Goal: Task Accomplishment & Management: Manage account settings

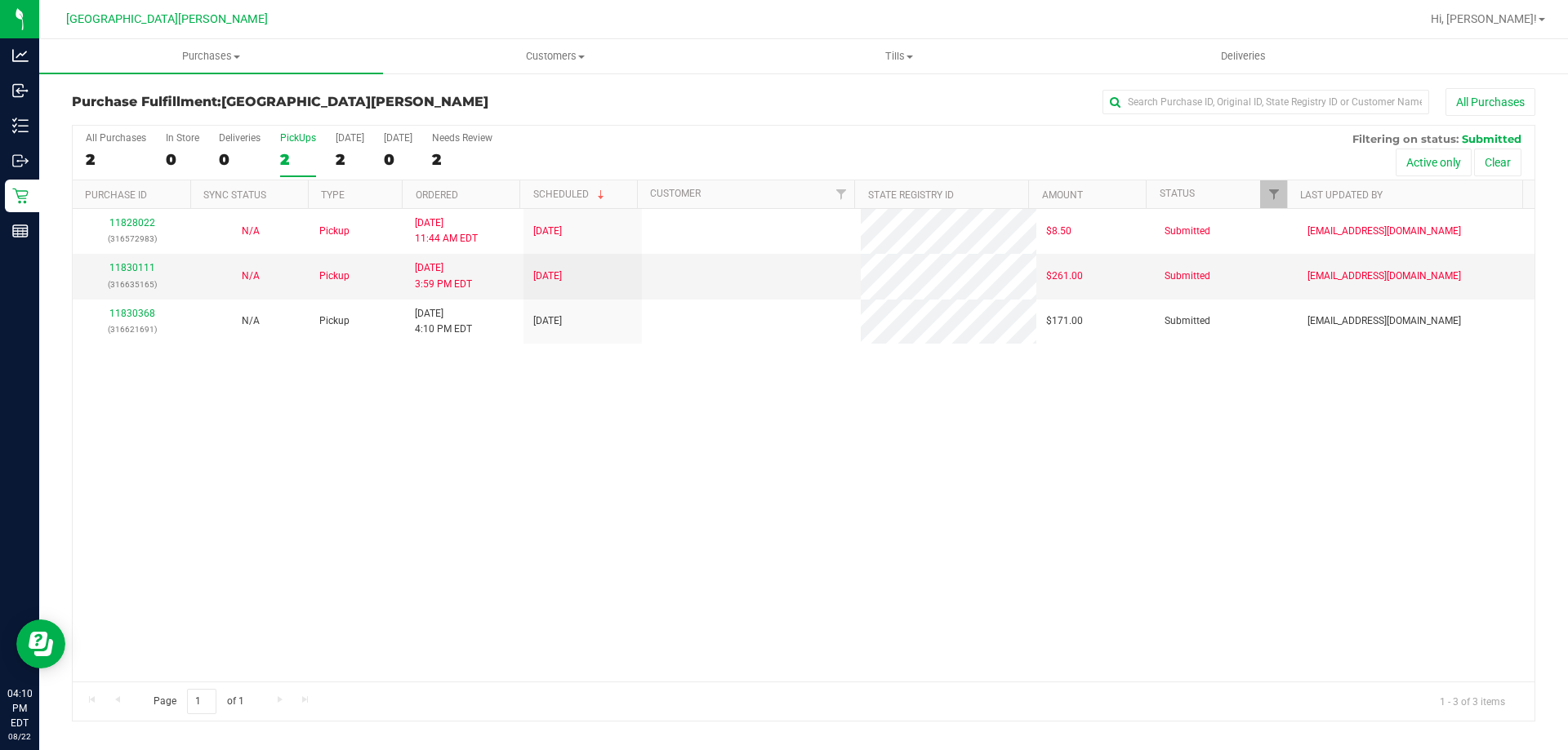
click at [322, 433] on div "11828022 (316572983) N/A Pickup [DATE] 11:44 AM EDT 8/22/2025 $8.50 Submitted […" at bounding box center [803, 445] width 1462 height 472
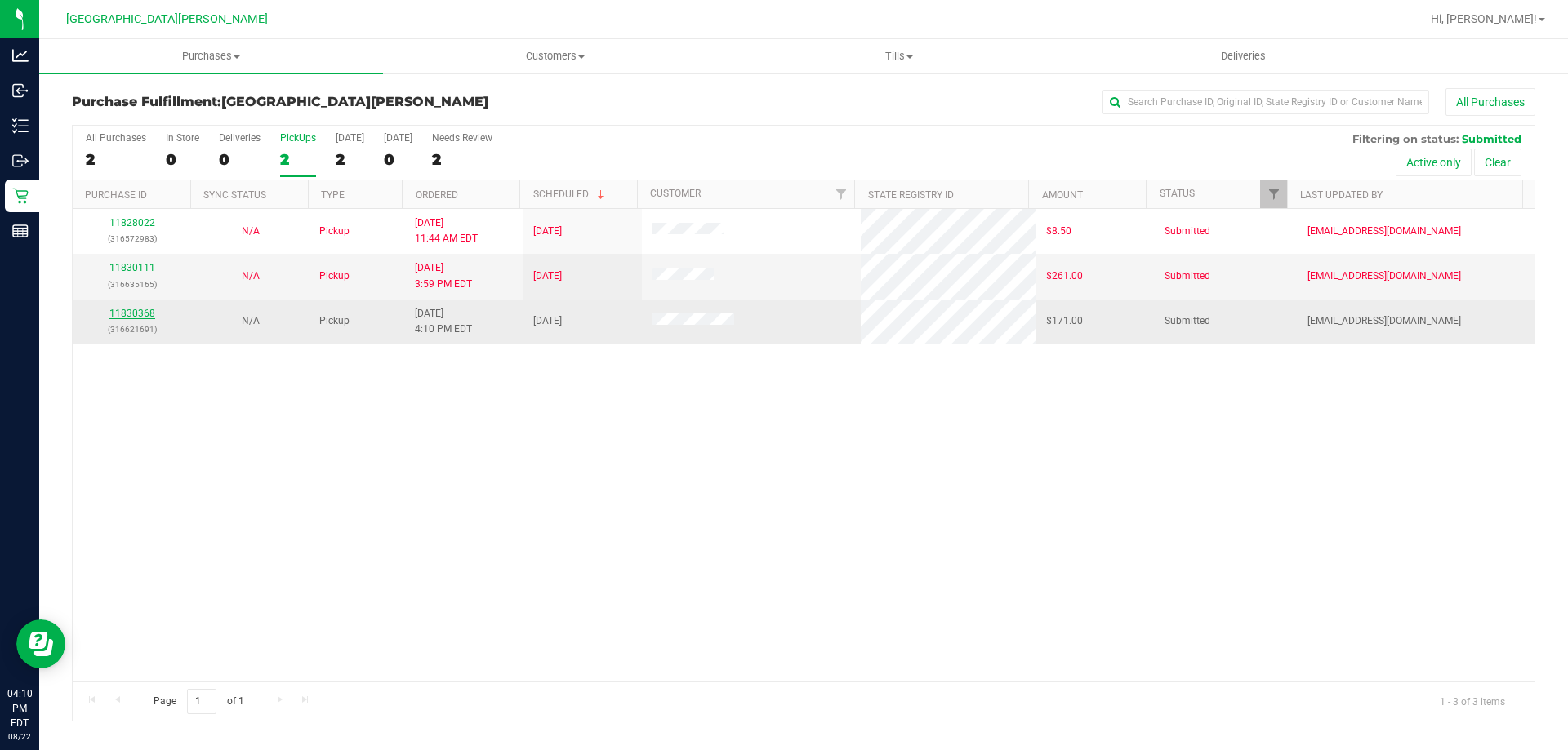
click at [136, 317] on link "11830368" at bounding box center [131, 314] width 46 height 12
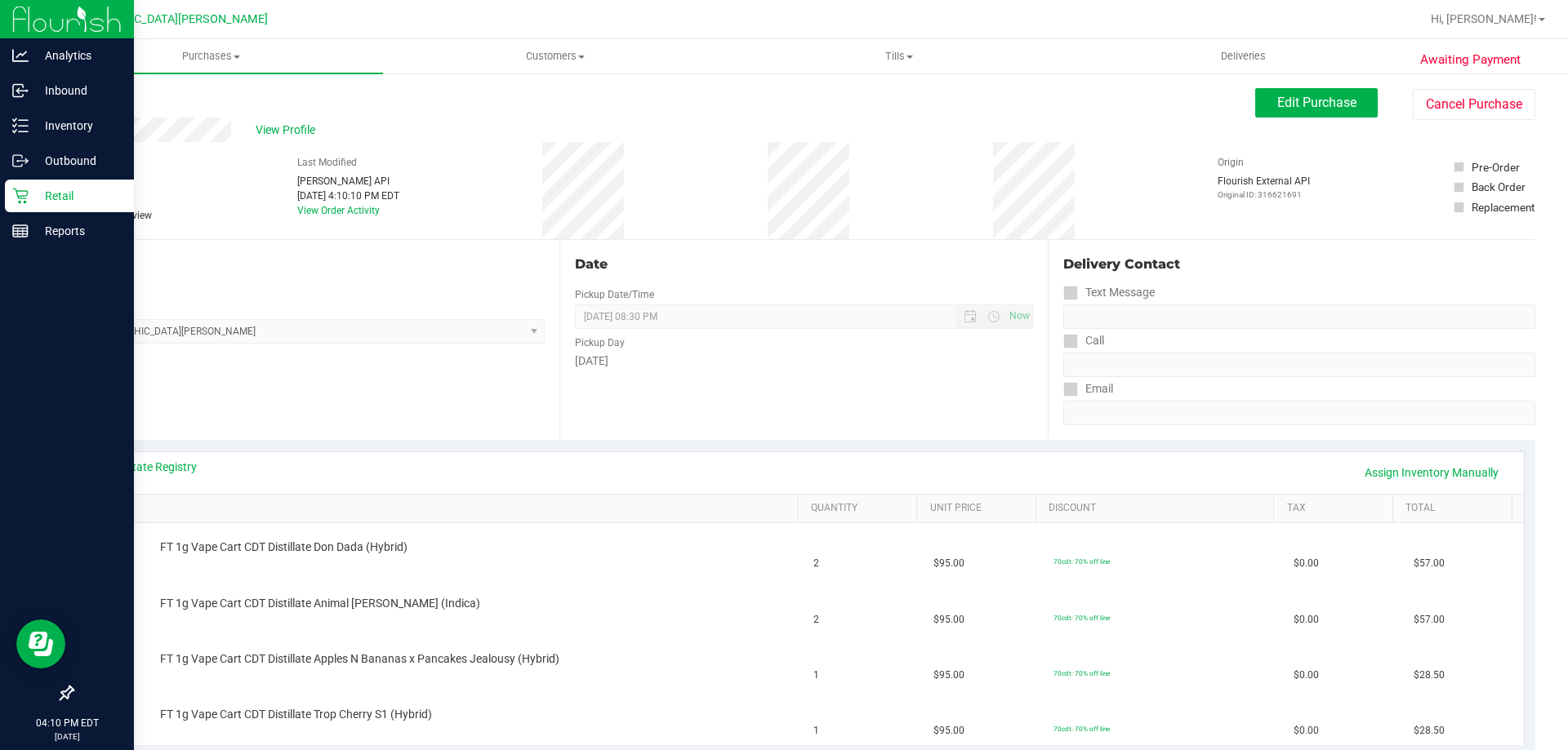
click at [46, 183] on div "Retail" at bounding box center [69, 196] width 129 height 33
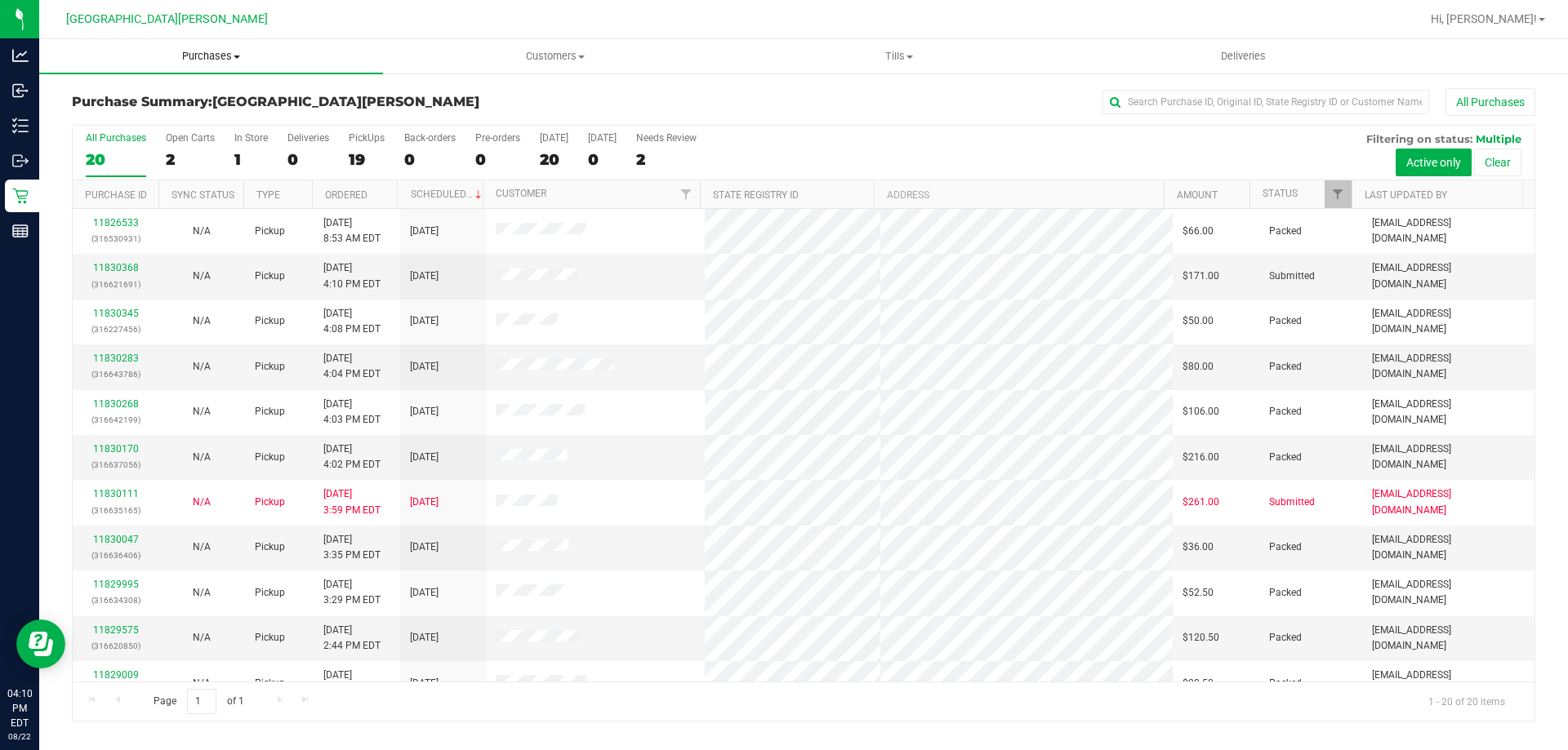
click at [215, 49] on span "Purchases" at bounding box center [210, 56] width 344 height 15
click at [131, 124] on span "Fulfillment" at bounding box center [90, 118] width 101 height 14
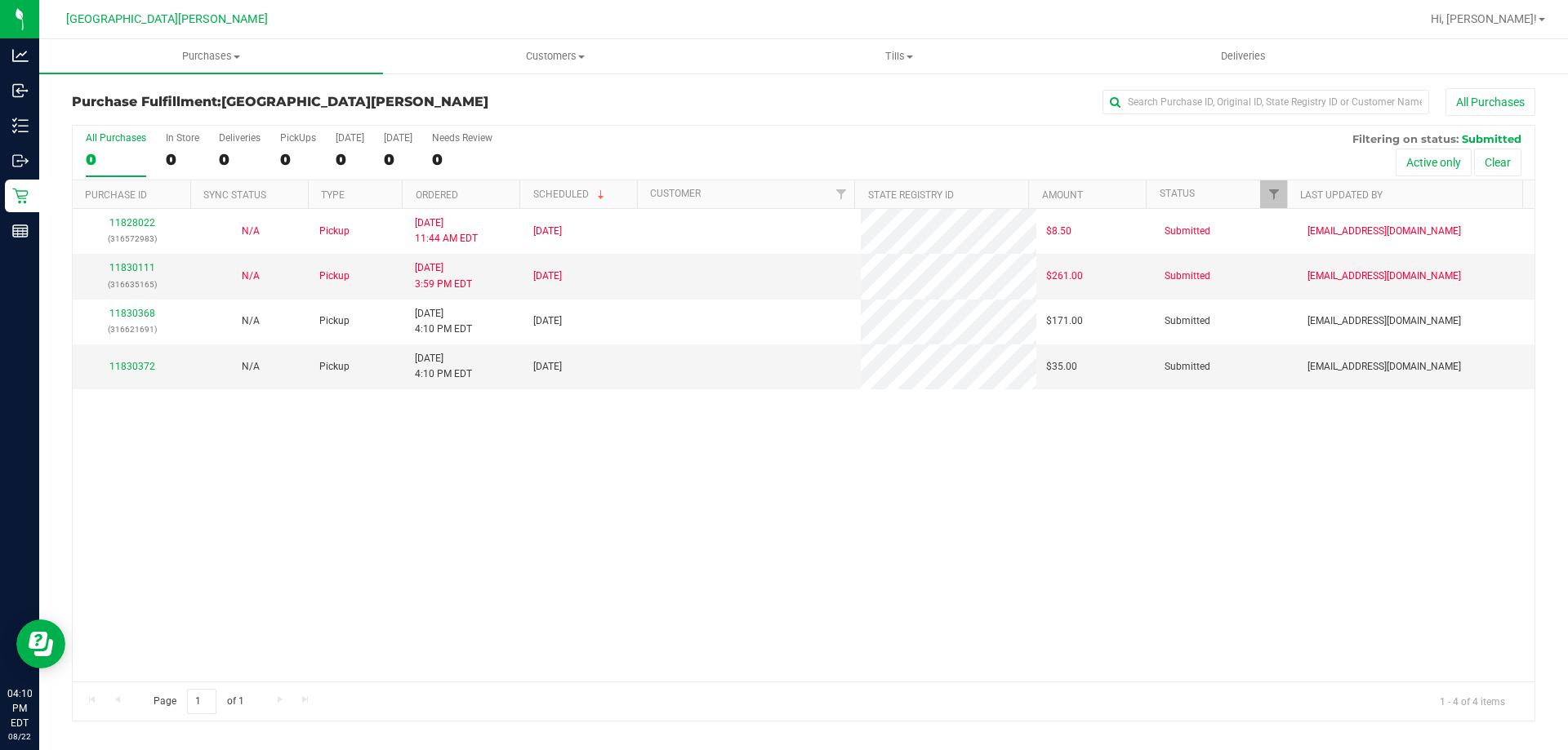
click at [221, 18] on div "[GEOGRAPHIC_DATA][PERSON_NAME]" at bounding box center [167, 19] width 239 height 25
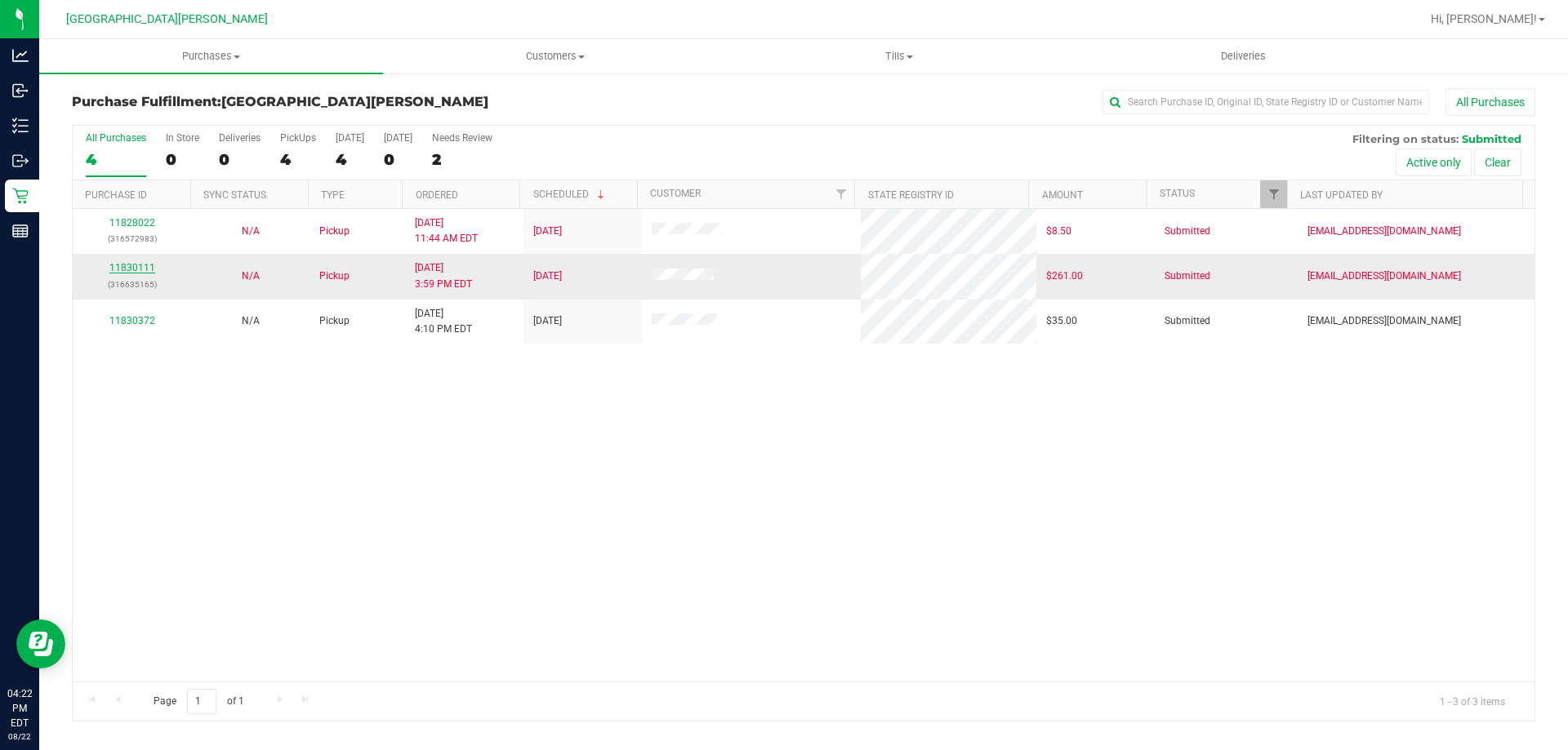
click at [135, 265] on link "11830111" at bounding box center [131, 268] width 46 height 12
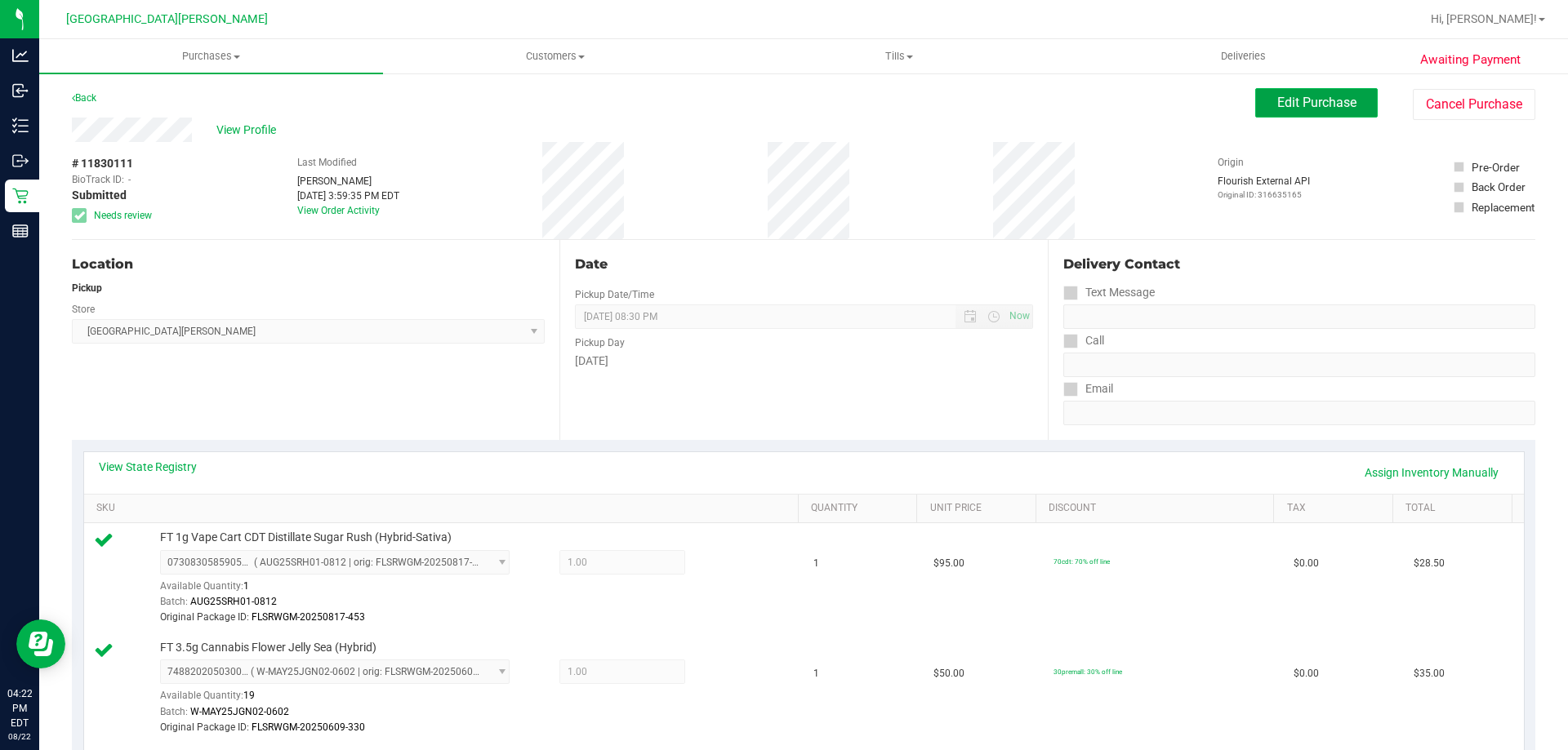
click at [1326, 104] on span "Edit Purchase" at bounding box center [1316, 102] width 79 height 16
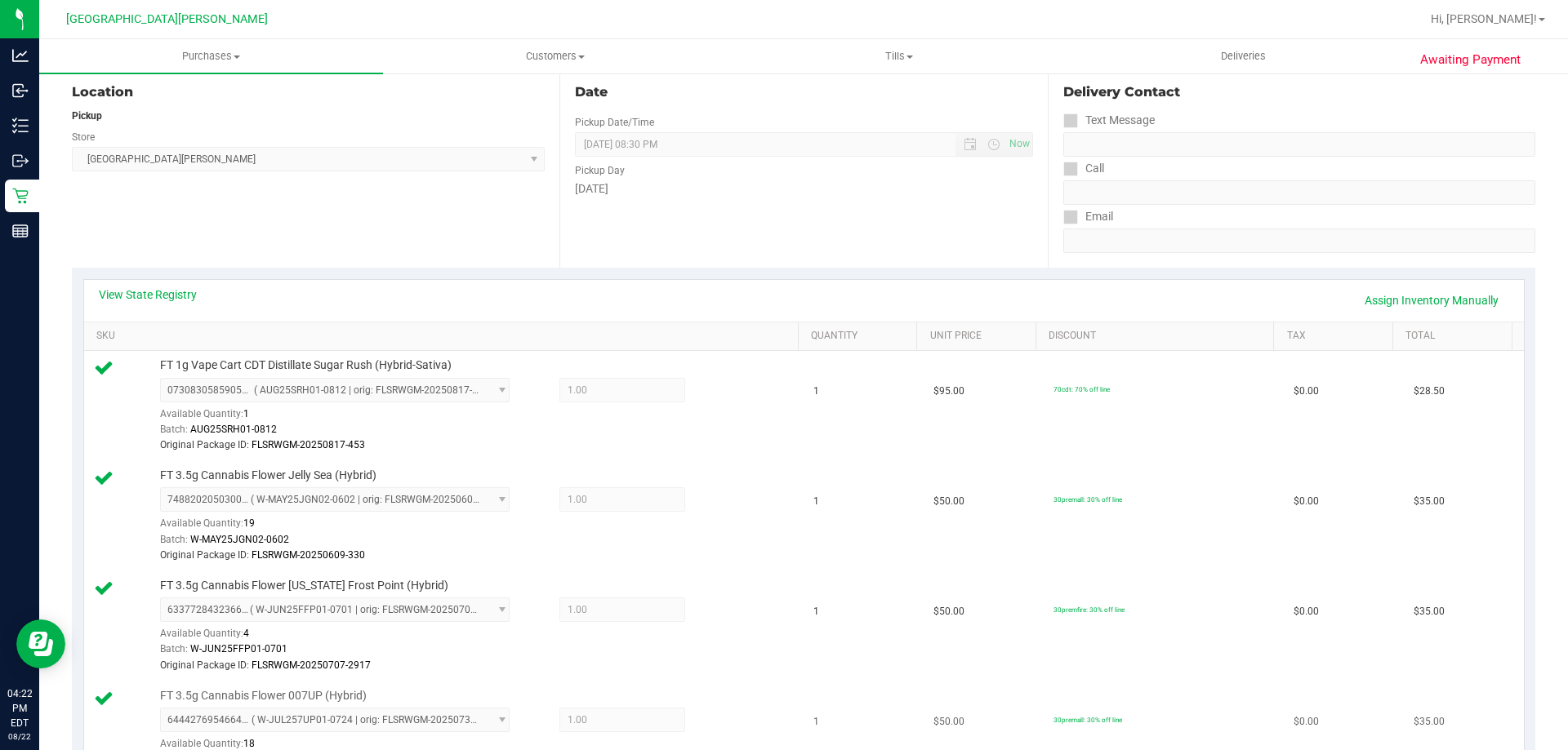
scroll to position [244, 0]
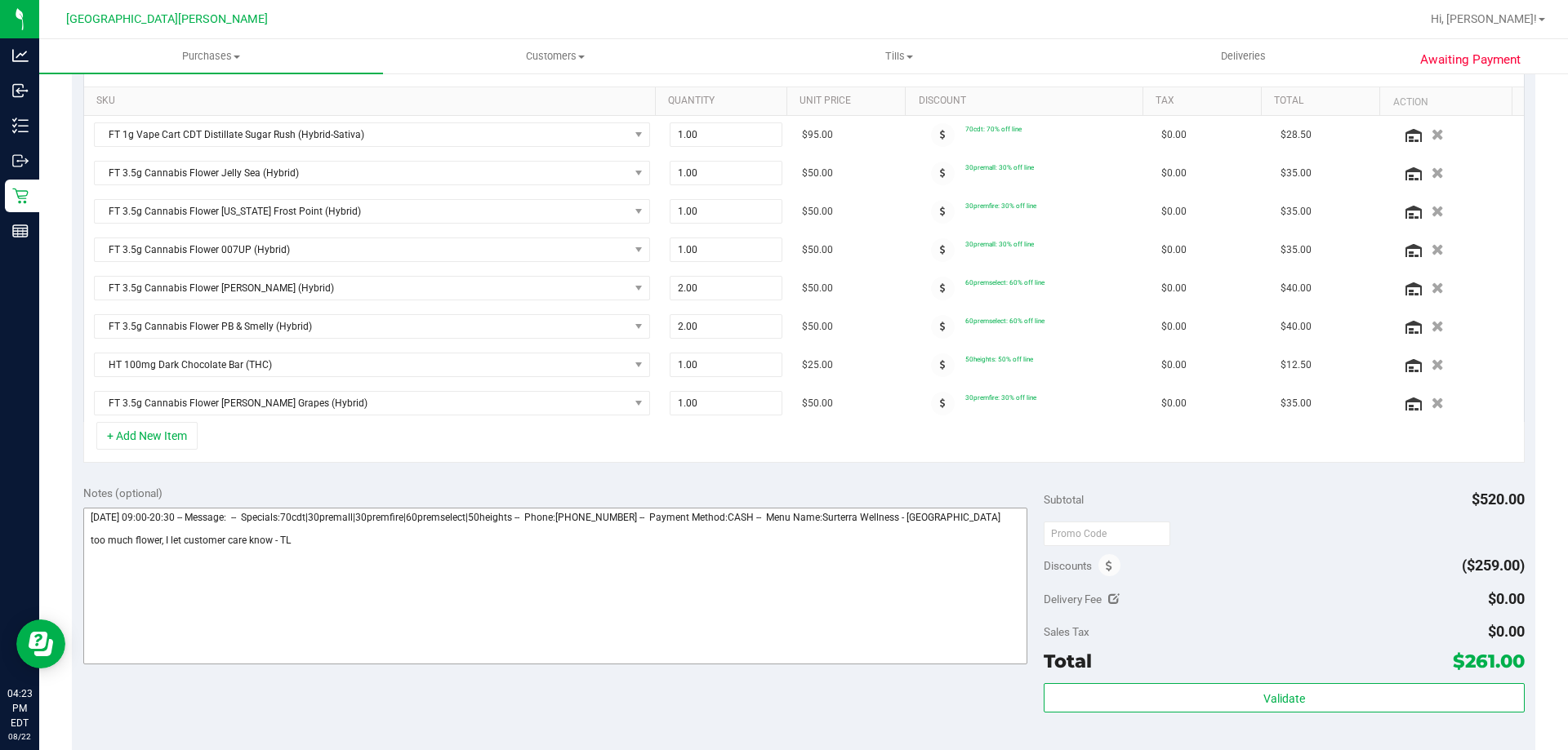
scroll to position [408, 0]
click at [1423, 286] on button "button" at bounding box center [1437, 287] width 28 height 18
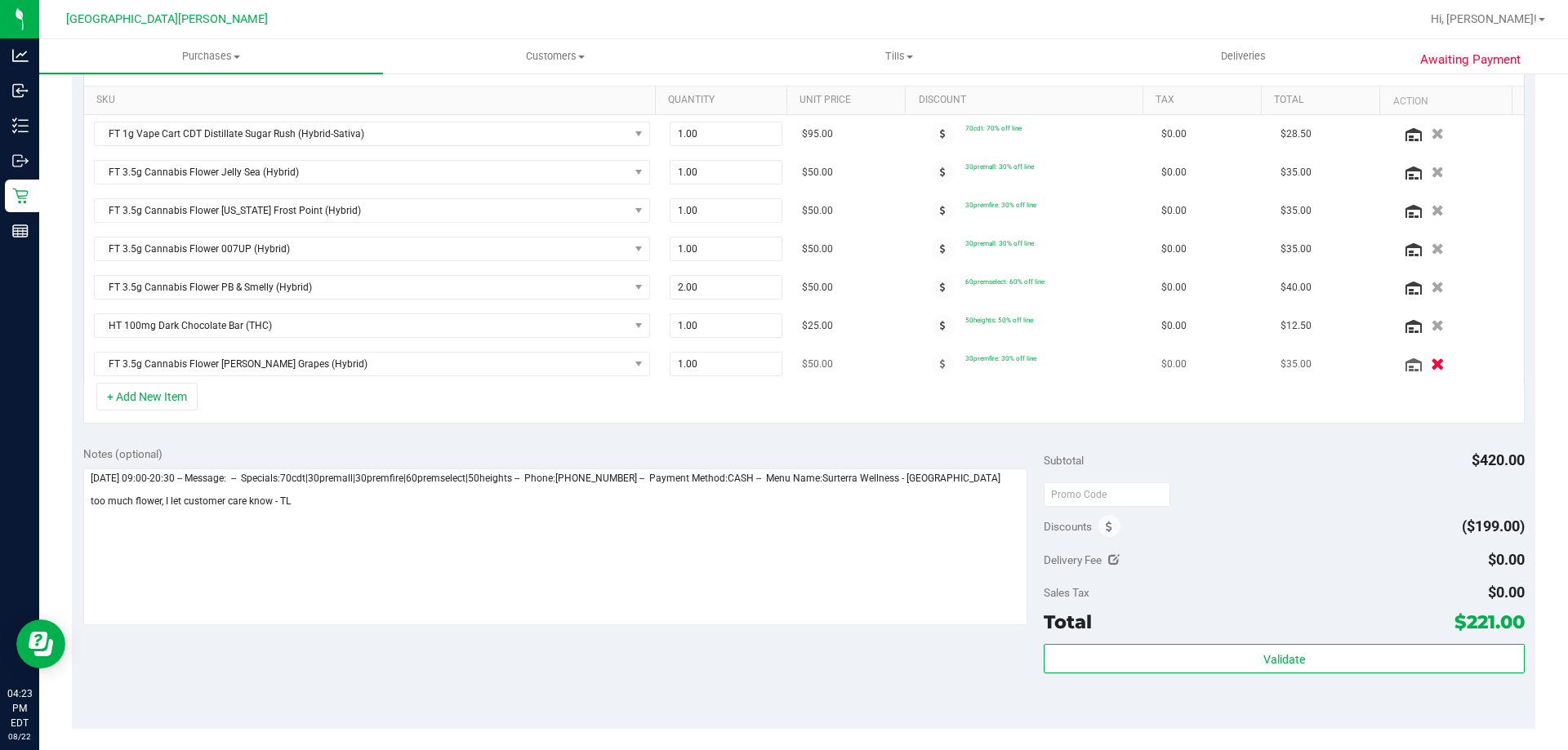
click at [1431, 358] on icon "button" at bounding box center [1437, 364] width 14 height 13
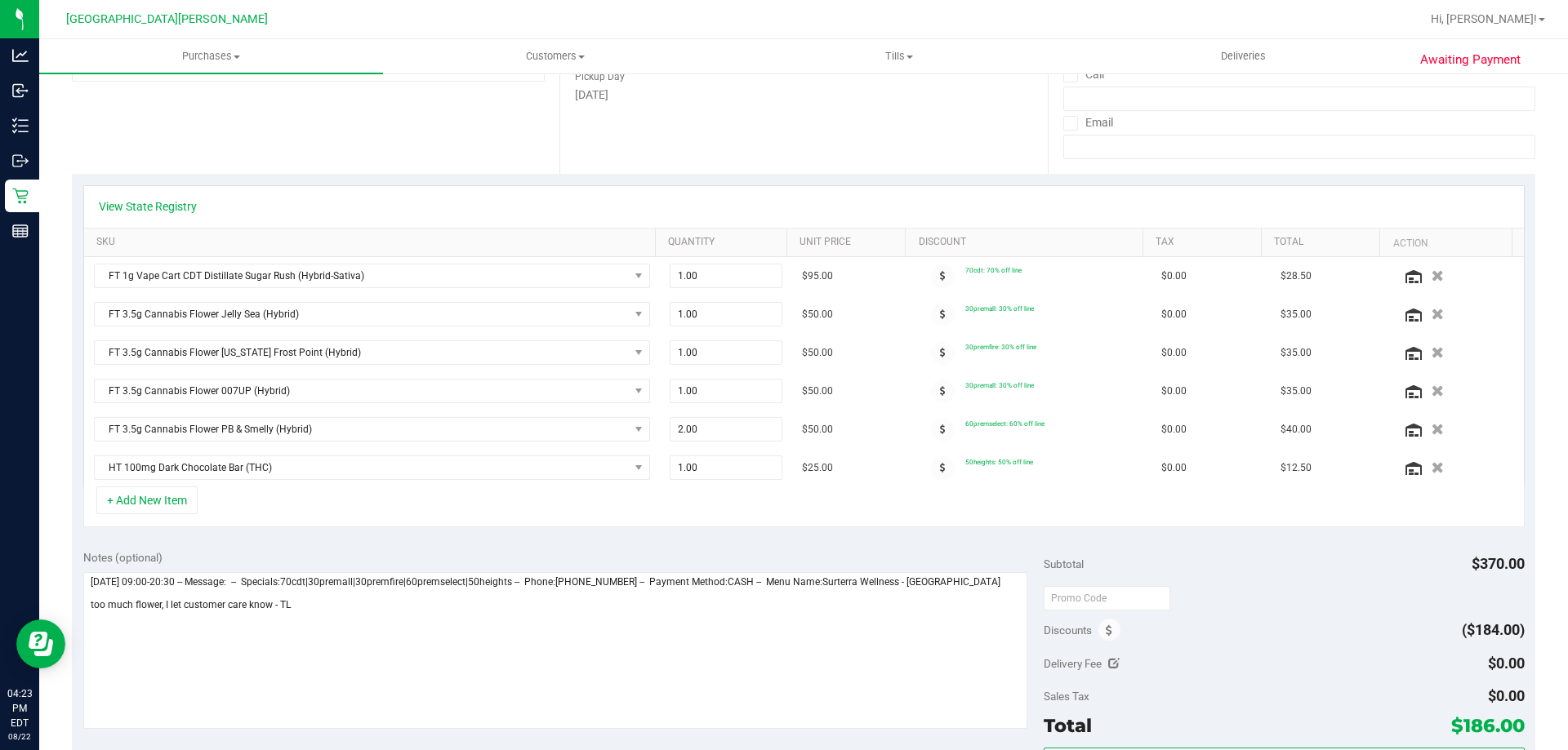
scroll to position [0, 0]
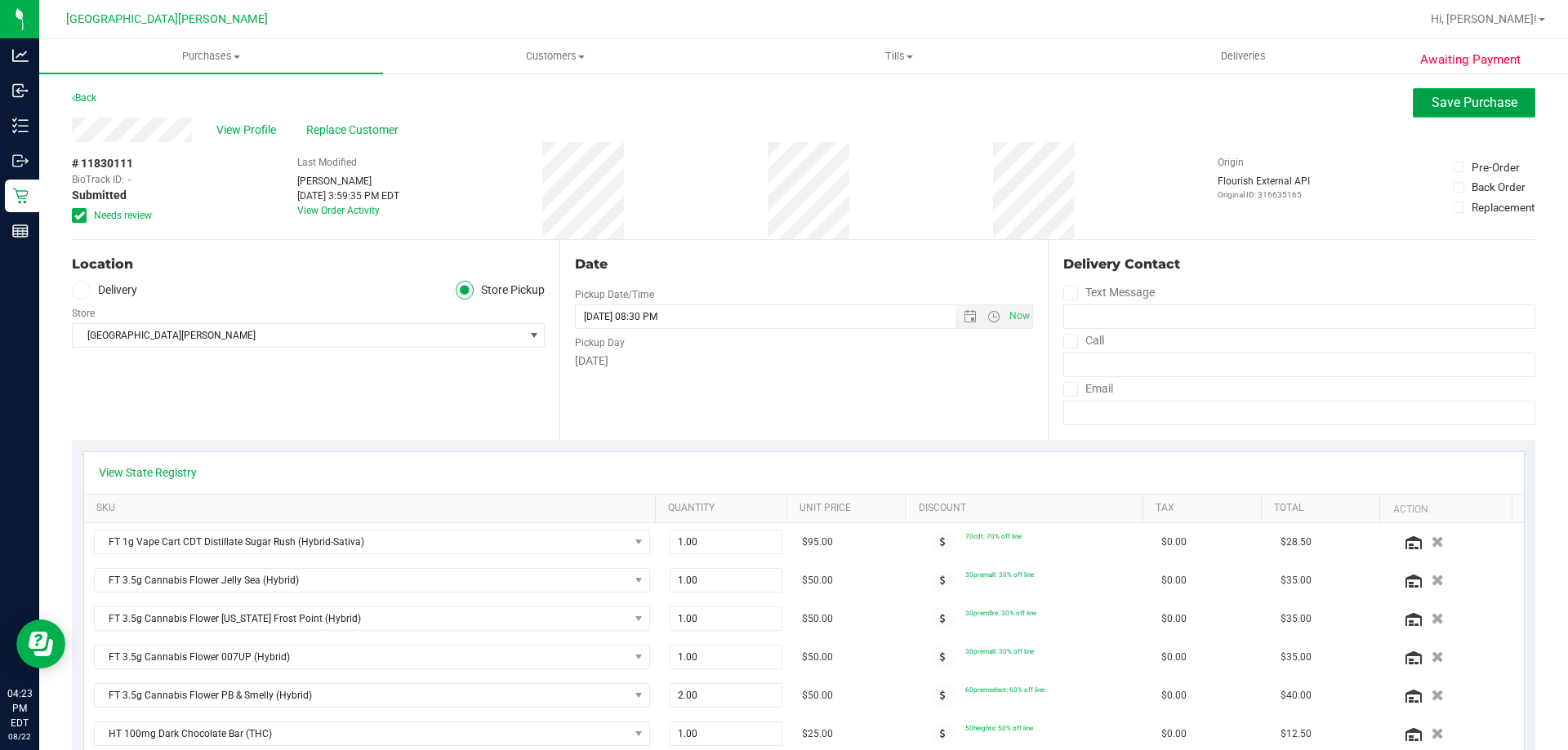
click at [1449, 108] on span "Save Purchase" at bounding box center [1475, 102] width 86 height 16
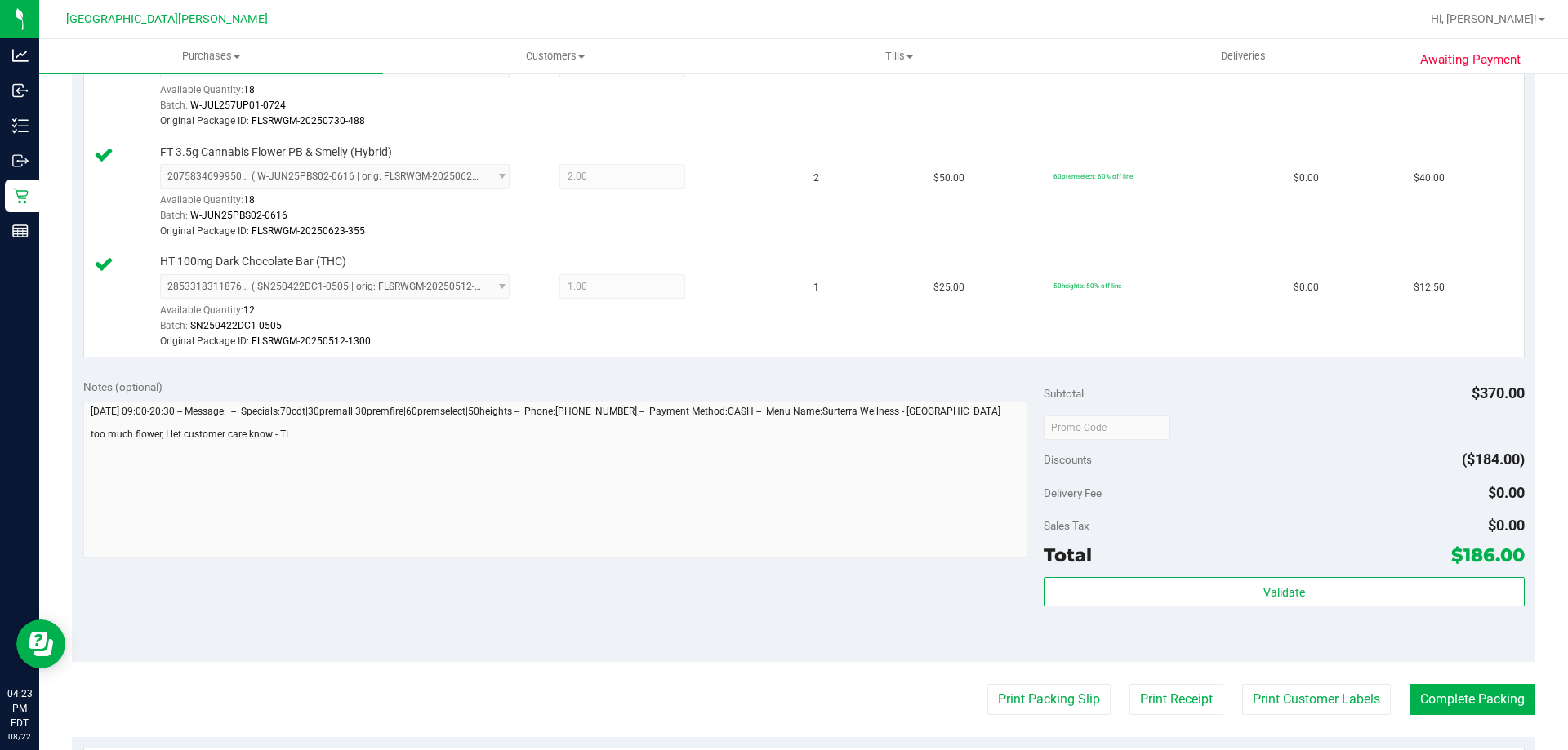
scroll to position [980, 0]
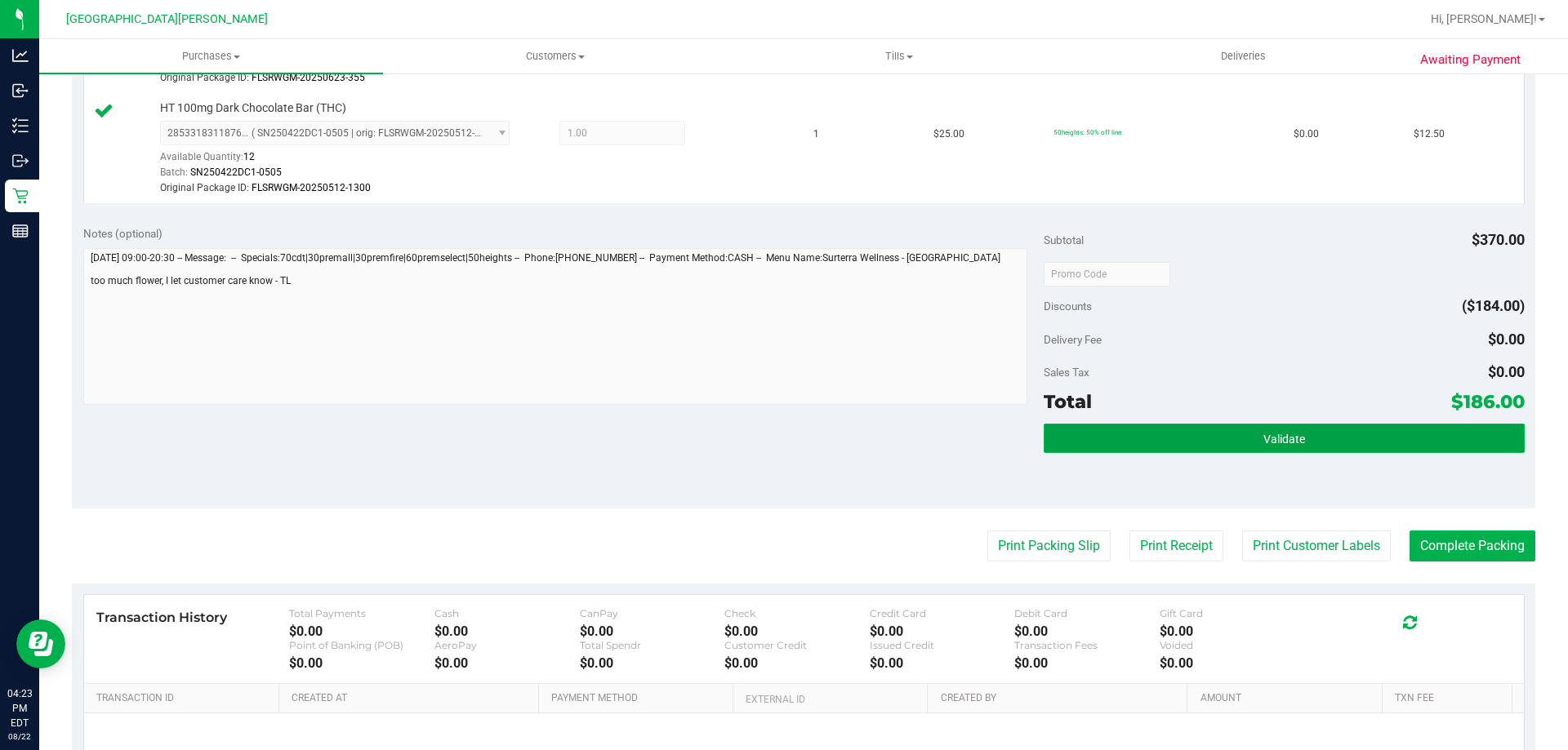
click at [1328, 437] on button "Validate" at bounding box center [1283, 438] width 480 height 29
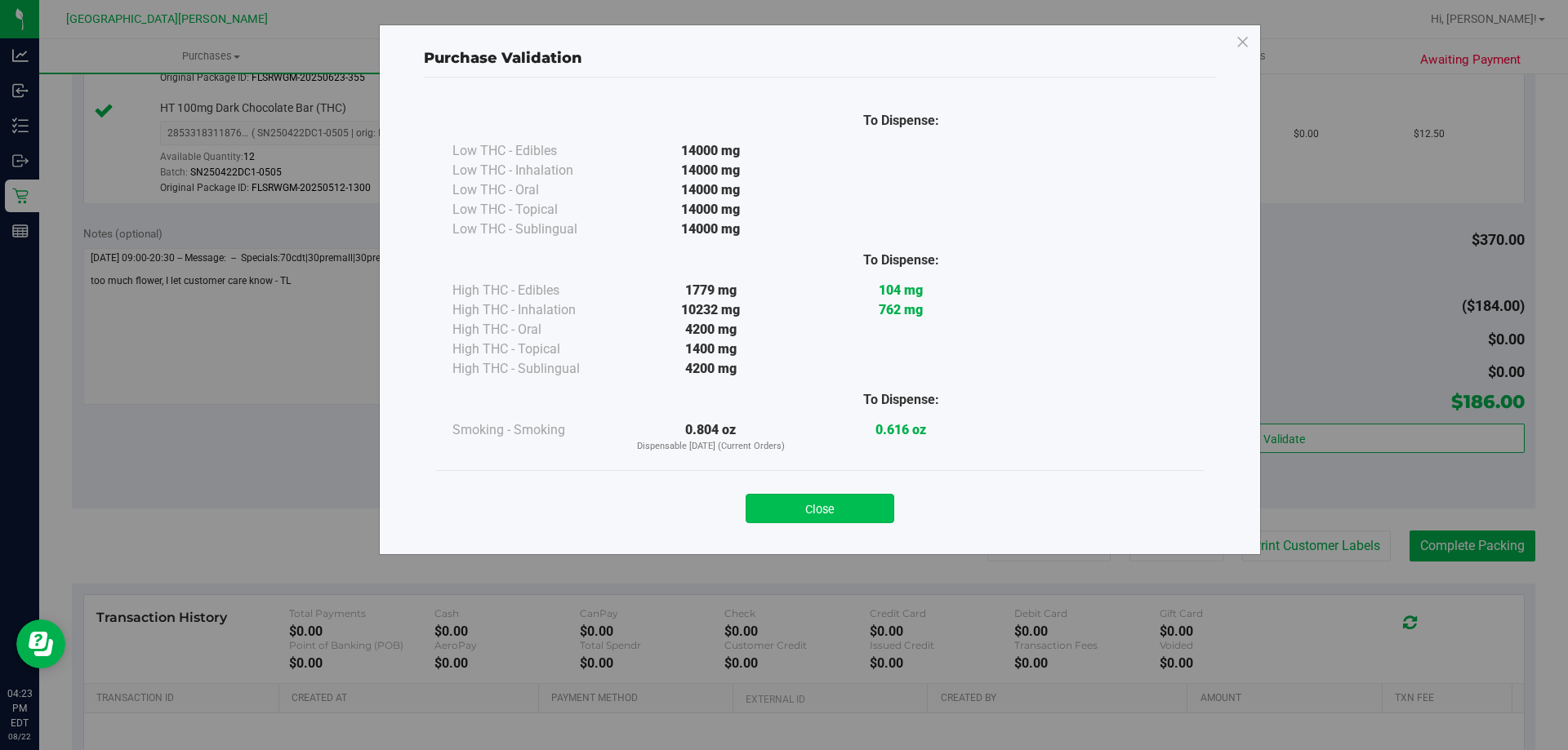
click at [877, 512] on button "Close" at bounding box center [819, 508] width 149 height 29
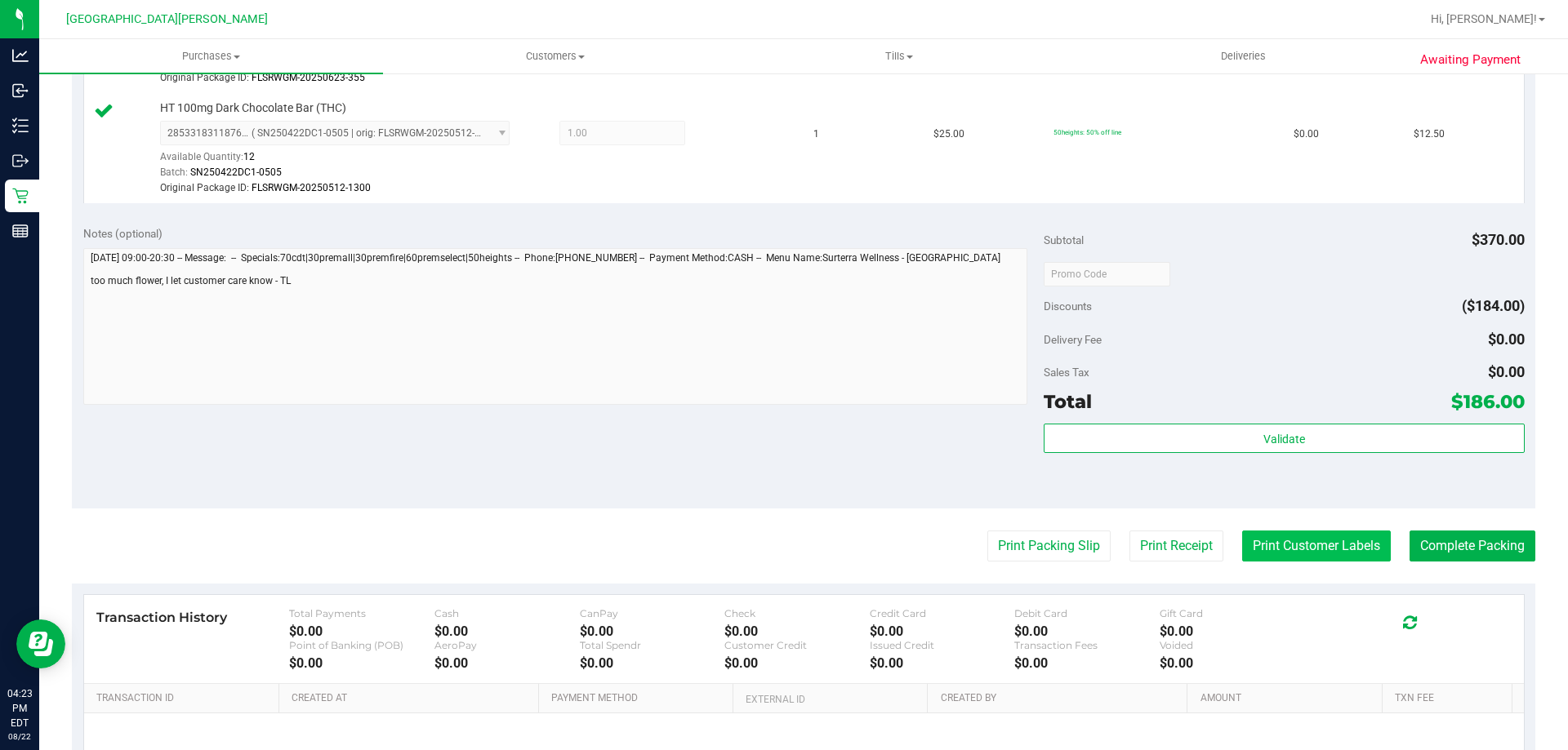
click at [1351, 552] on button "Print Customer Labels" at bounding box center [1316, 546] width 149 height 31
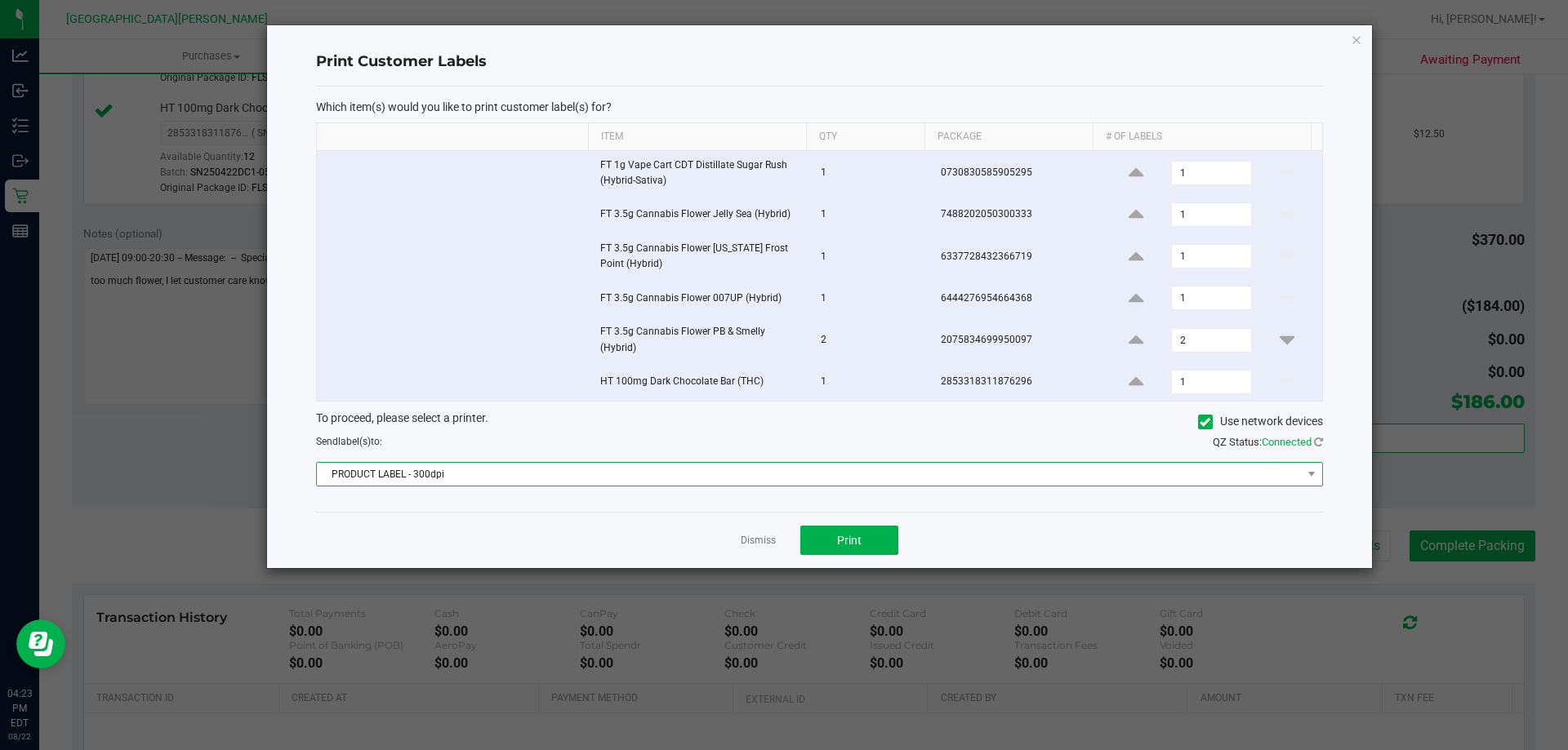
click at [623, 468] on span "PRODUCT LABEL - 300dpi" at bounding box center [808, 473] width 985 height 22
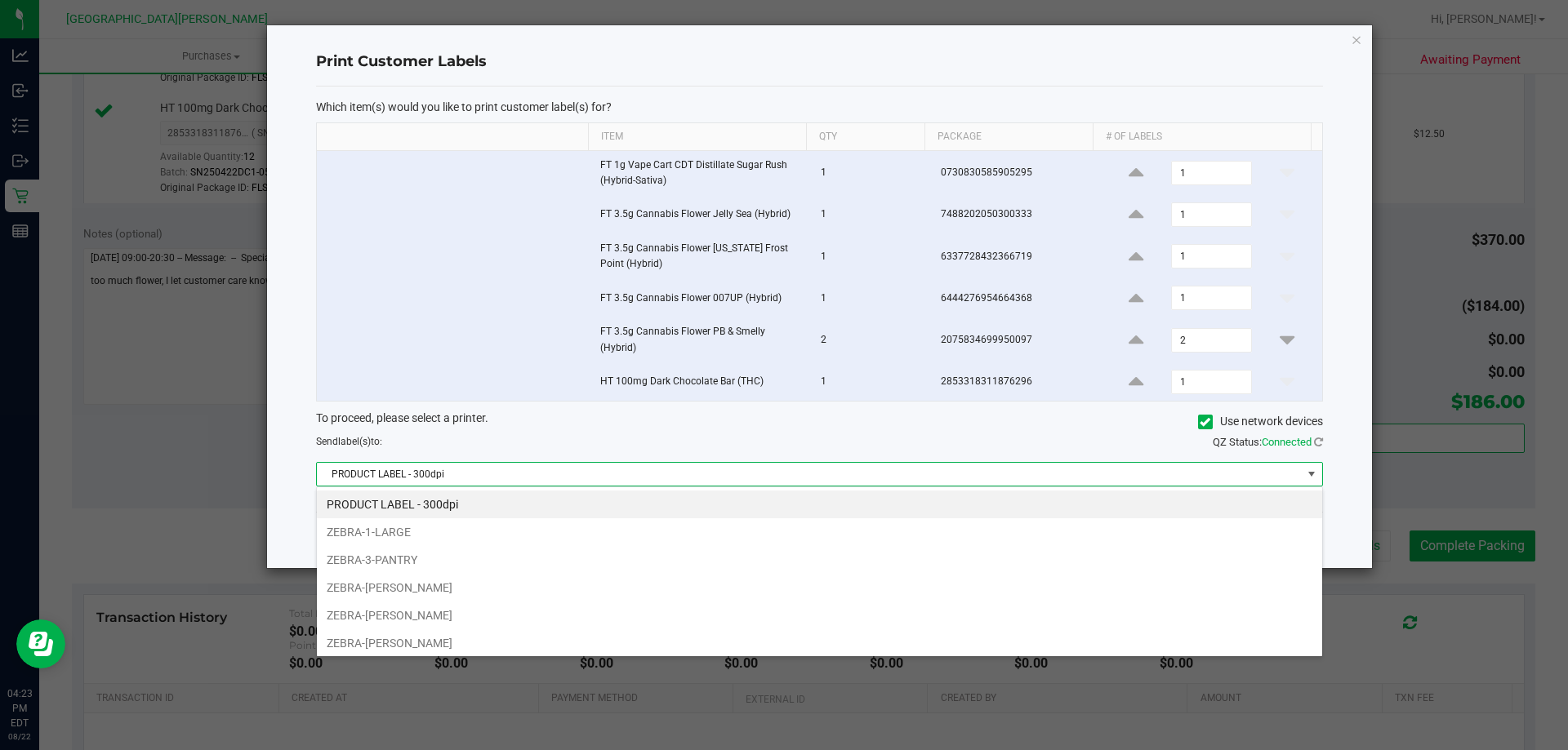
scroll to position [24, 1006]
click at [421, 568] on li "ZEBRA-3-PANTRY" at bounding box center [819, 560] width 1005 height 28
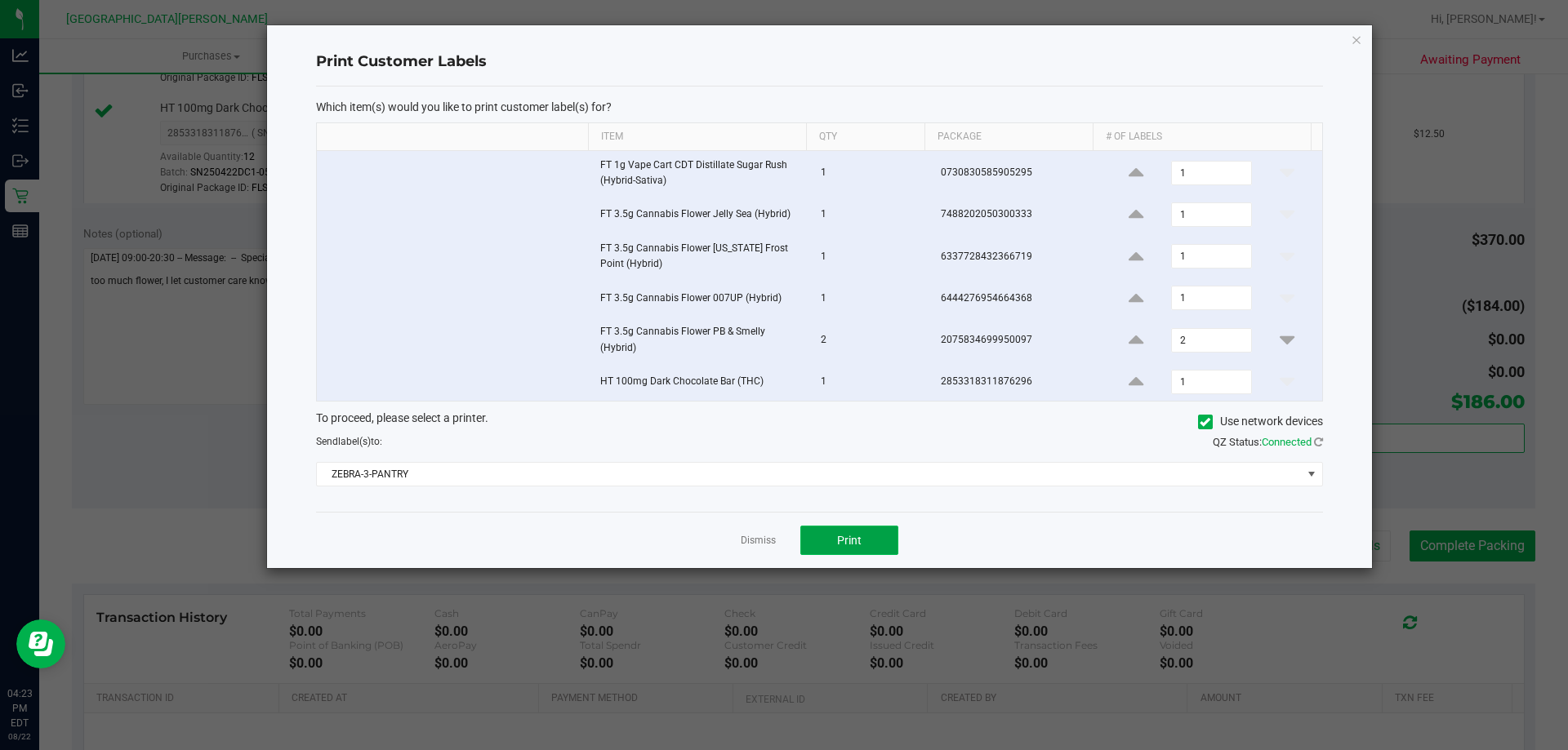
click at [831, 530] on button "Print" at bounding box center [849, 541] width 98 height 29
click at [754, 543] on link "Dismiss" at bounding box center [758, 541] width 35 height 14
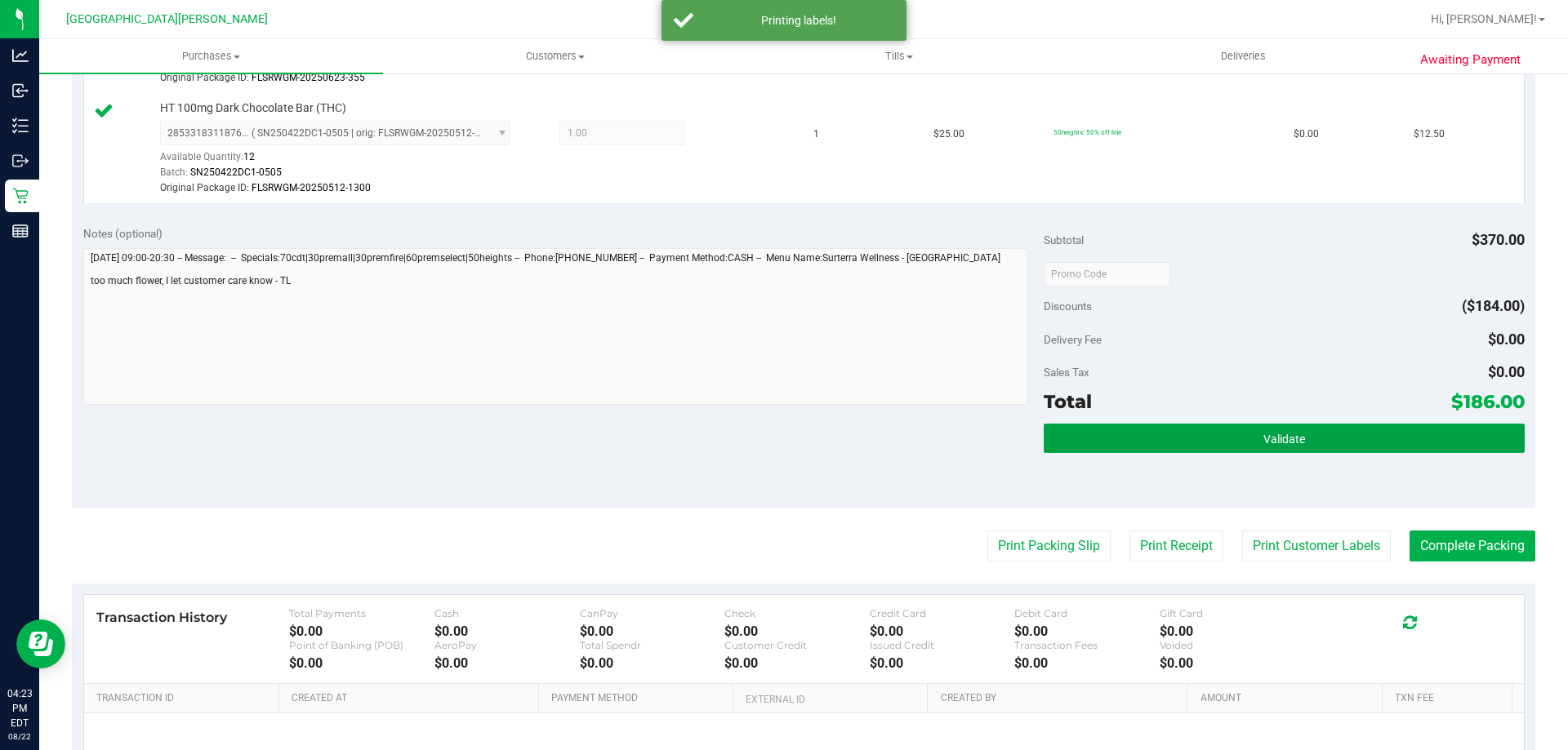
drag, startPoint x: 1423, startPoint y: 431, endPoint x: 1048, endPoint y: 490, distance: 379.6
click at [1421, 430] on button "Validate" at bounding box center [1283, 438] width 480 height 29
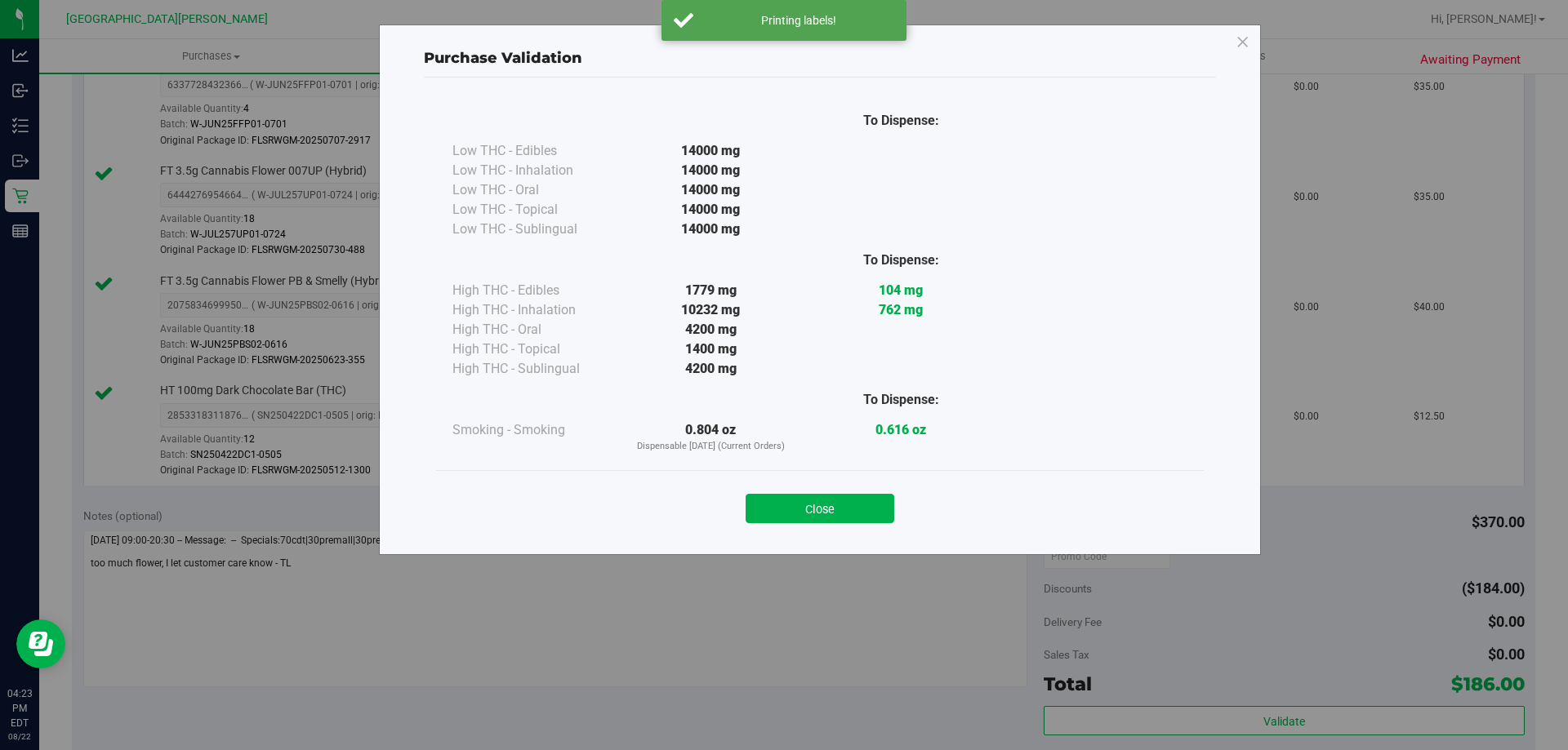
scroll to position [654, 0]
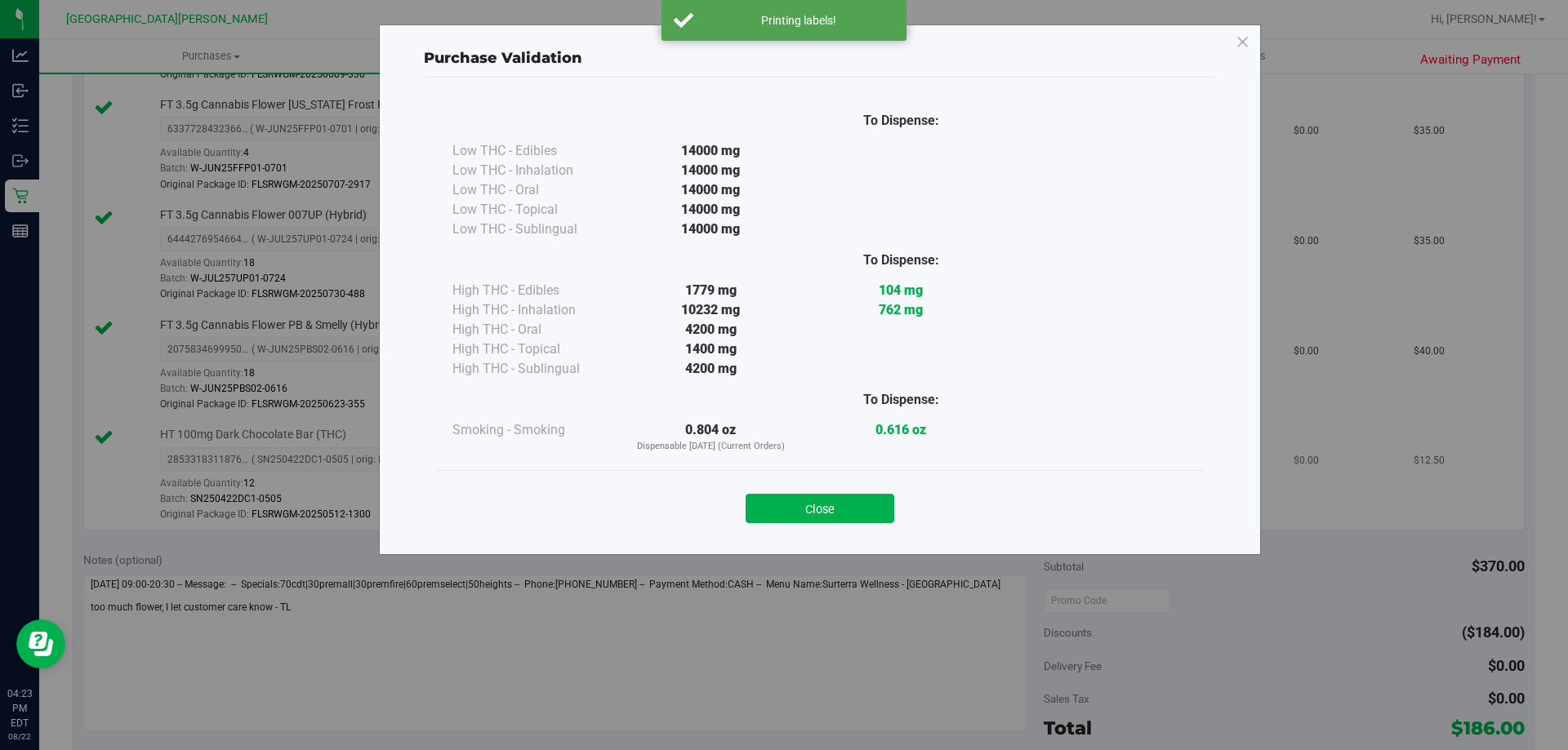
click at [855, 514] on button "Close" at bounding box center [819, 508] width 149 height 29
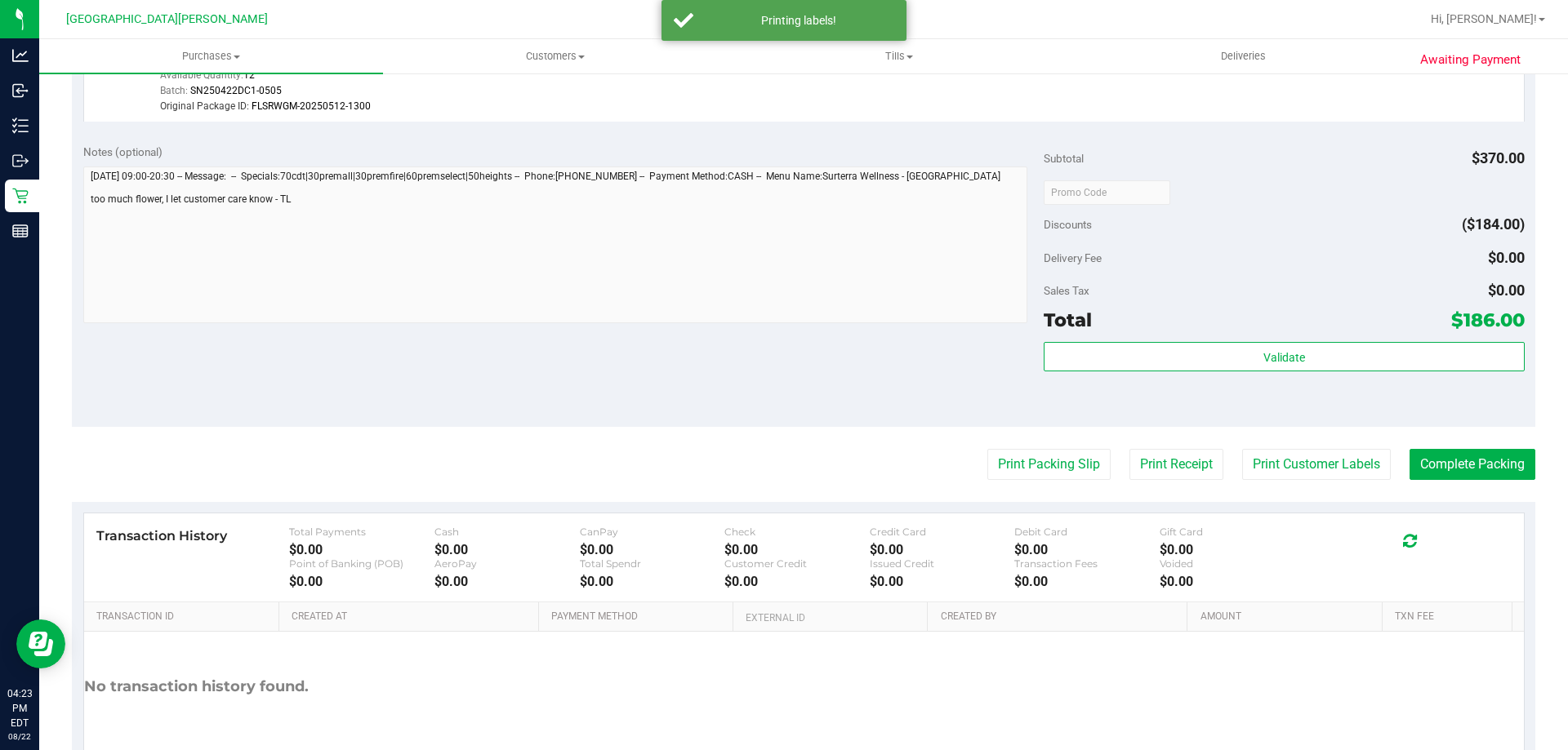
scroll to position [1151, 0]
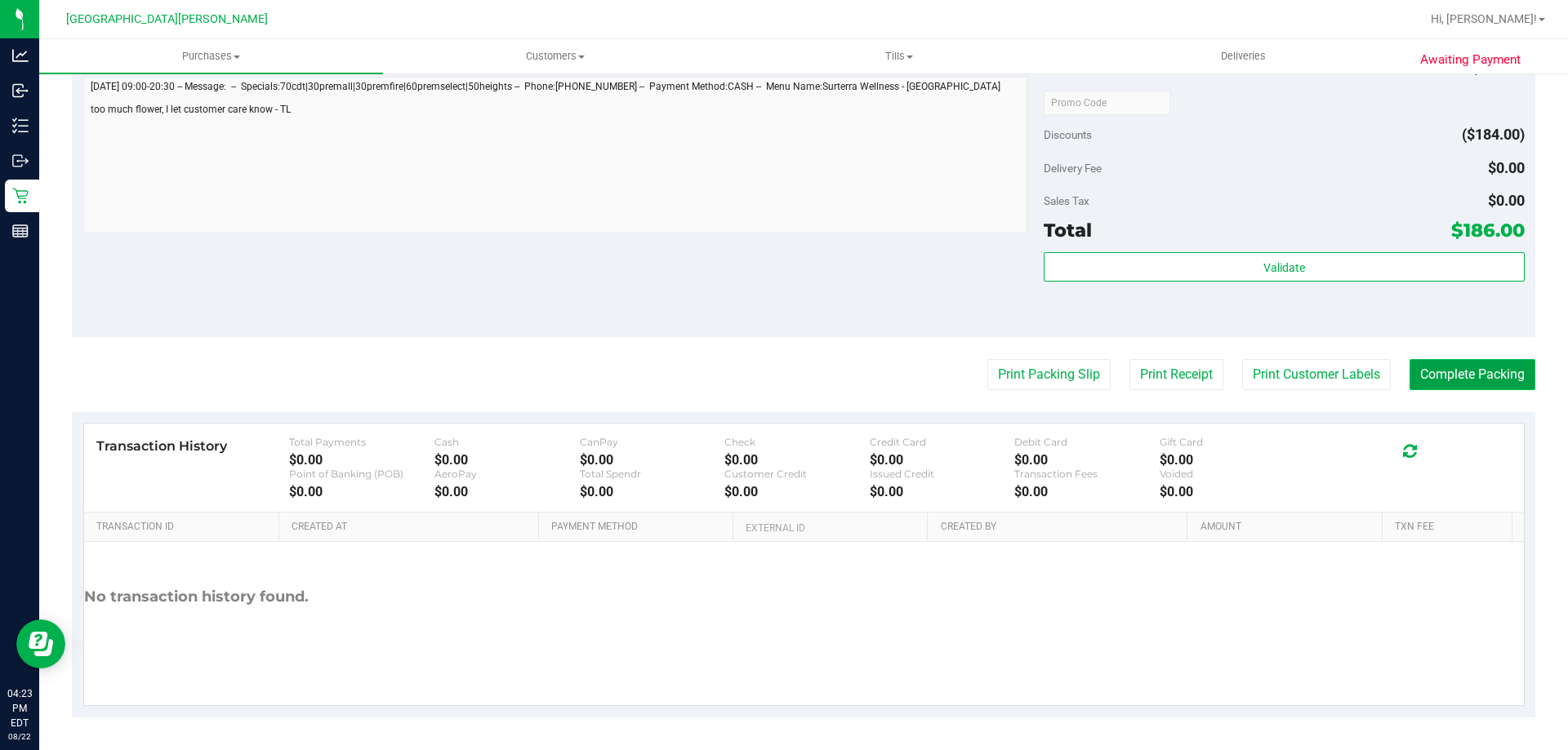
click at [1429, 364] on button "Complete Packing" at bounding box center [1472, 375] width 126 height 31
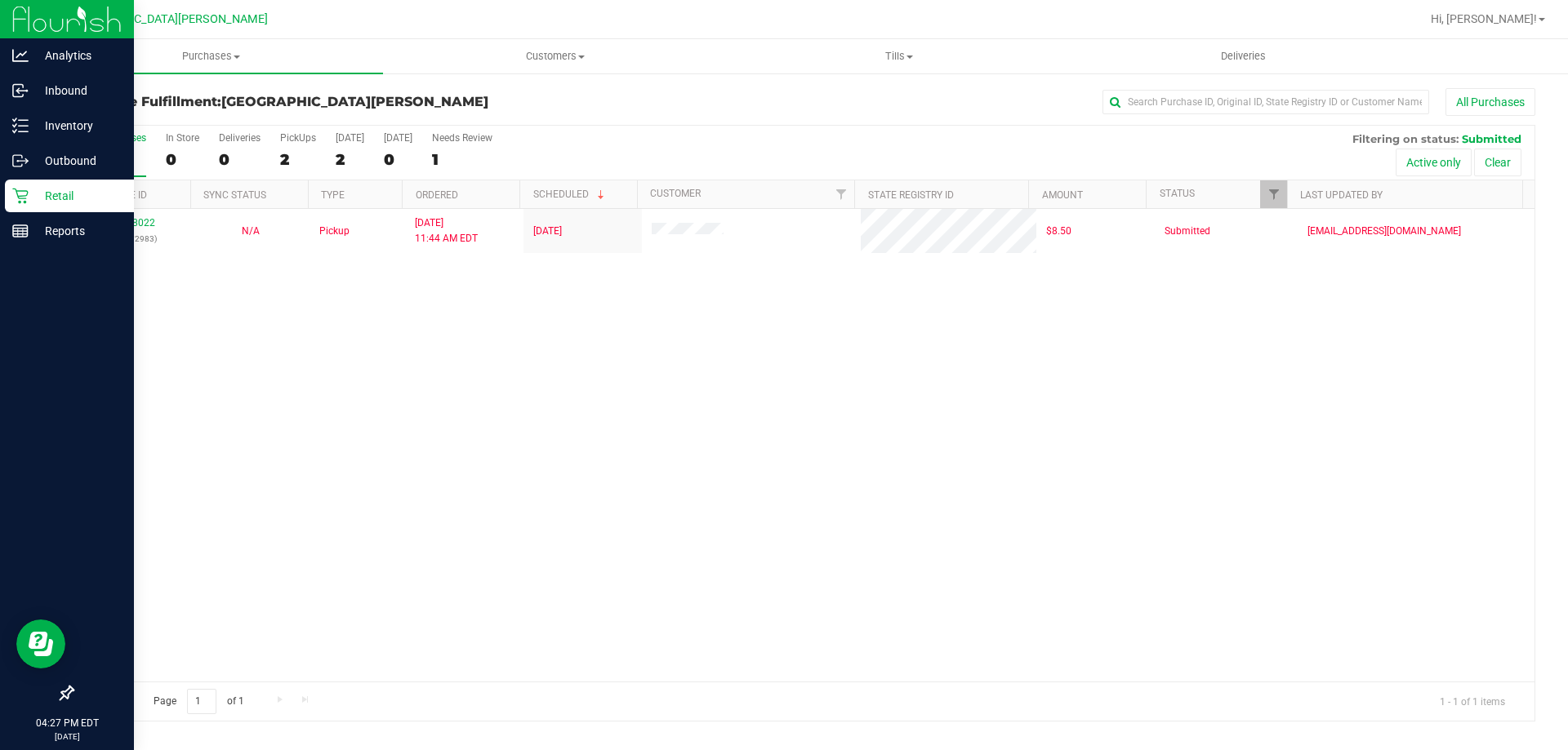
click at [19, 250] on div at bounding box center [66, 464] width 133 height 428
click at [58, 230] on p "Reports" at bounding box center [77, 231] width 98 height 19
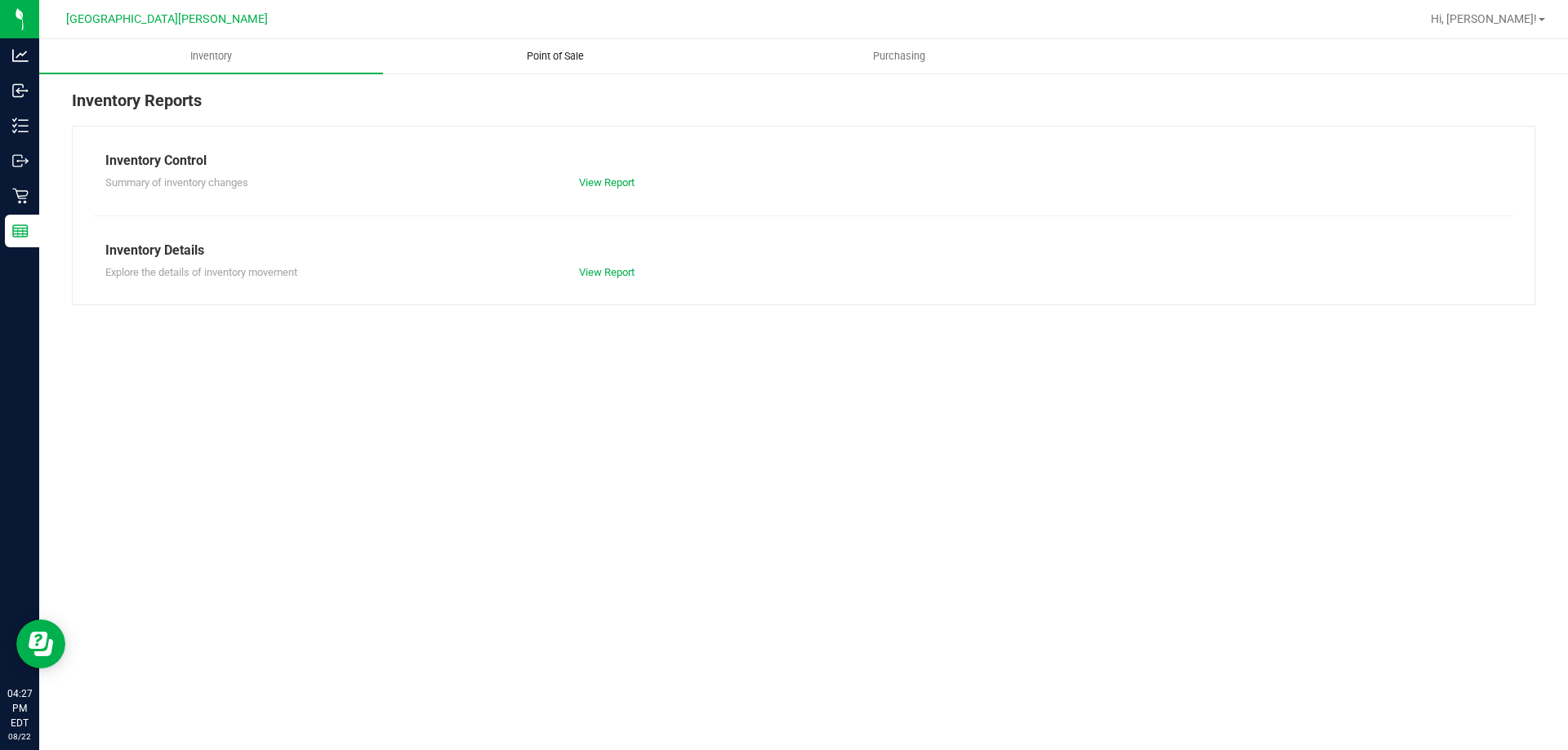
click at [535, 63] on span "Point of Sale" at bounding box center [555, 56] width 101 height 15
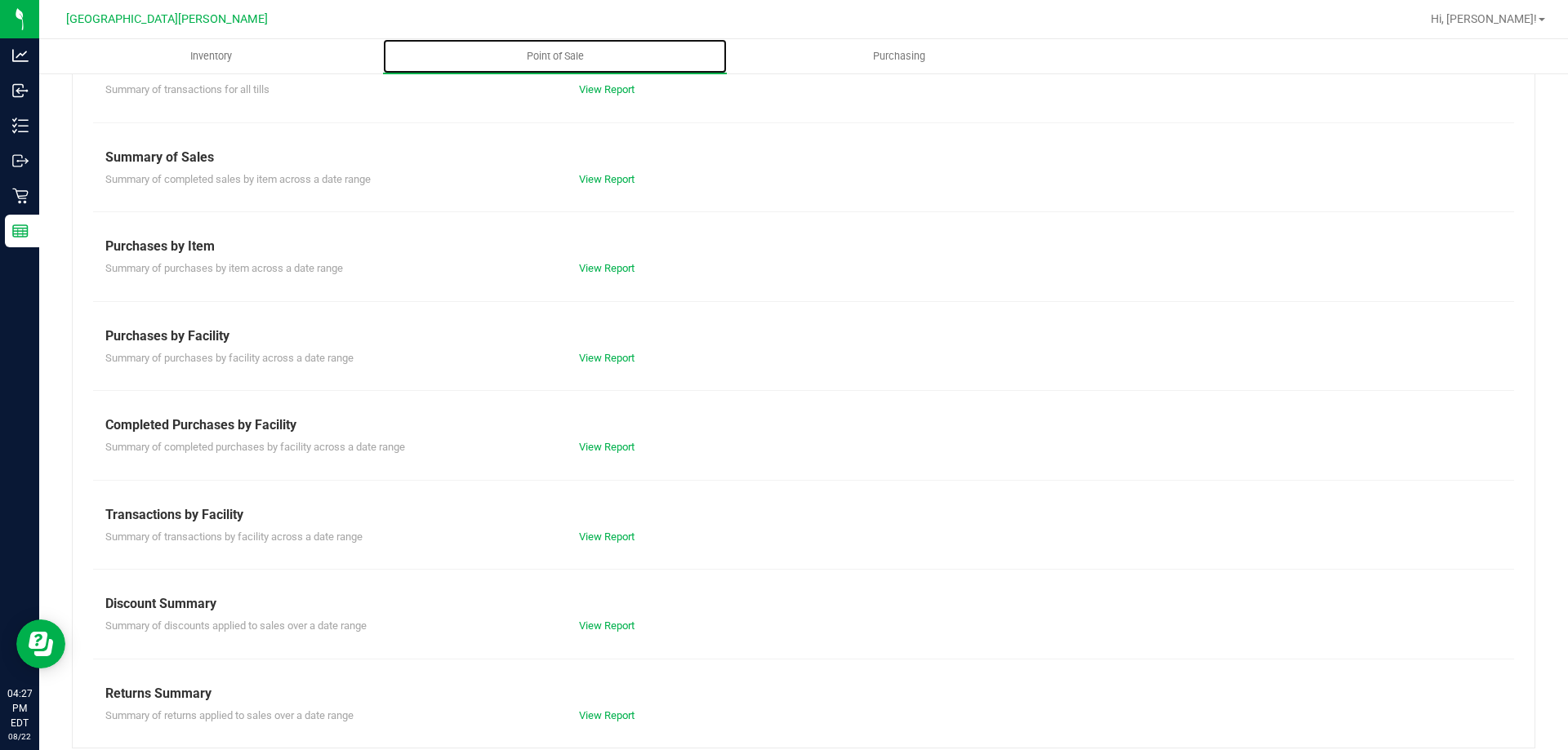
scroll to position [108, 0]
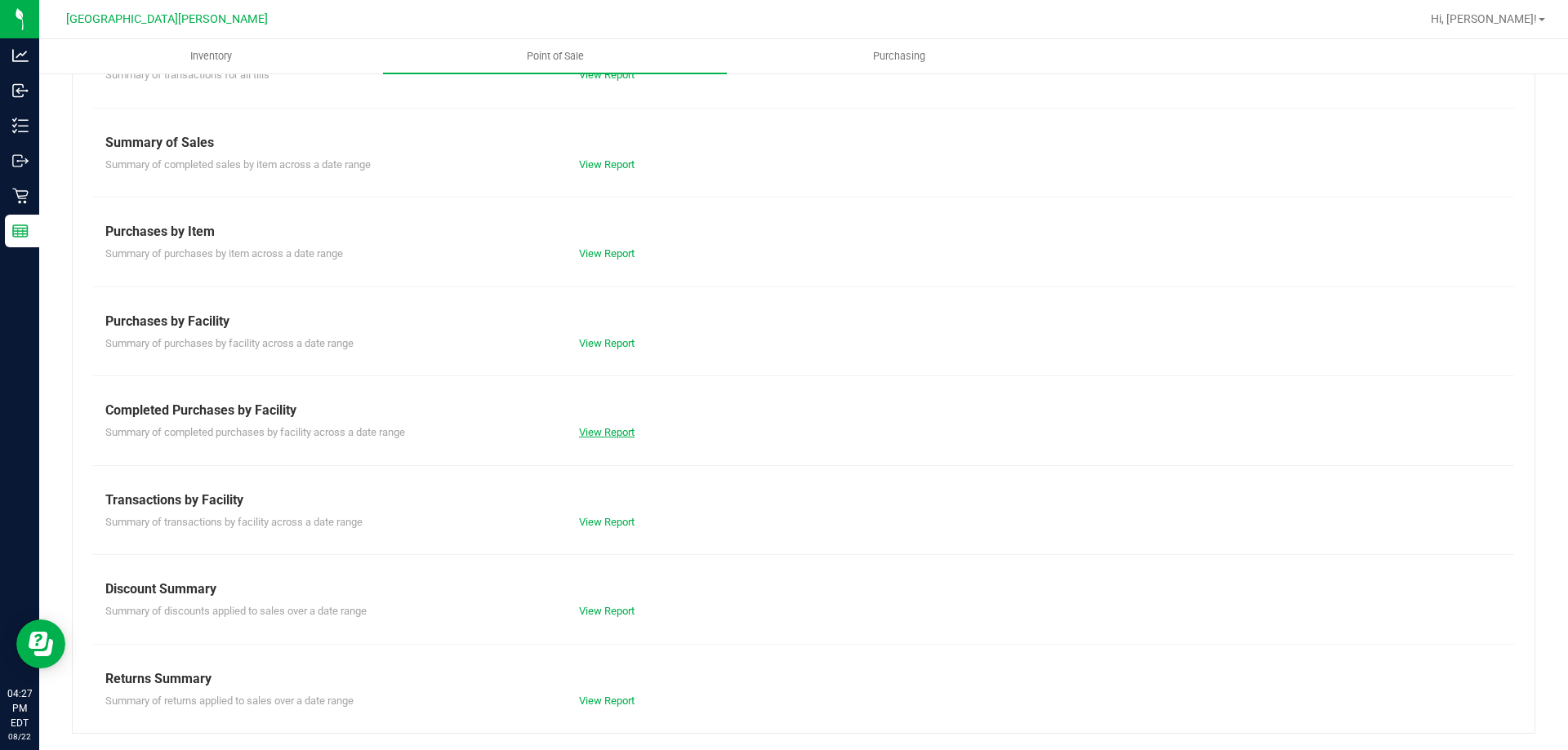
click at [588, 433] on link "View Report" at bounding box center [606, 432] width 56 height 13
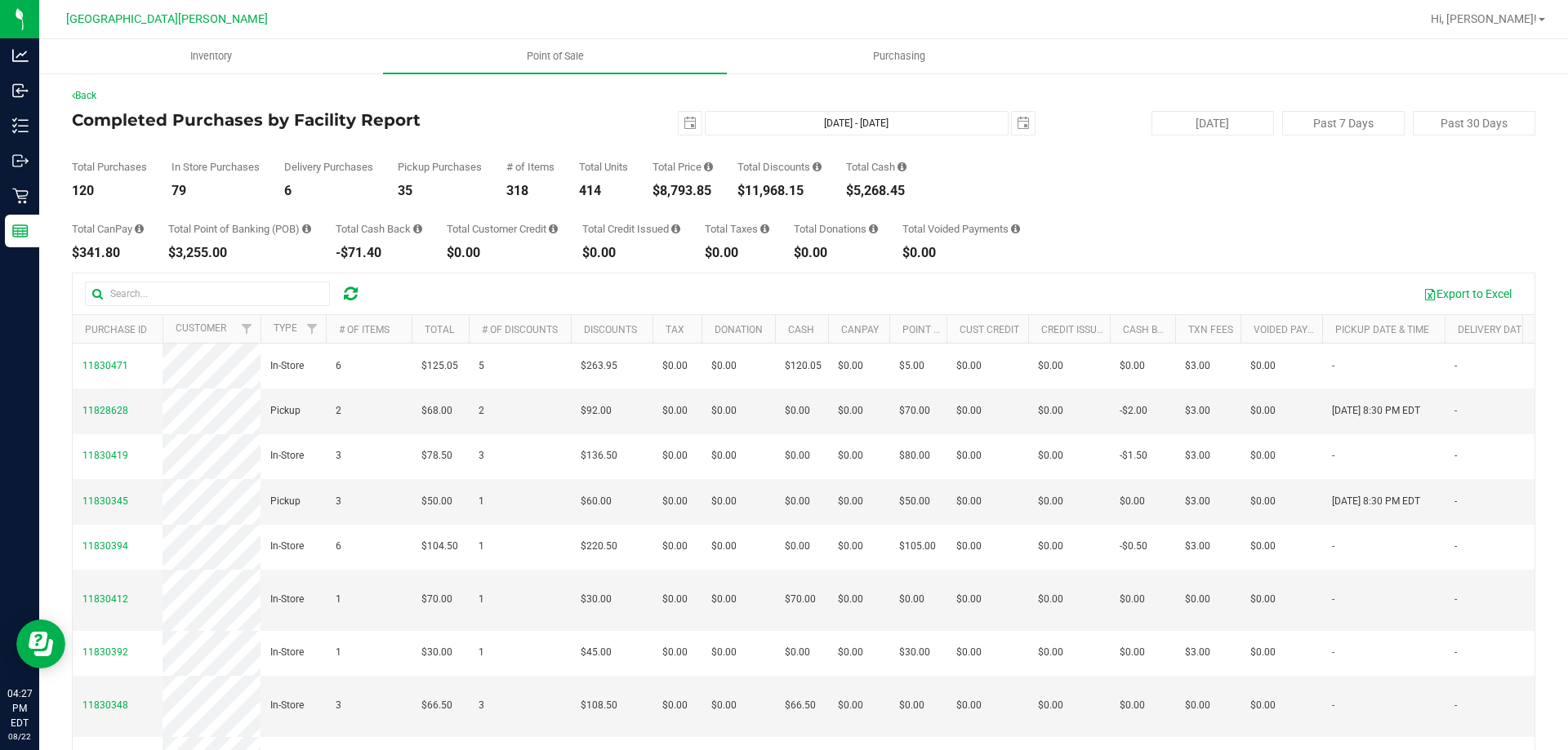
click at [686, 194] on div "$8,793.85" at bounding box center [683, 190] width 60 height 13
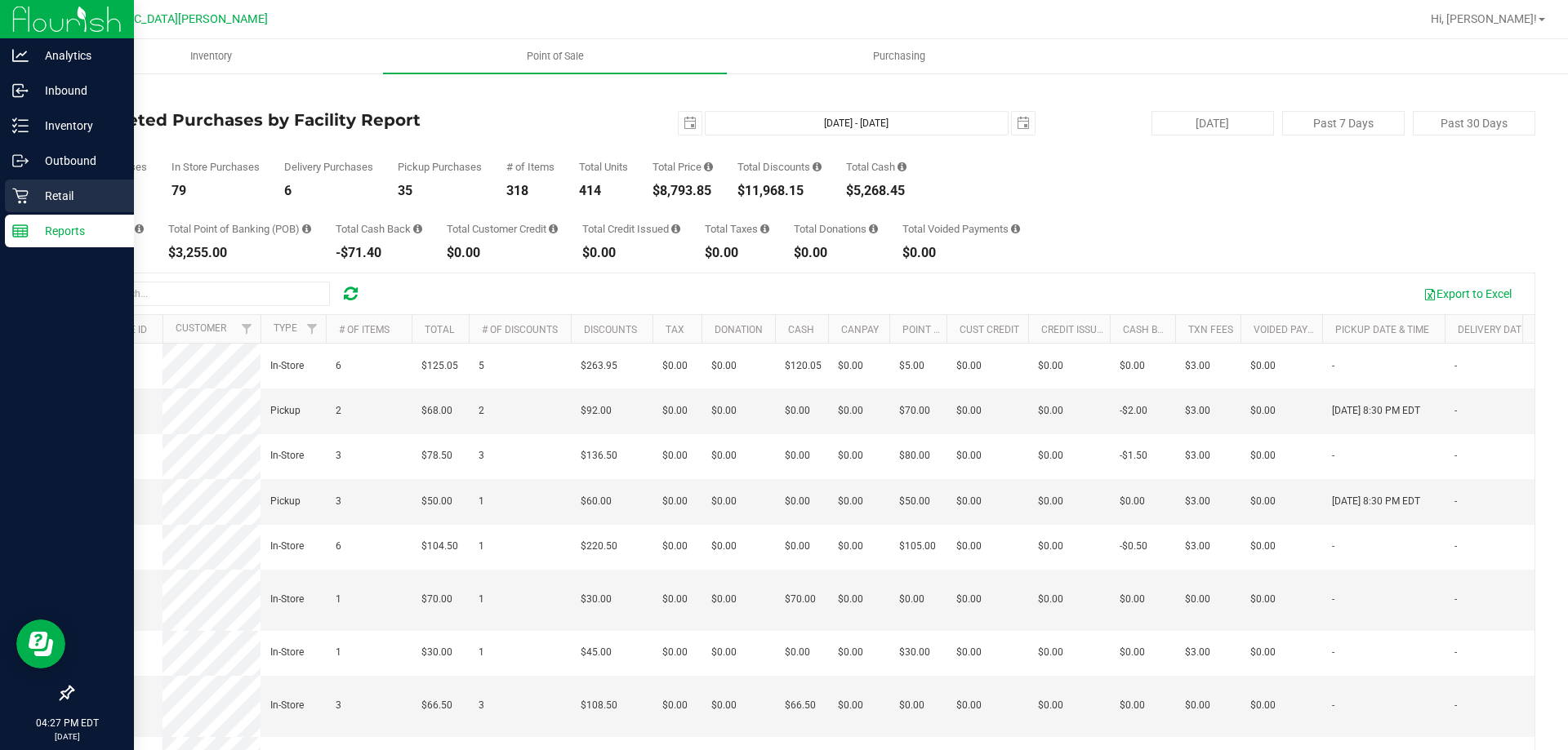
click at [58, 200] on p "Retail" at bounding box center [77, 196] width 98 height 19
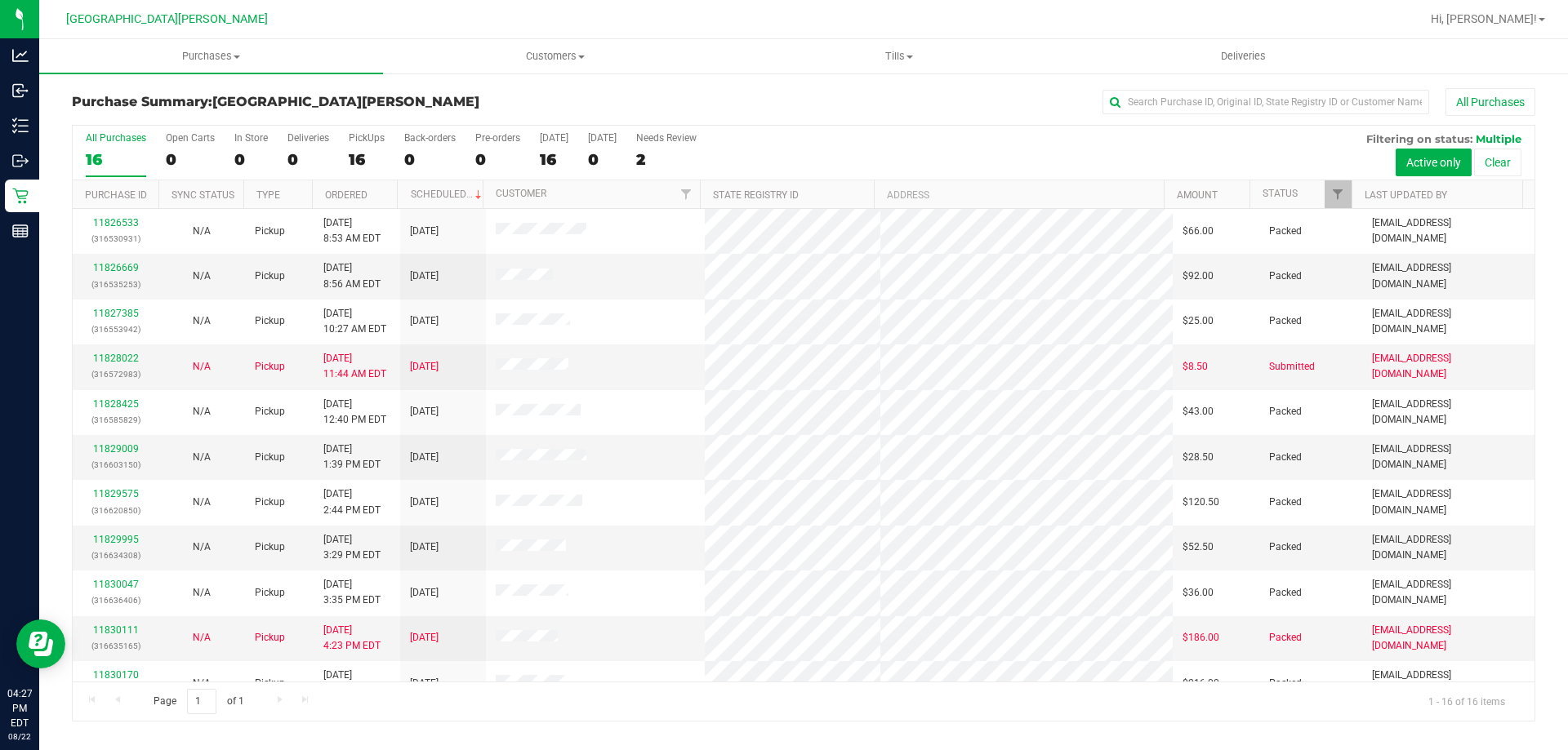
click at [357, 159] on div "16" at bounding box center [366, 159] width 36 height 19
click at [0, 0] on input "PickUps 16" at bounding box center [0, 0] width 0 height 0
click at [361, 151] on div "16" at bounding box center [366, 159] width 36 height 19
click at [0, 0] on input "PickUps 16" at bounding box center [0, 0] width 0 height 0
click at [352, 151] on div "16" at bounding box center [366, 159] width 36 height 19
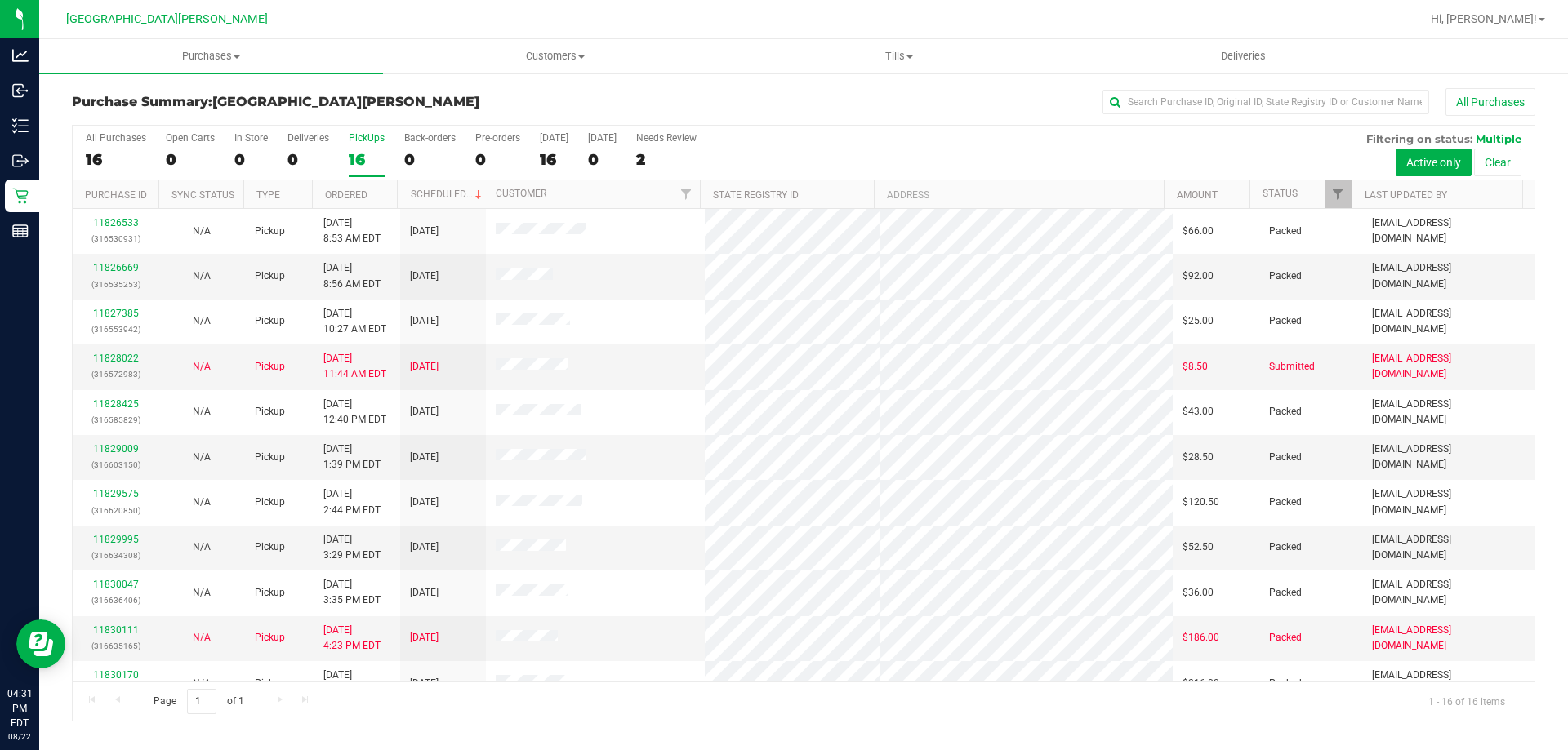
click at [0, 0] on input "PickUps 16" at bounding box center [0, 0] width 0 height 0
click at [368, 158] on div "16" at bounding box center [366, 159] width 36 height 19
click at [0, 0] on input "PickUps 16" at bounding box center [0, 0] width 0 height 0
click at [355, 141] on div "PickUps" at bounding box center [366, 138] width 36 height 12
click at [0, 0] on input "PickUps 16" at bounding box center [0, 0] width 0 height 0
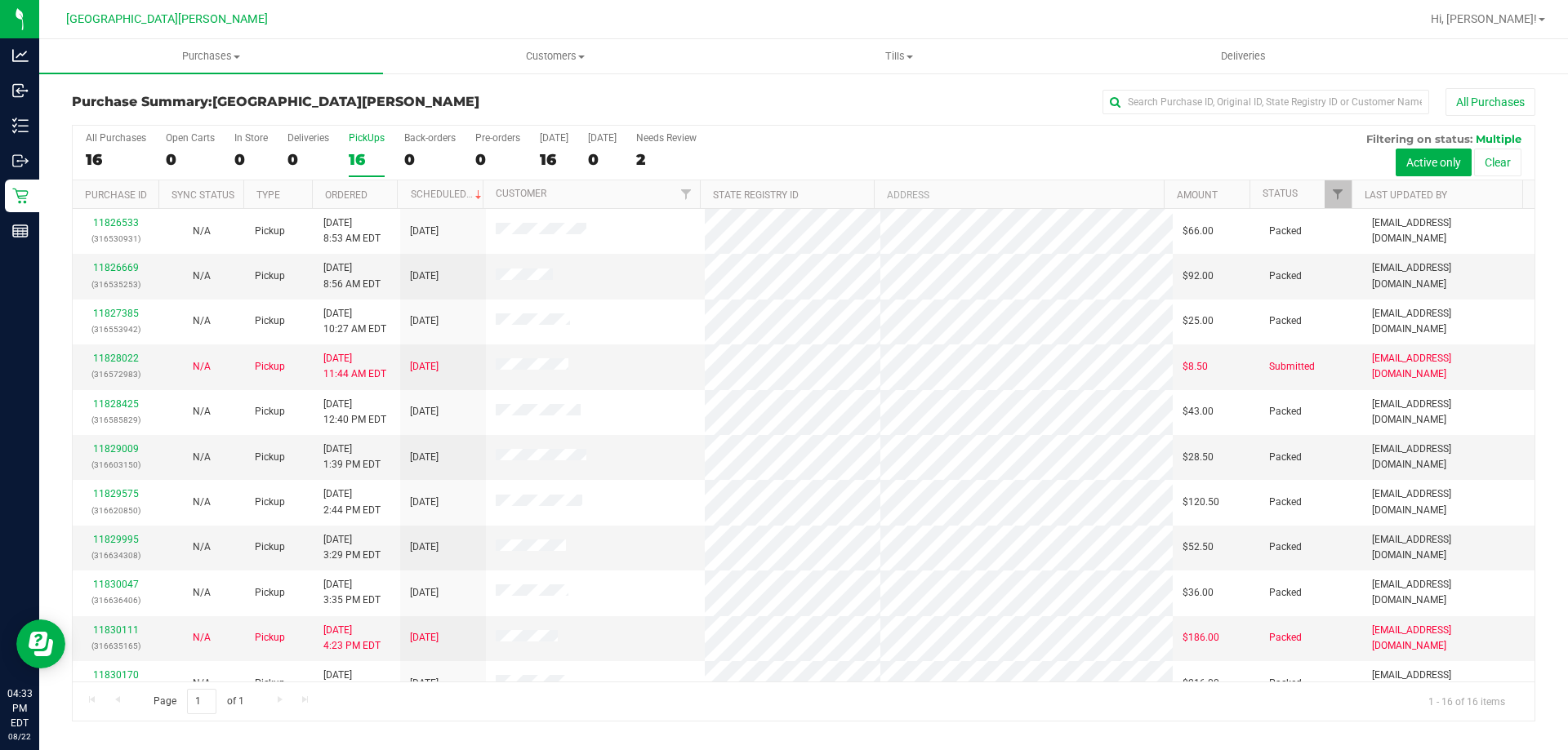
click at [355, 158] on div "16" at bounding box center [366, 159] width 36 height 19
click at [0, 0] on input "PickUps 16" at bounding box center [0, 0] width 0 height 0
click at [375, 156] on div "16" at bounding box center [366, 159] width 36 height 19
click at [0, 0] on input "PickUps 16" at bounding box center [0, 0] width 0 height 0
click at [371, 154] on div "16" at bounding box center [366, 159] width 36 height 19
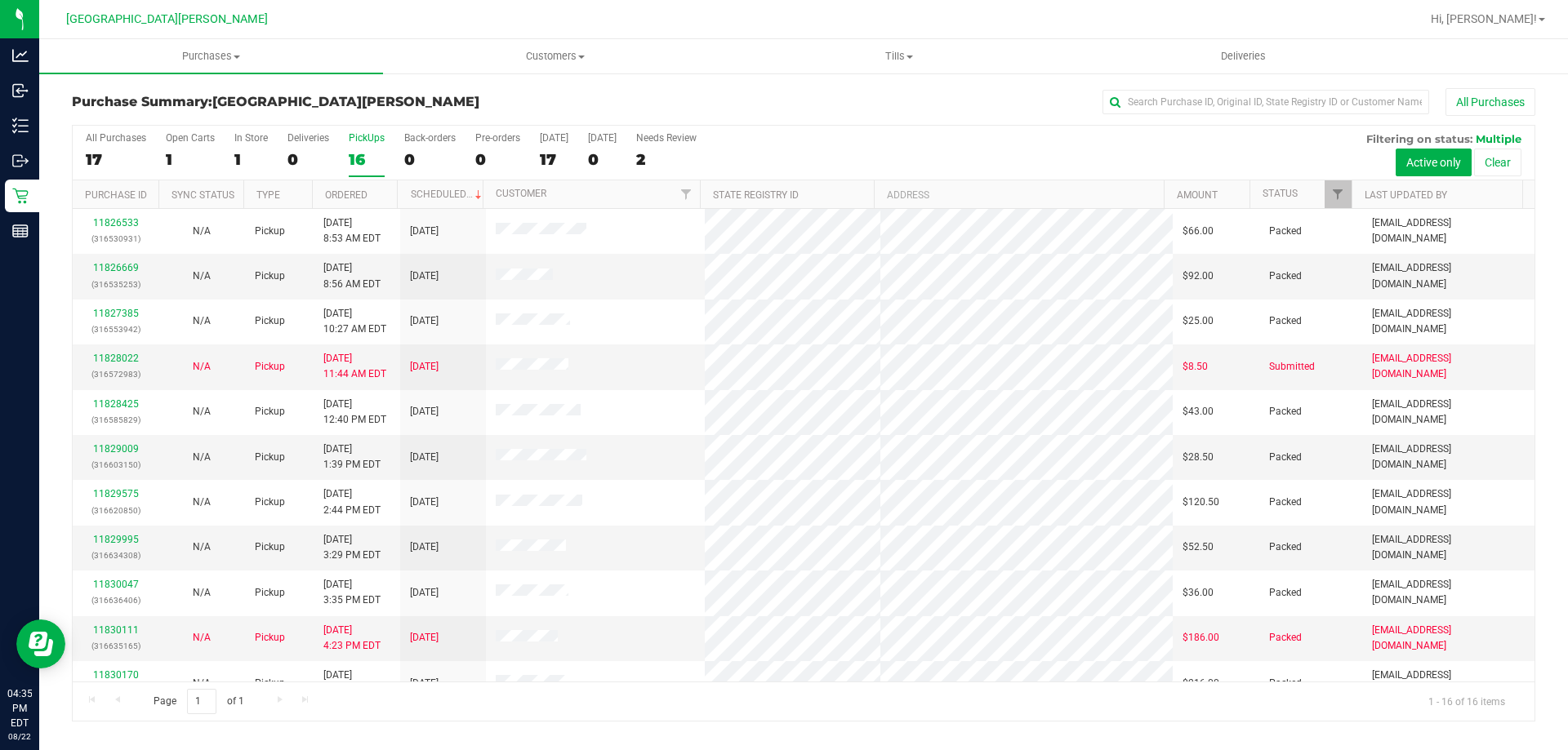
click at [0, 0] on input "PickUps 16" at bounding box center [0, 0] width 0 height 0
click at [361, 159] on div "16" at bounding box center [366, 159] width 36 height 19
click at [0, 0] on input "PickUps 16" at bounding box center [0, 0] width 0 height 0
click at [355, 160] on div "16" at bounding box center [366, 159] width 36 height 19
click at [0, 0] on input "PickUps 16" at bounding box center [0, 0] width 0 height 0
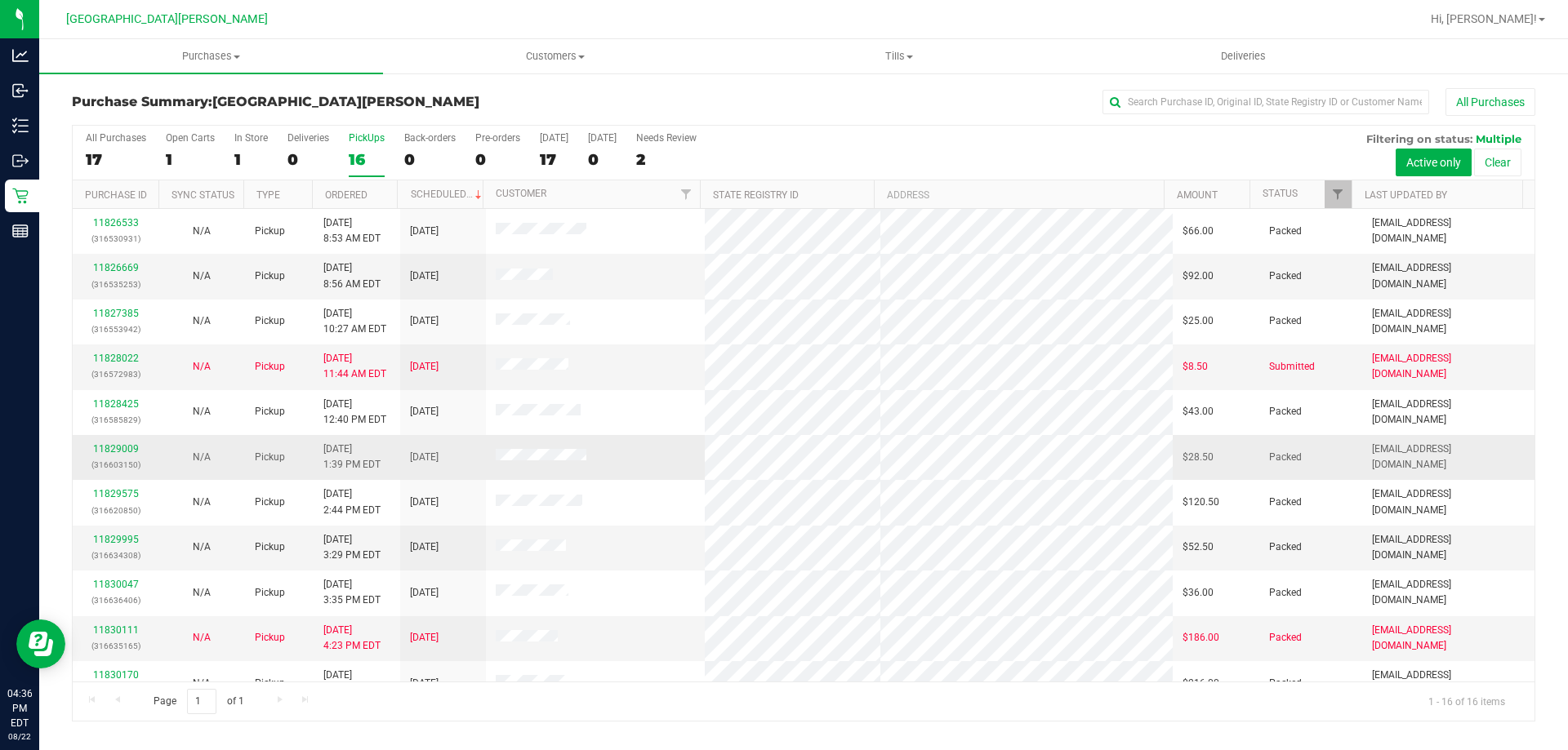
click at [523, 450] on span at bounding box center [541, 457] width 91 height 17
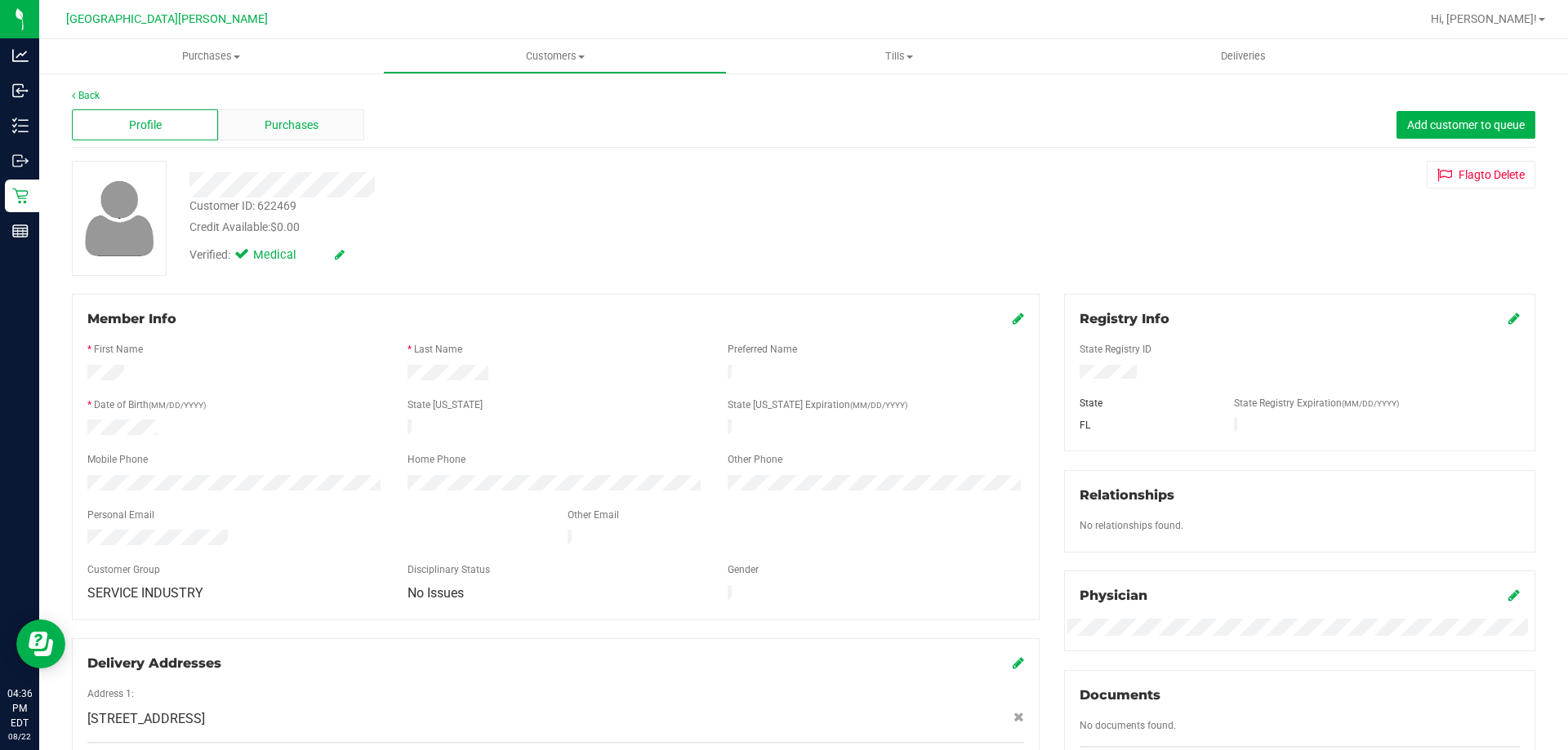
click at [329, 121] on div "Purchases" at bounding box center [291, 125] width 146 height 31
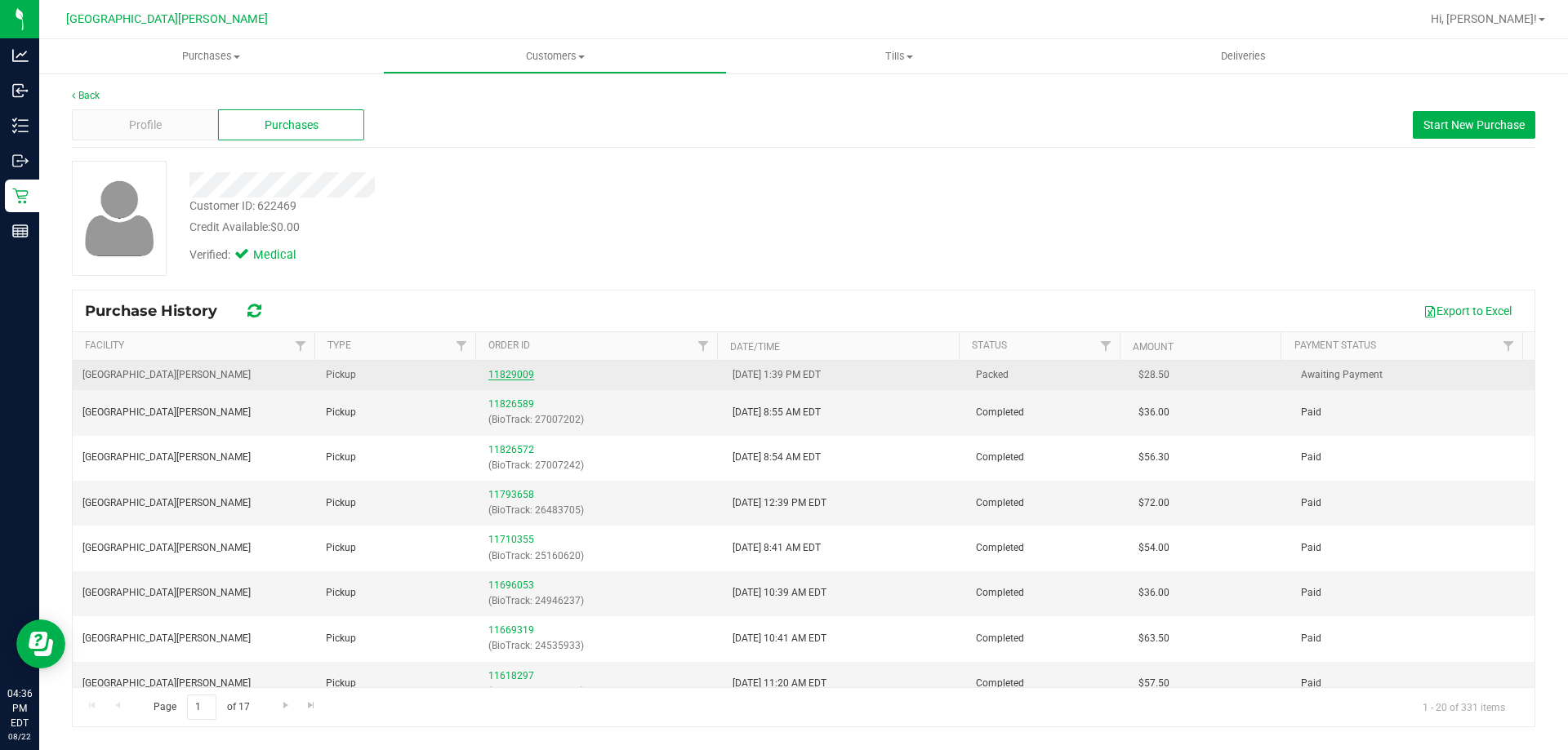
click at [515, 373] on link "11829009" at bounding box center [510, 375] width 46 height 12
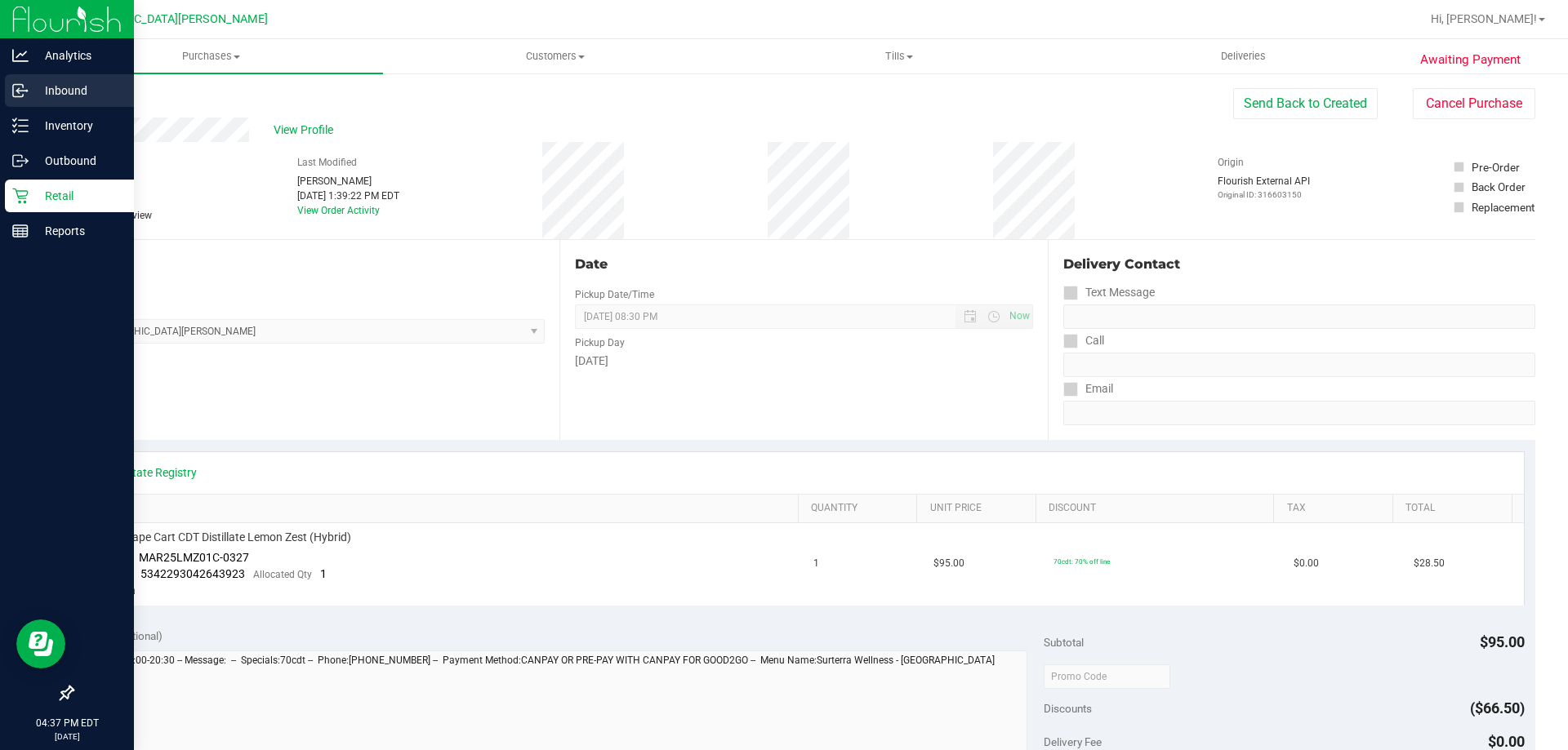
click at [76, 86] on p "Inbound" at bounding box center [77, 91] width 98 height 19
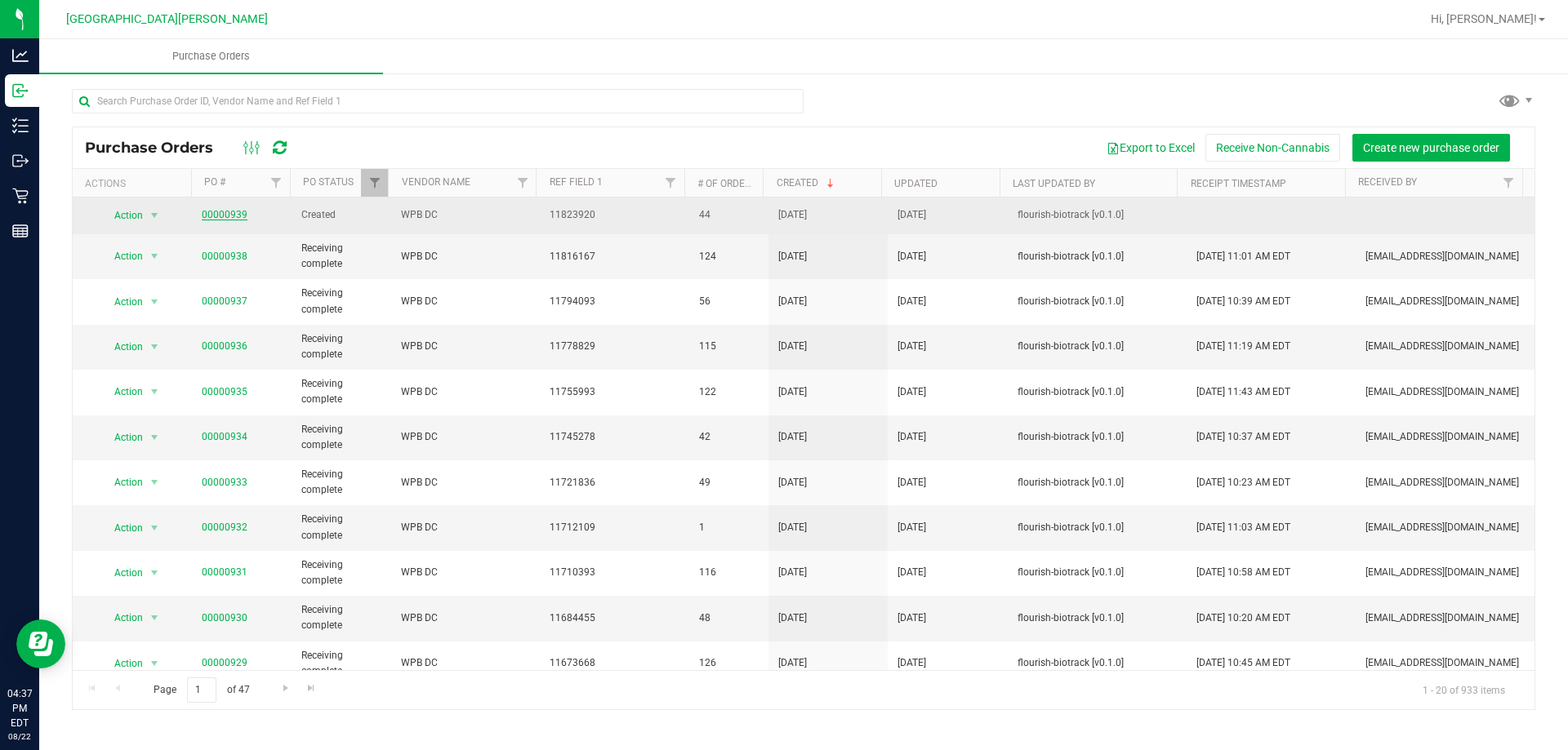
click at [235, 214] on link "00000939" at bounding box center [224, 215] width 46 height 12
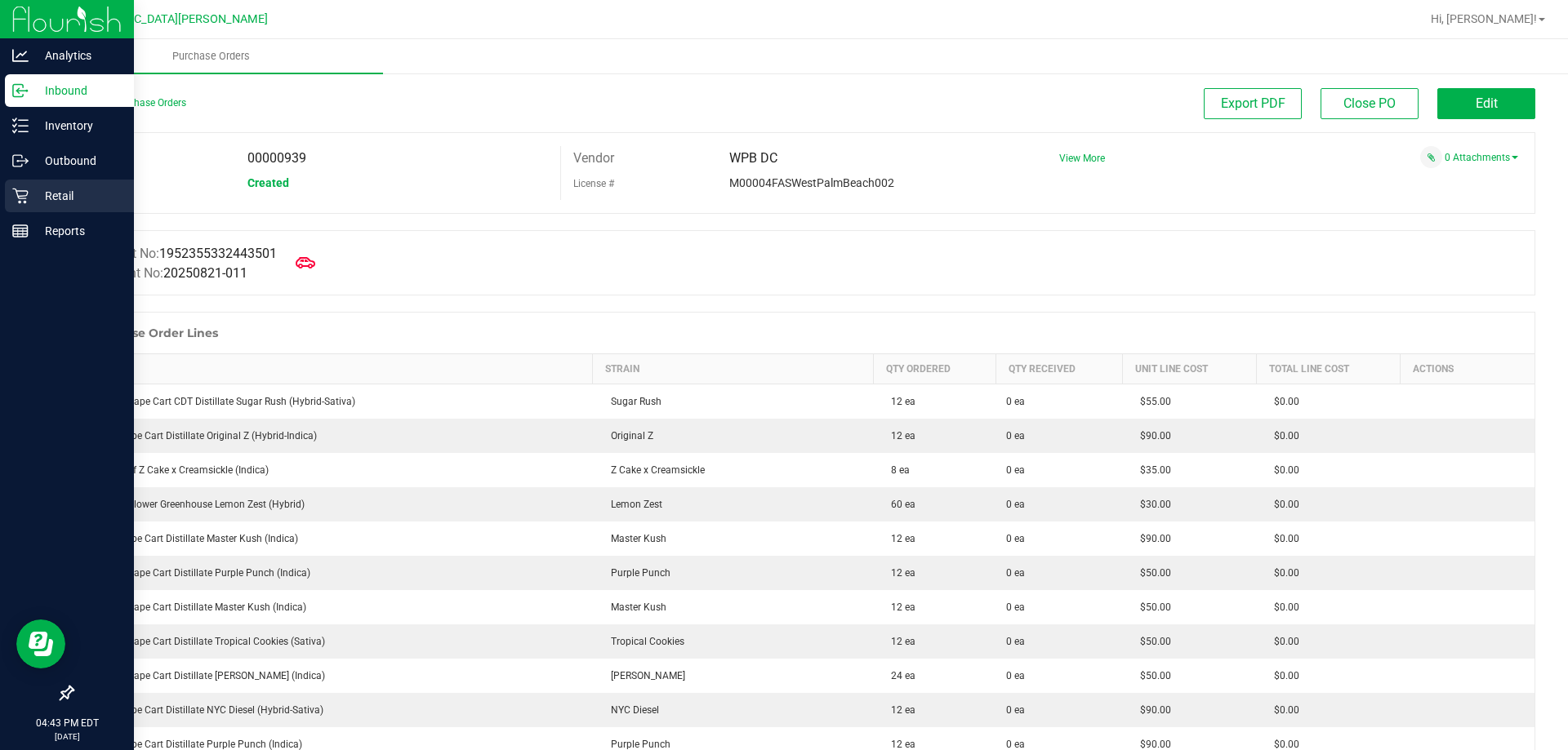
click at [19, 200] on icon at bounding box center [20, 196] width 17 height 17
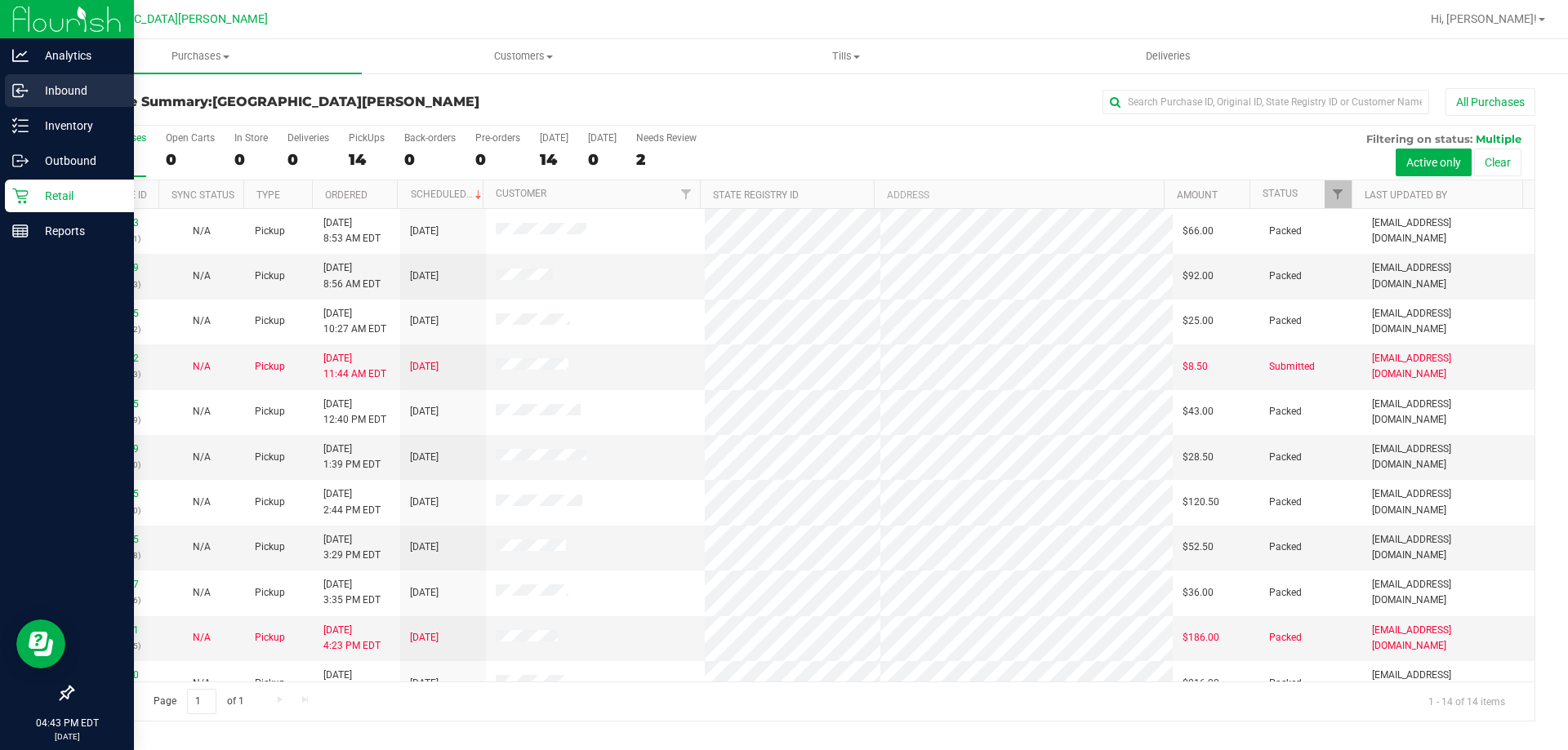
click at [79, 85] on p "Inbound" at bounding box center [77, 91] width 98 height 19
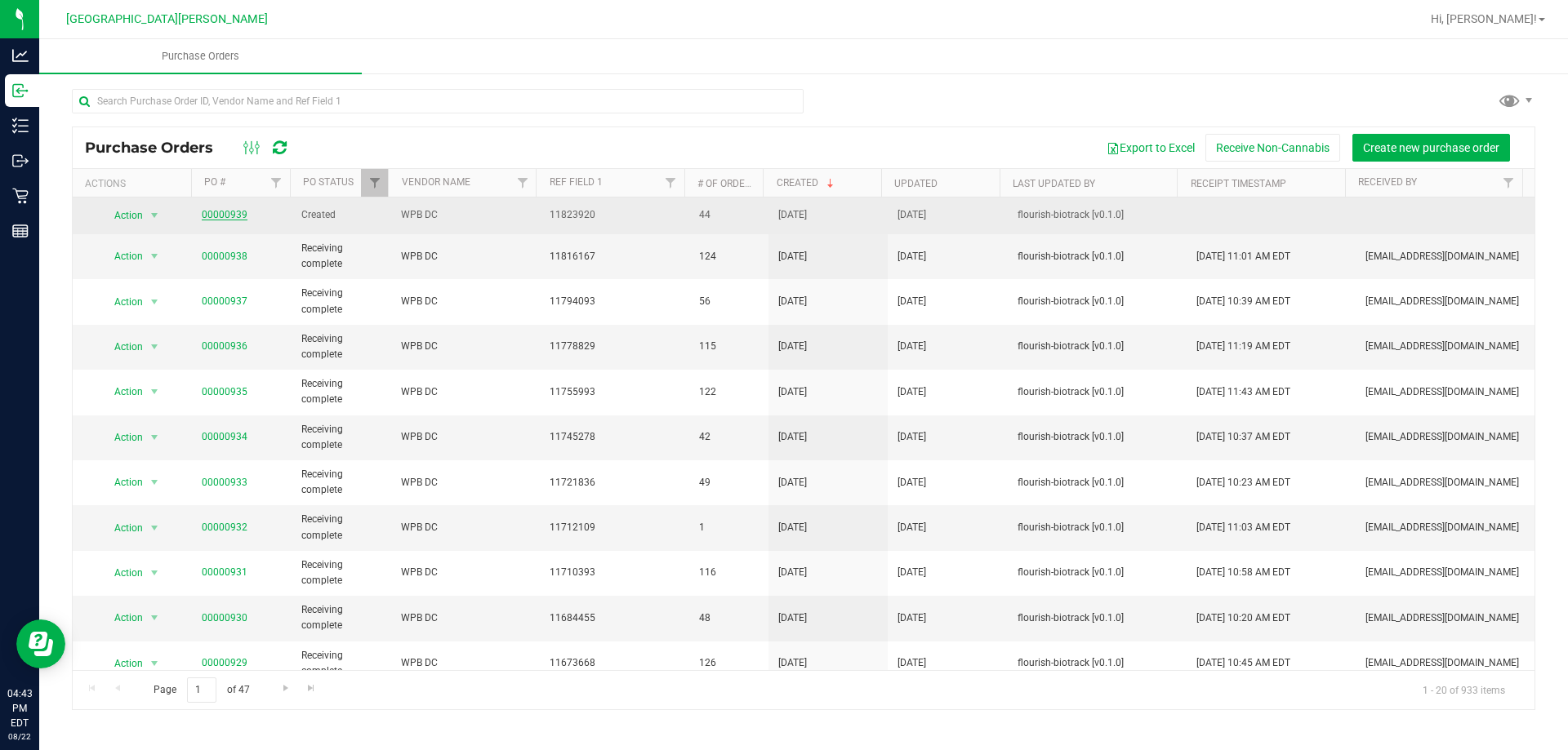
click at [225, 212] on link "00000939" at bounding box center [224, 215] width 46 height 12
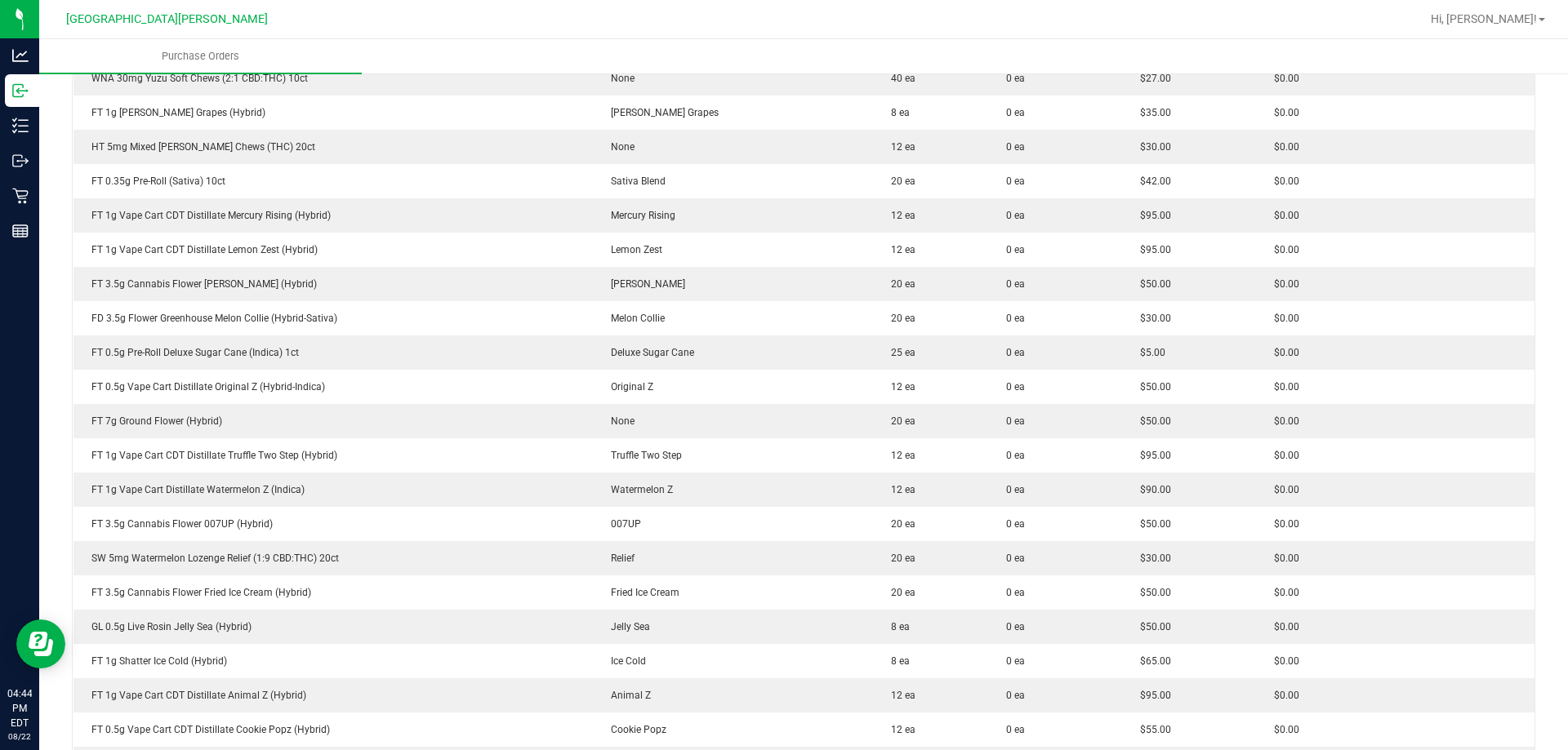
scroll to position [734, 0]
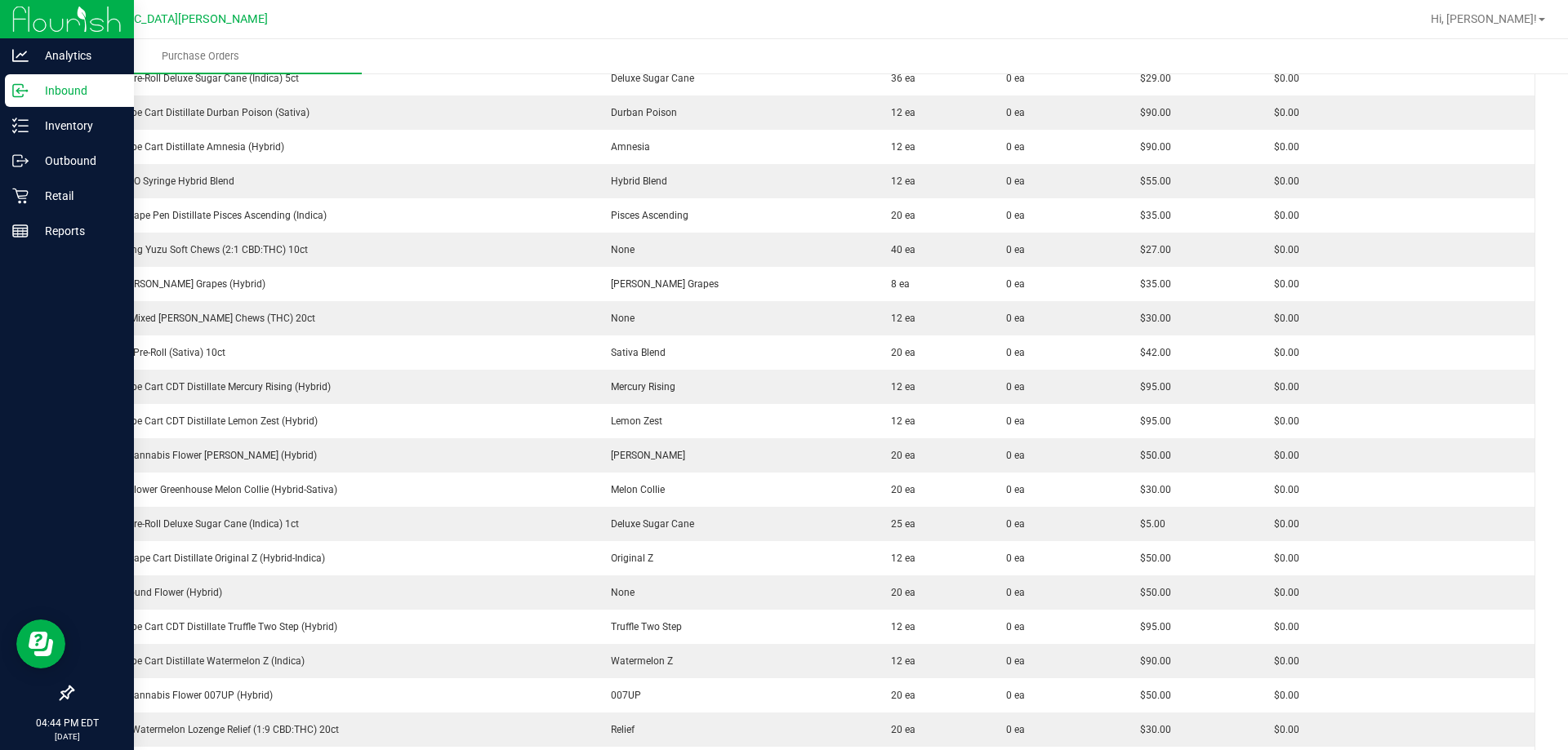
click at [59, 252] on div at bounding box center [66, 464] width 133 height 428
click at [89, 232] on p "Reports" at bounding box center [77, 231] width 98 height 19
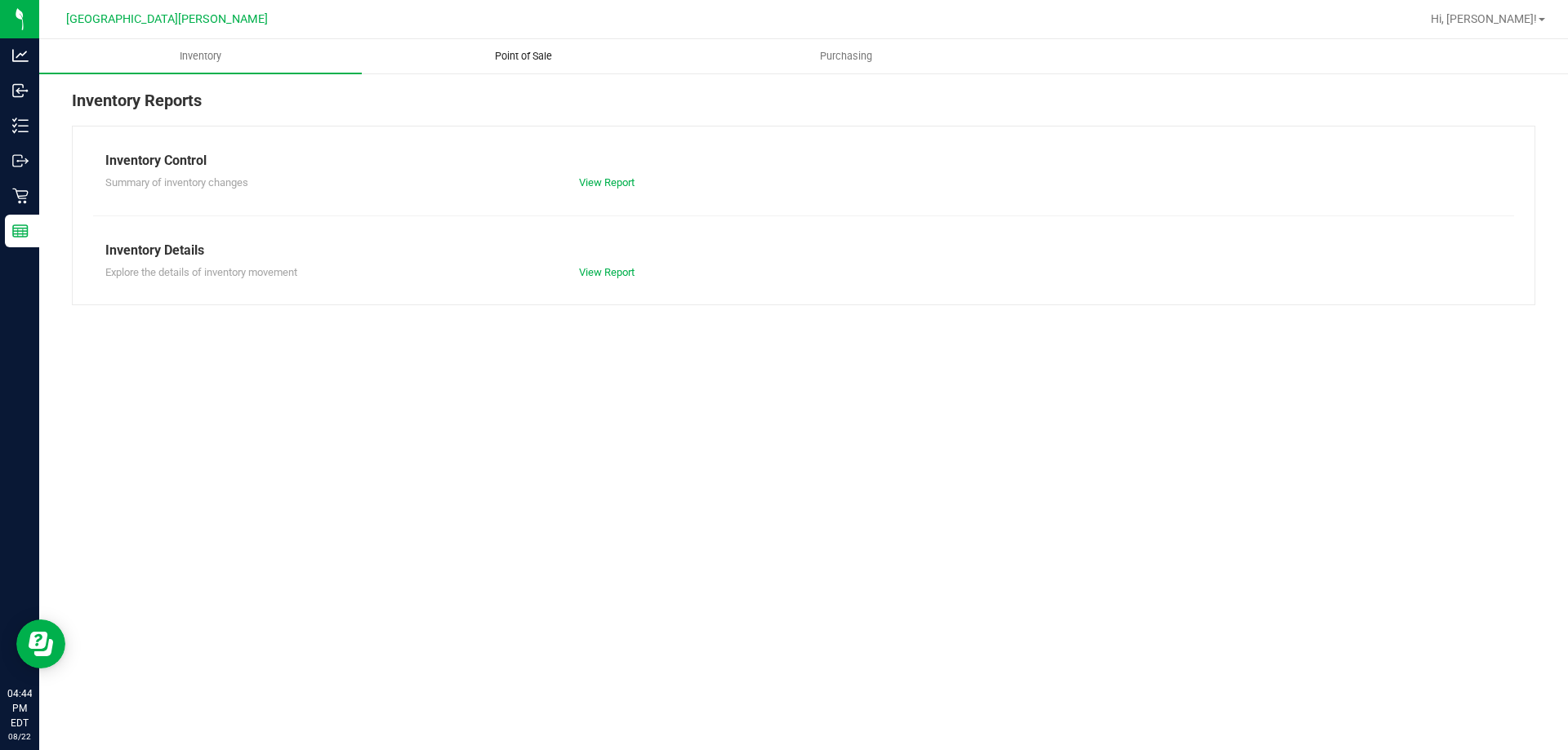
click at [524, 66] on uib-tab-heading "Point of Sale" at bounding box center [522, 56] width 320 height 33
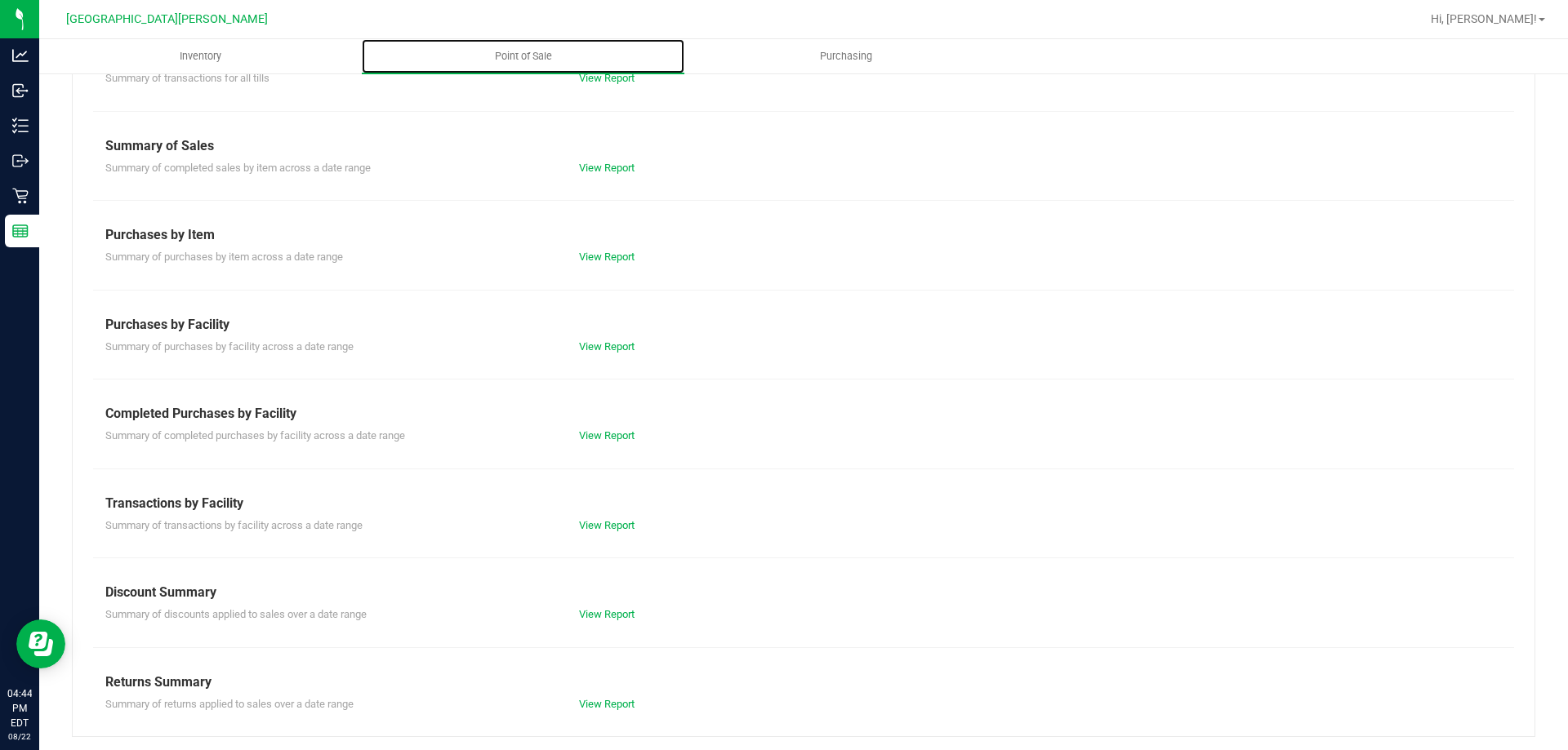
scroll to position [108, 0]
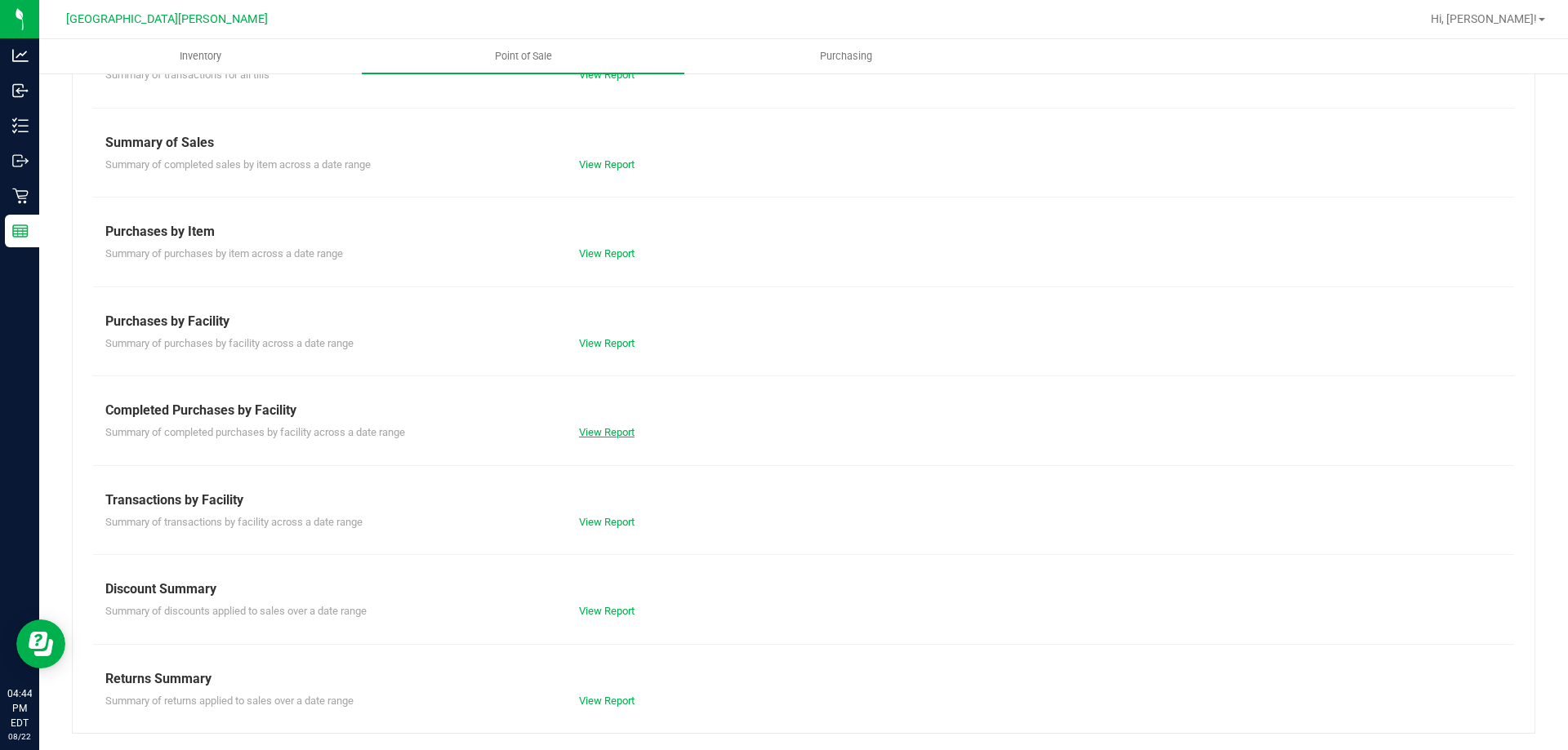
click at [587, 434] on link "View Report" at bounding box center [606, 432] width 56 height 13
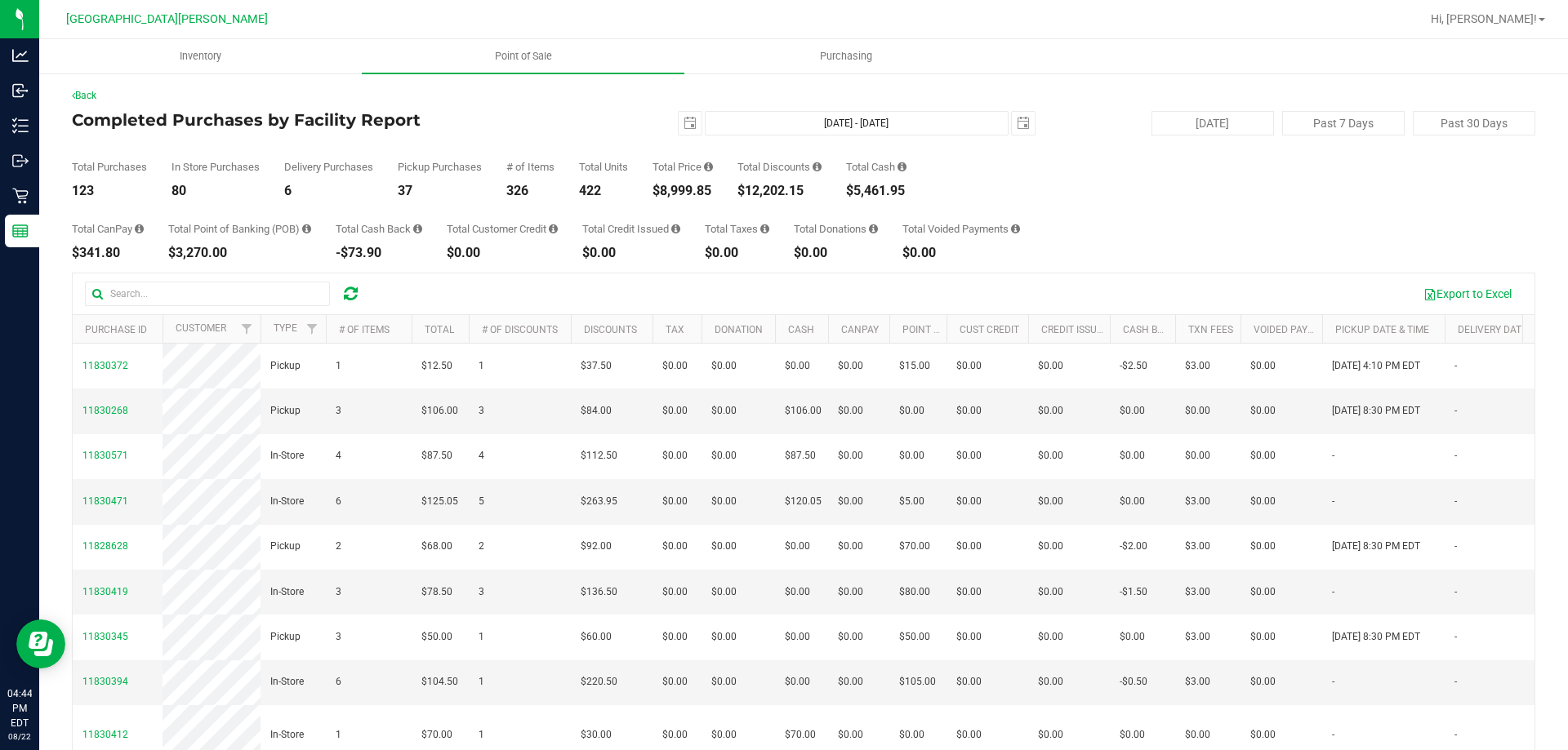
click at [669, 186] on div "$8,999.85" at bounding box center [683, 190] width 60 height 13
click at [699, 186] on div "$8,999.85" at bounding box center [683, 190] width 60 height 13
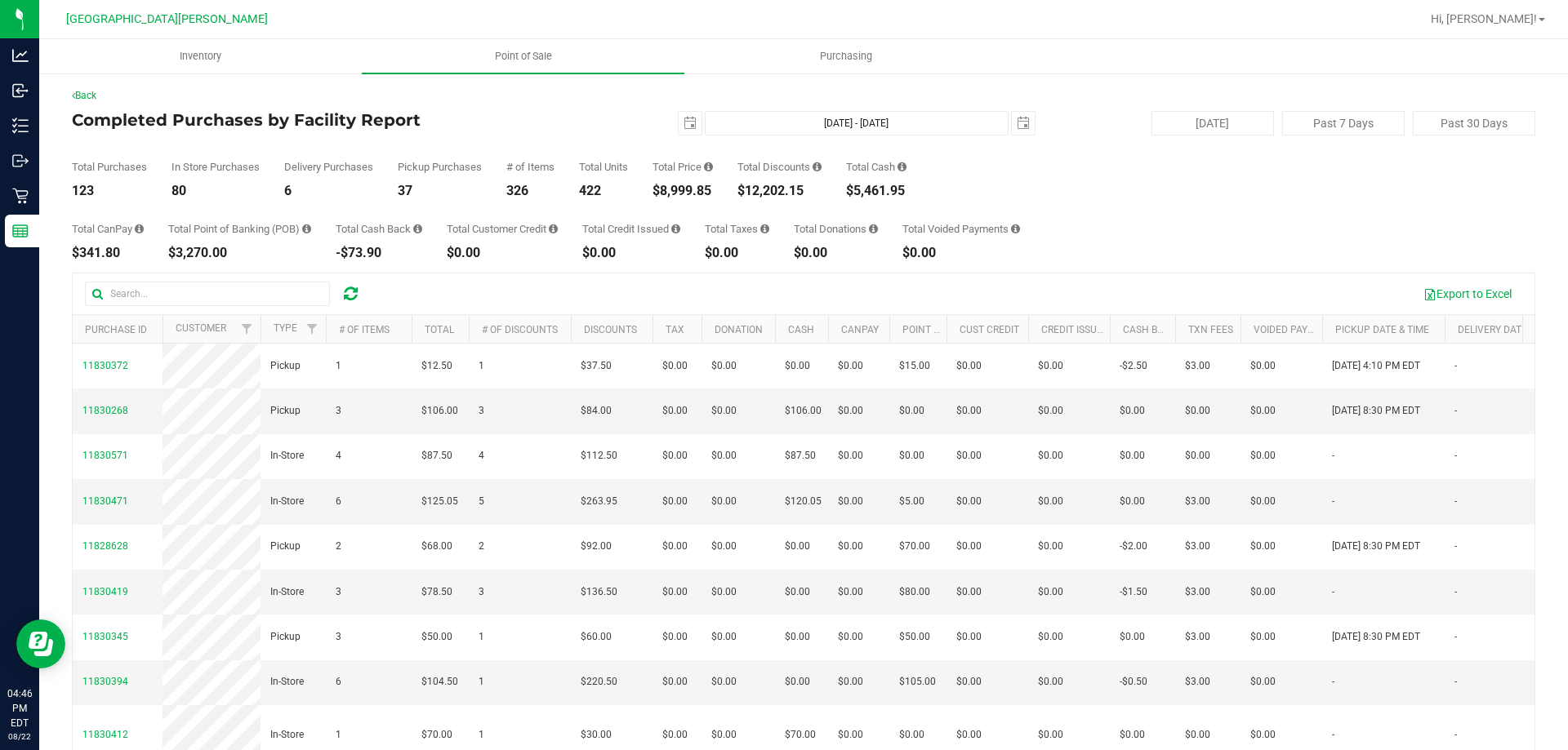
click at [690, 194] on div "$8,999.85" at bounding box center [683, 190] width 60 height 13
click at [697, 190] on div "$8,999.85" at bounding box center [683, 190] width 60 height 13
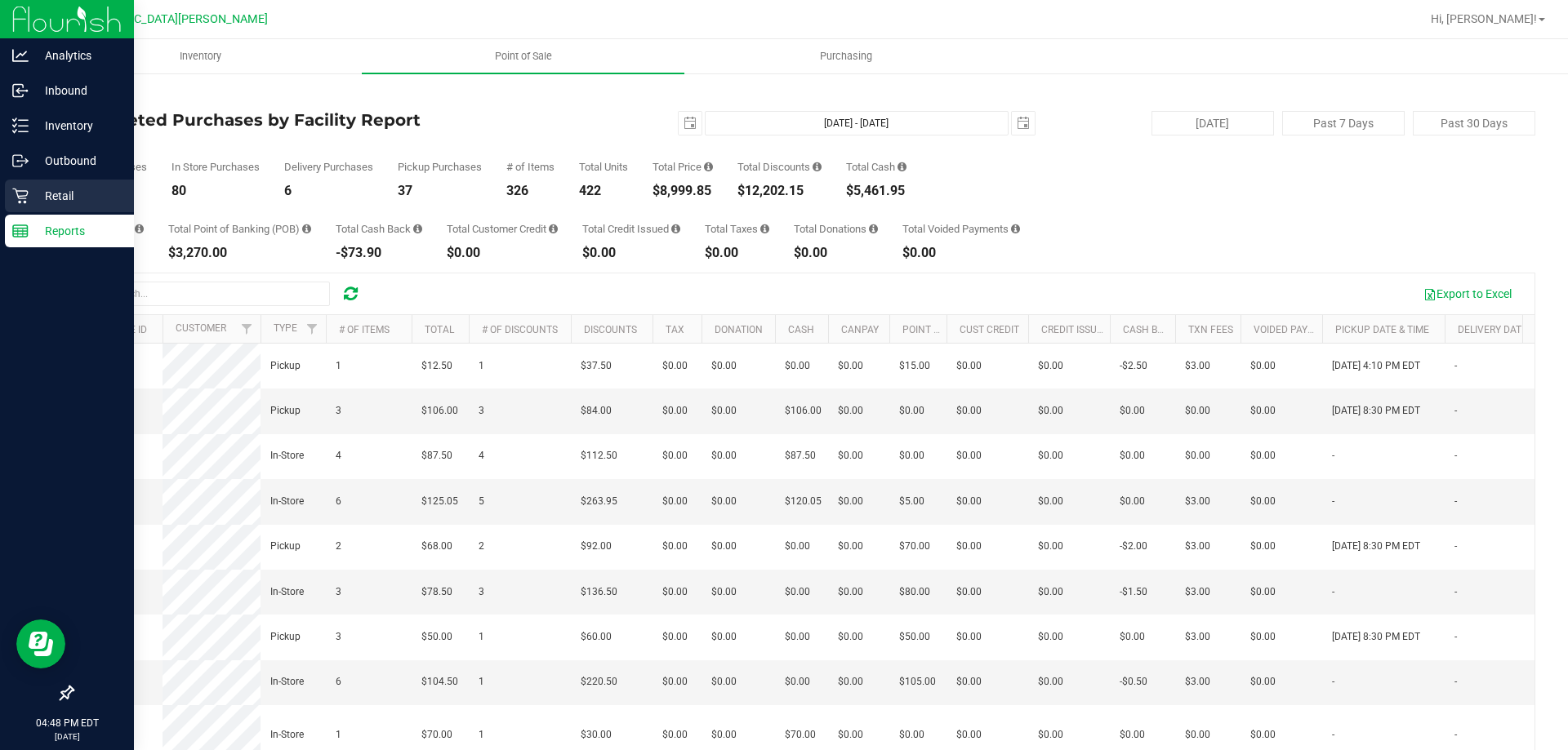
click at [82, 201] on p "Retail" at bounding box center [77, 196] width 98 height 19
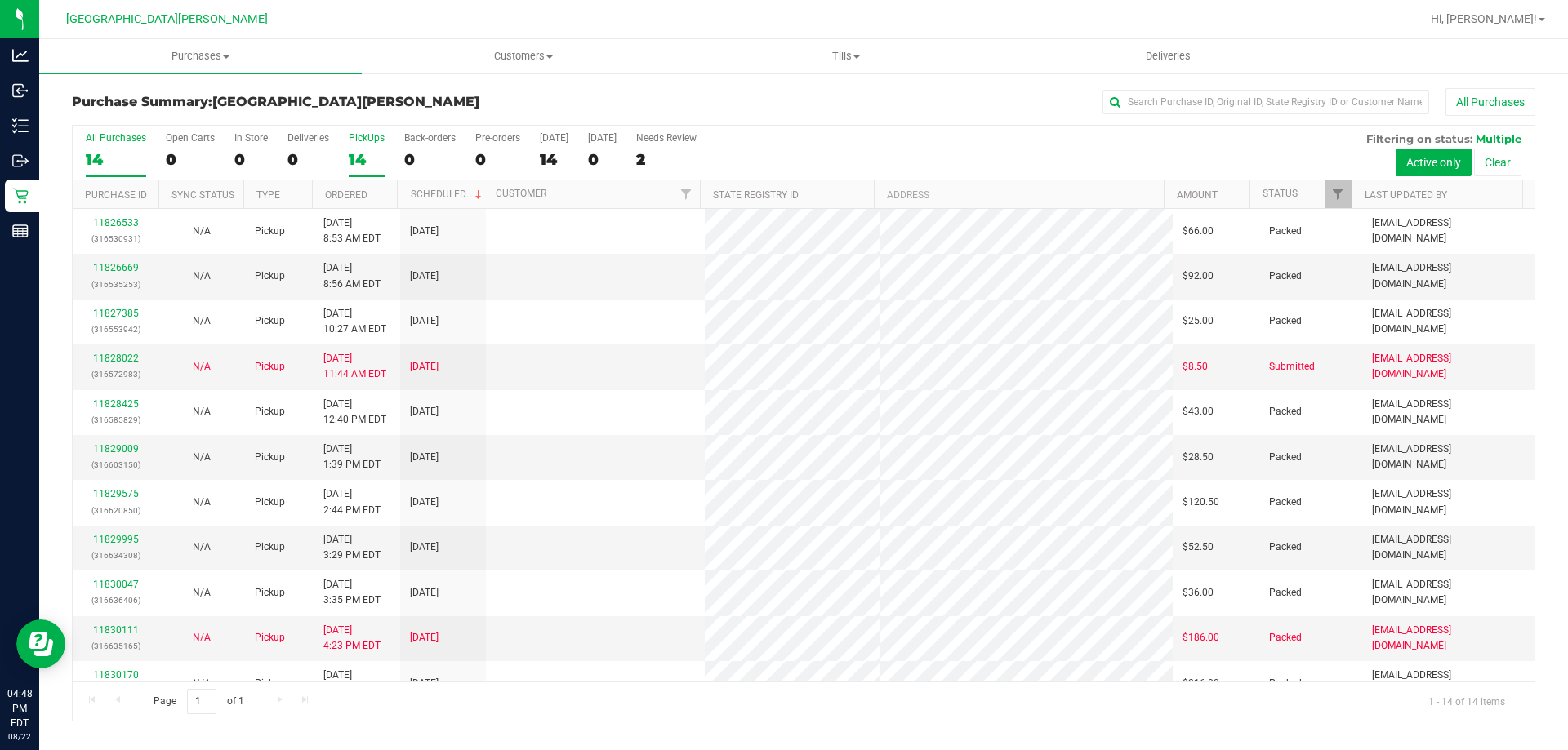
click at [365, 157] on div "14" at bounding box center [366, 159] width 36 height 19
click at [0, 0] on input "PickUps 14" at bounding box center [0, 0] width 0 height 0
click at [365, 157] on div "14" at bounding box center [366, 159] width 36 height 19
click at [0, 0] on input "PickUps 14" at bounding box center [0, 0] width 0 height 0
click at [243, 150] on div "0" at bounding box center [251, 159] width 33 height 19
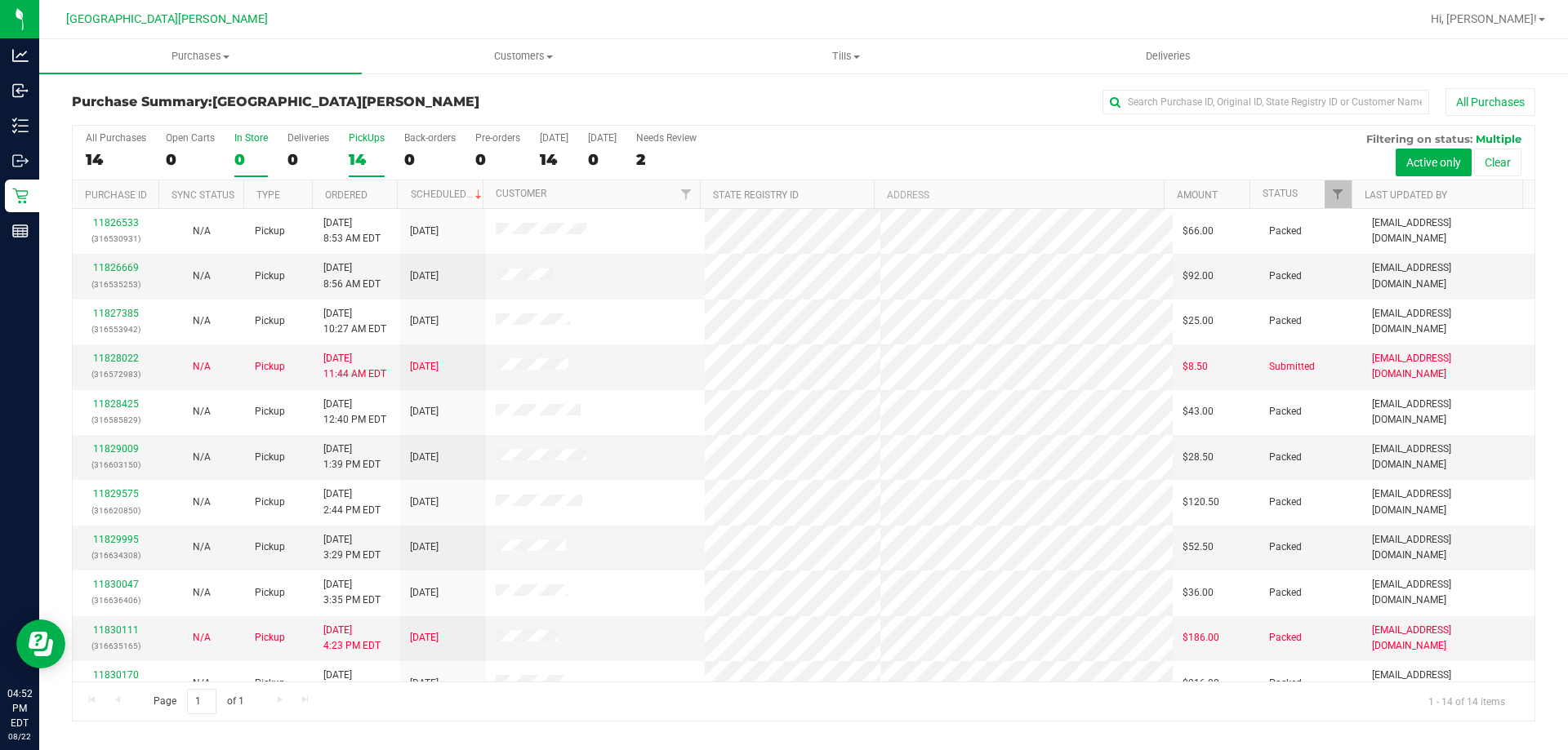
click at [0, 0] on input "In Store 0" at bounding box center [0, 0] width 0 height 0
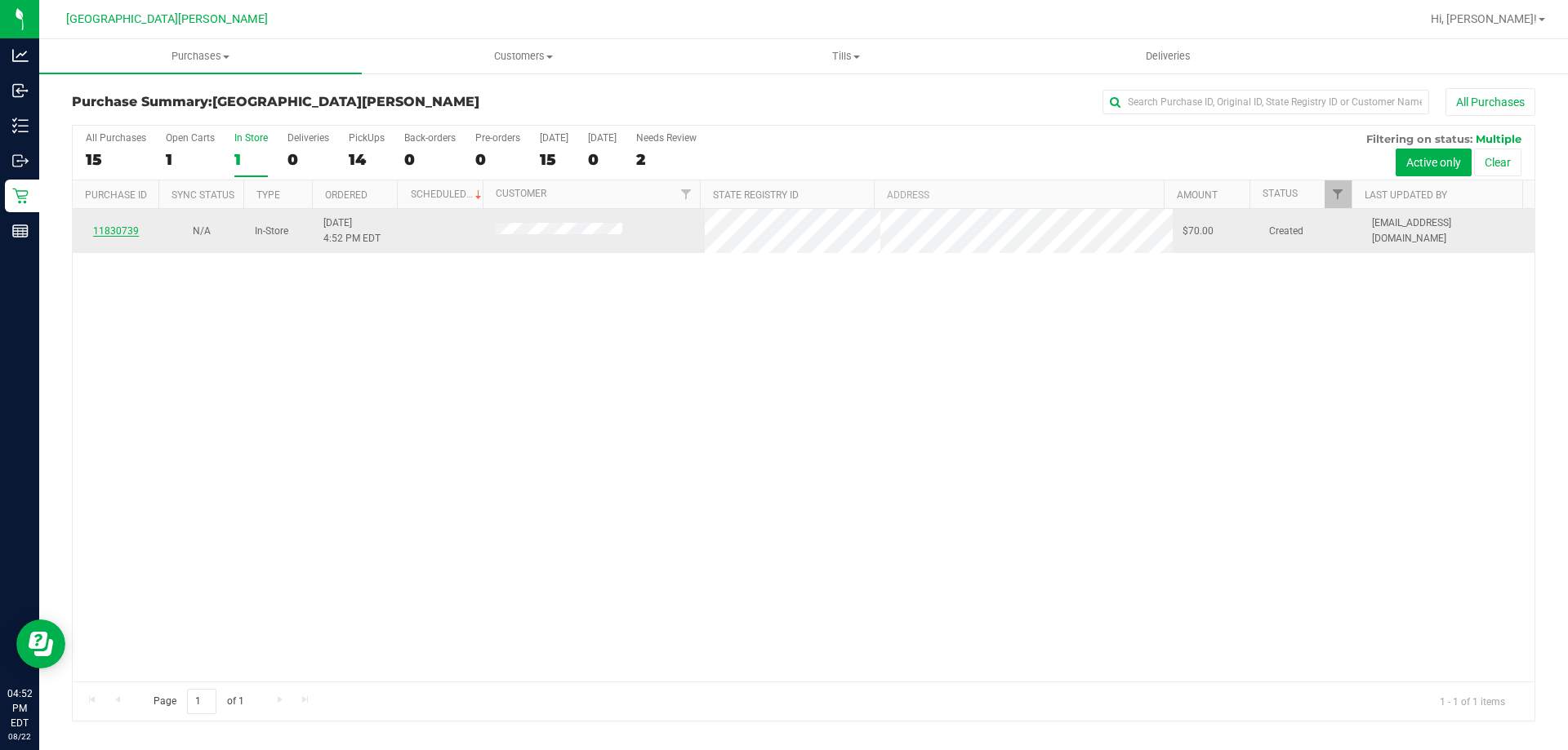
click at [123, 228] on link "11830739" at bounding box center [116, 231] width 46 height 12
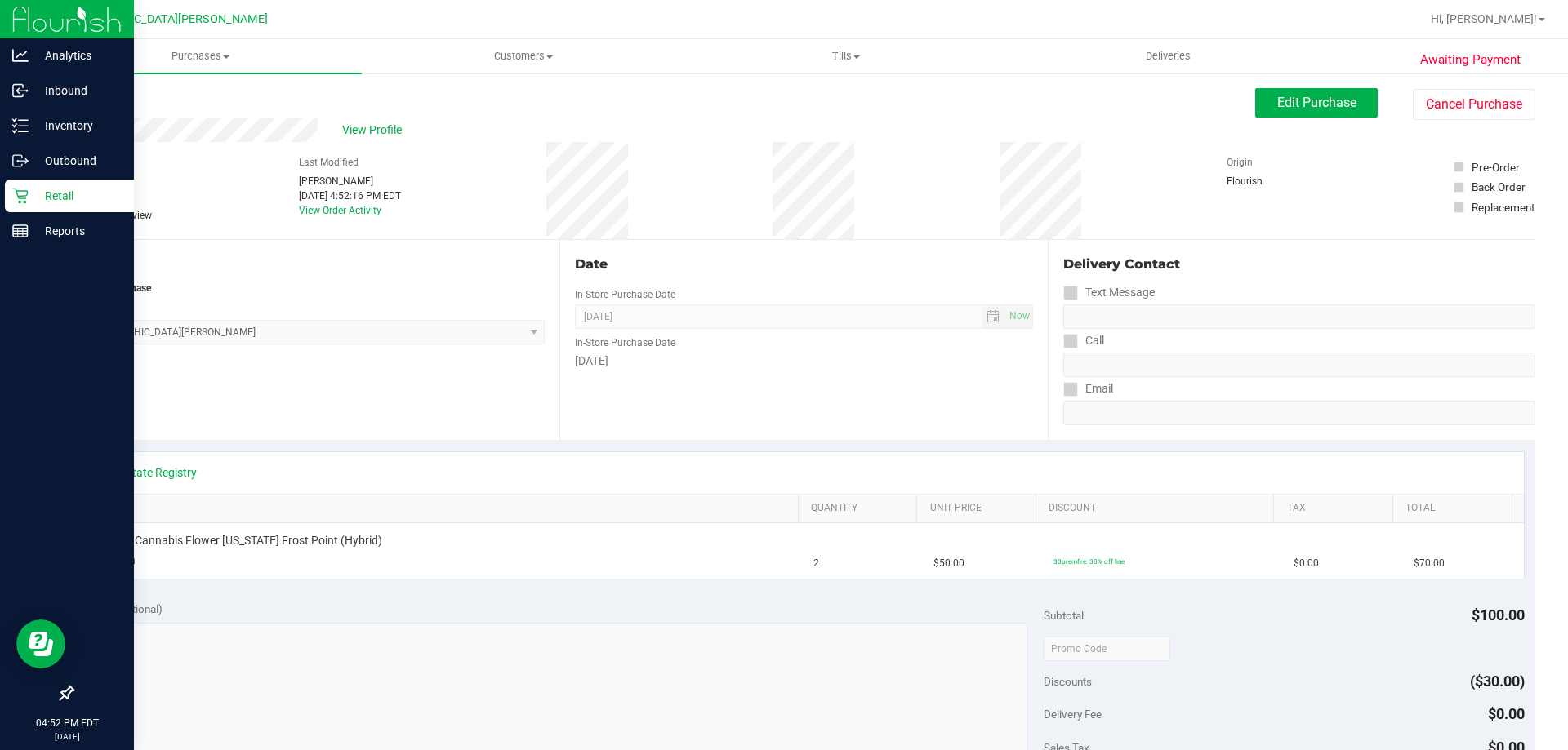
click at [20, 205] on div "Retail" at bounding box center [69, 196] width 129 height 33
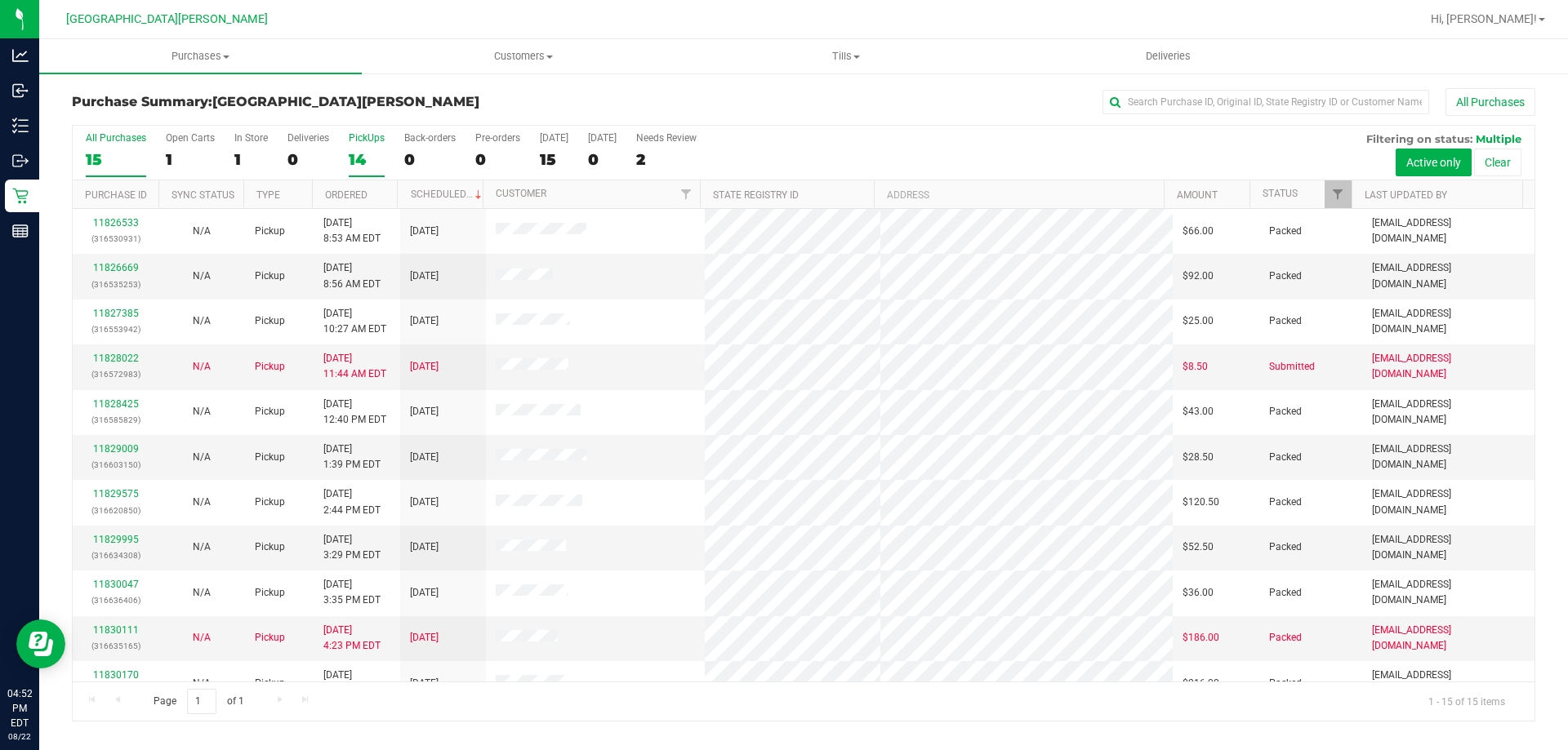
click at [354, 160] on div "14" at bounding box center [366, 159] width 36 height 19
click at [0, 0] on input "PickUps 14" at bounding box center [0, 0] width 0 height 0
click at [377, 140] on div "PickUps" at bounding box center [366, 138] width 36 height 12
click at [0, 0] on input "PickUps 14" at bounding box center [0, 0] width 0 height 0
click at [363, 154] on div "14" at bounding box center [366, 159] width 36 height 19
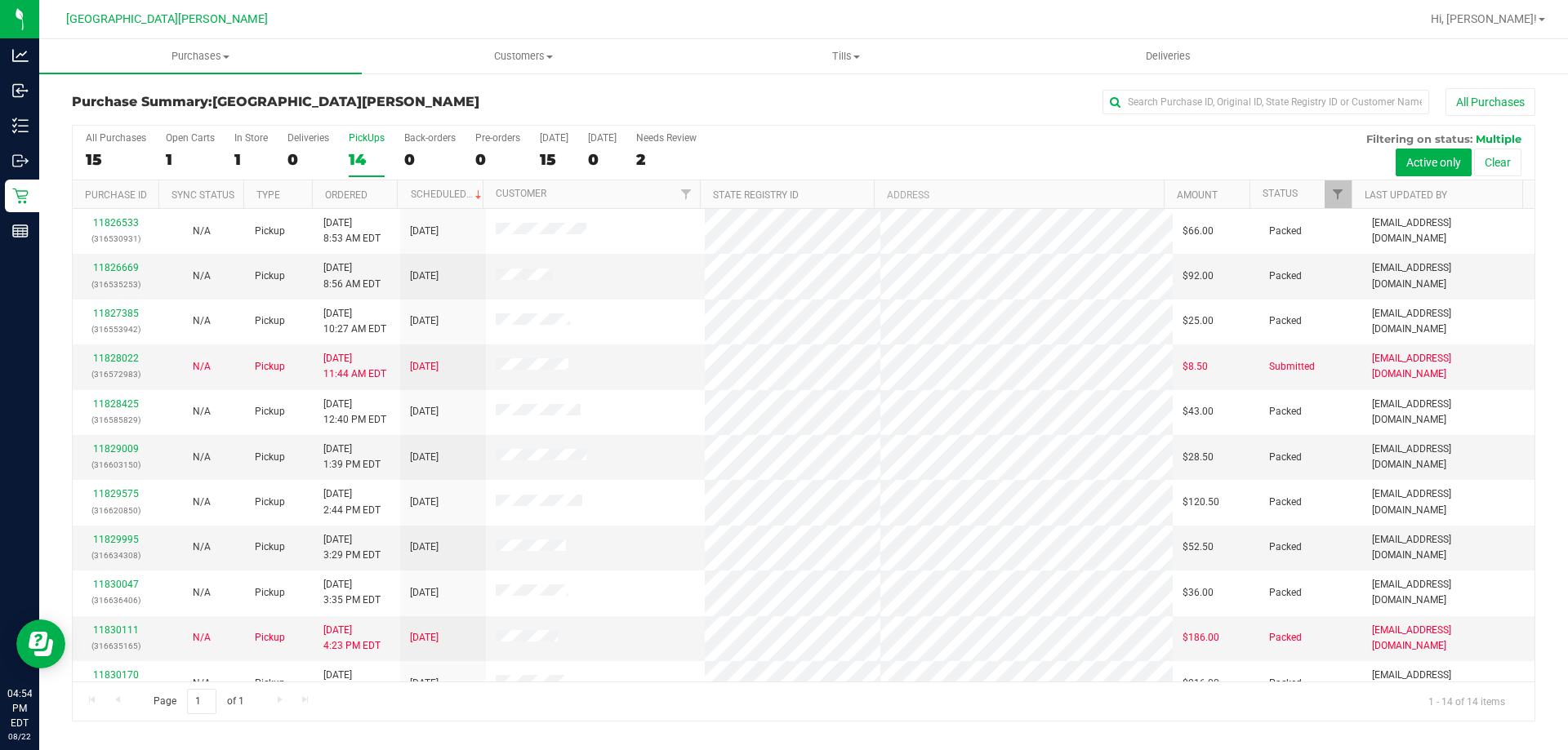
click at [0, 0] on input "PickUps 14" at bounding box center [0, 0] width 0 height 0
click at [366, 162] on div "14" at bounding box center [366, 159] width 36 height 19
click at [0, 0] on input "PickUps 14" at bounding box center [0, 0] width 0 height 0
click at [366, 154] on div "14" at bounding box center [366, 159] width 36 height 19
click at [0, 0] on input "PickUps 14" at bounding box center [0, 0] width 0 height 0
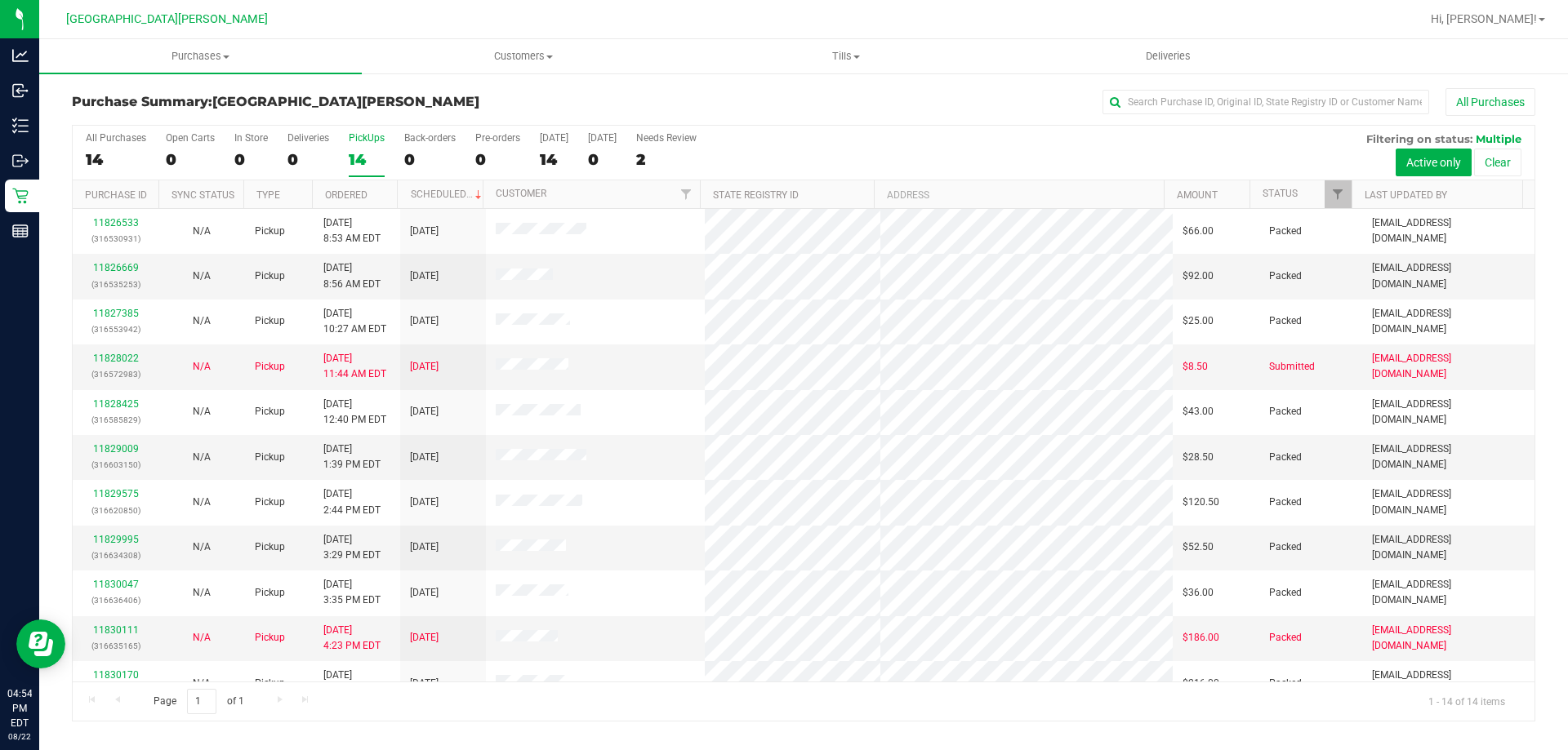
click at [363, 144] on label "PickUps 14" at bounding box center [366, 155] width 36 height 45
click at [0, 0] on input "PickUps 14" at bounding box center [0, 0] width 0 height 0
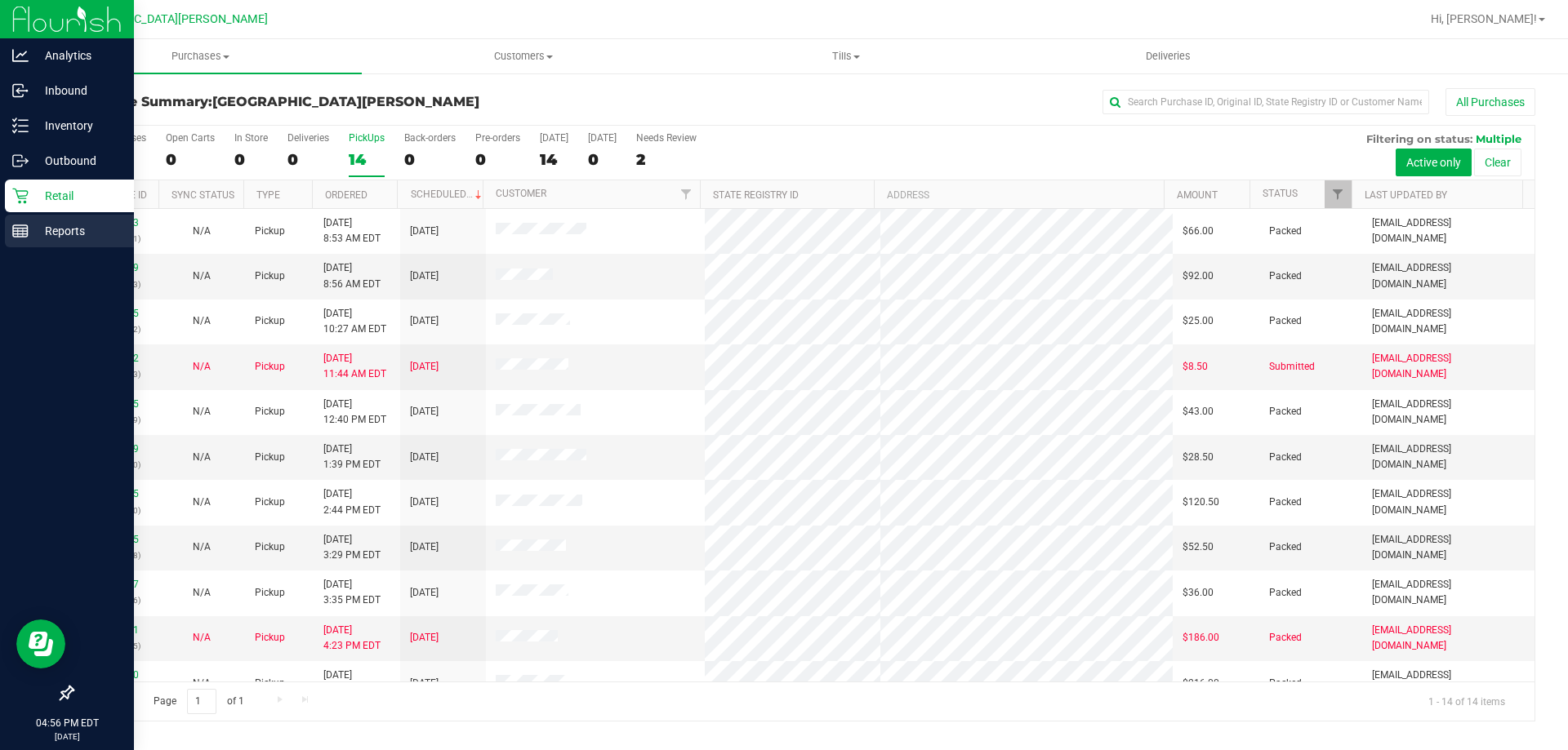
click at [34, 241] on div "Reports" at bounding box center [69, 231] width 129 height 33
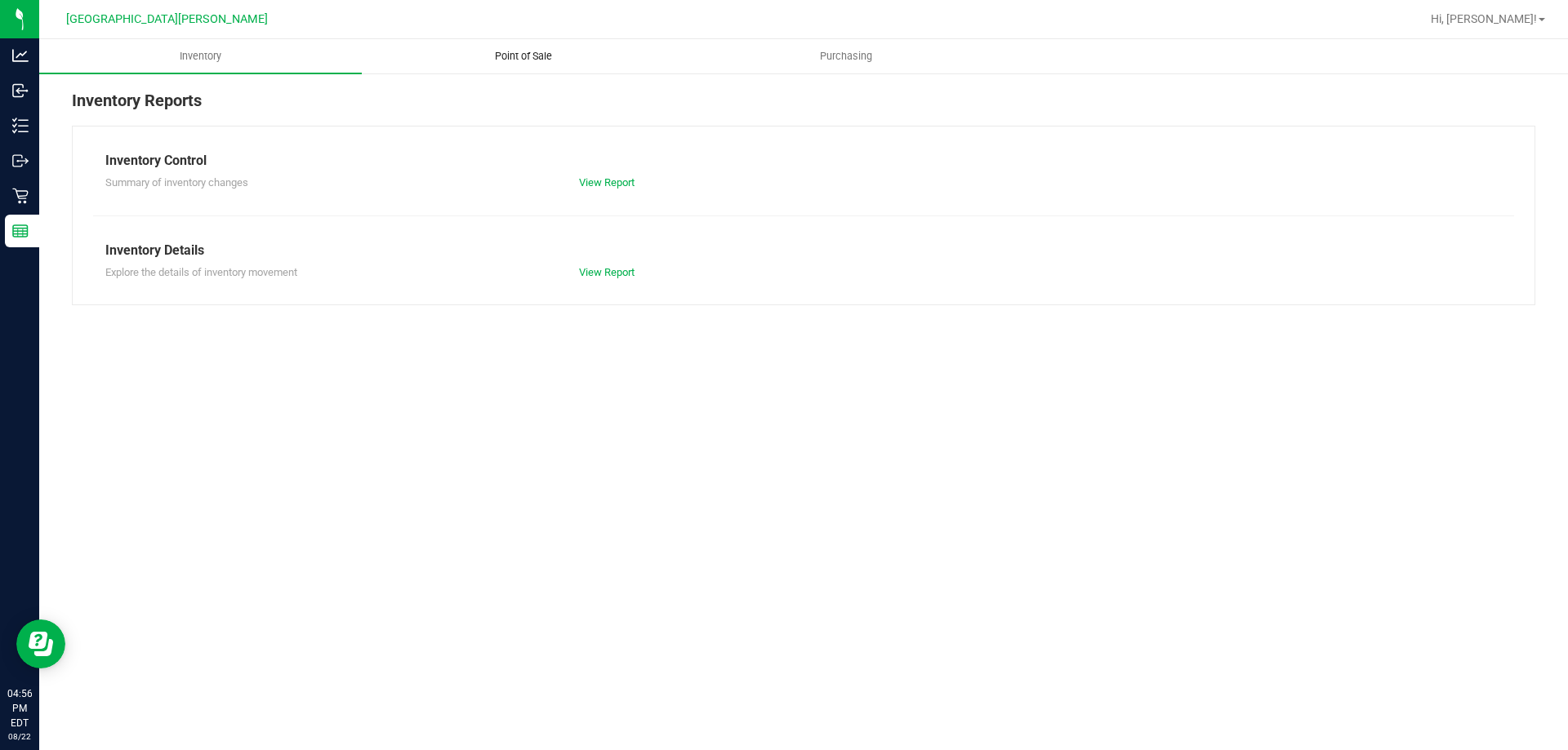
click at [513, 53] on span "Point of Sale" at bounding box center [523, 56] width 101 height 15
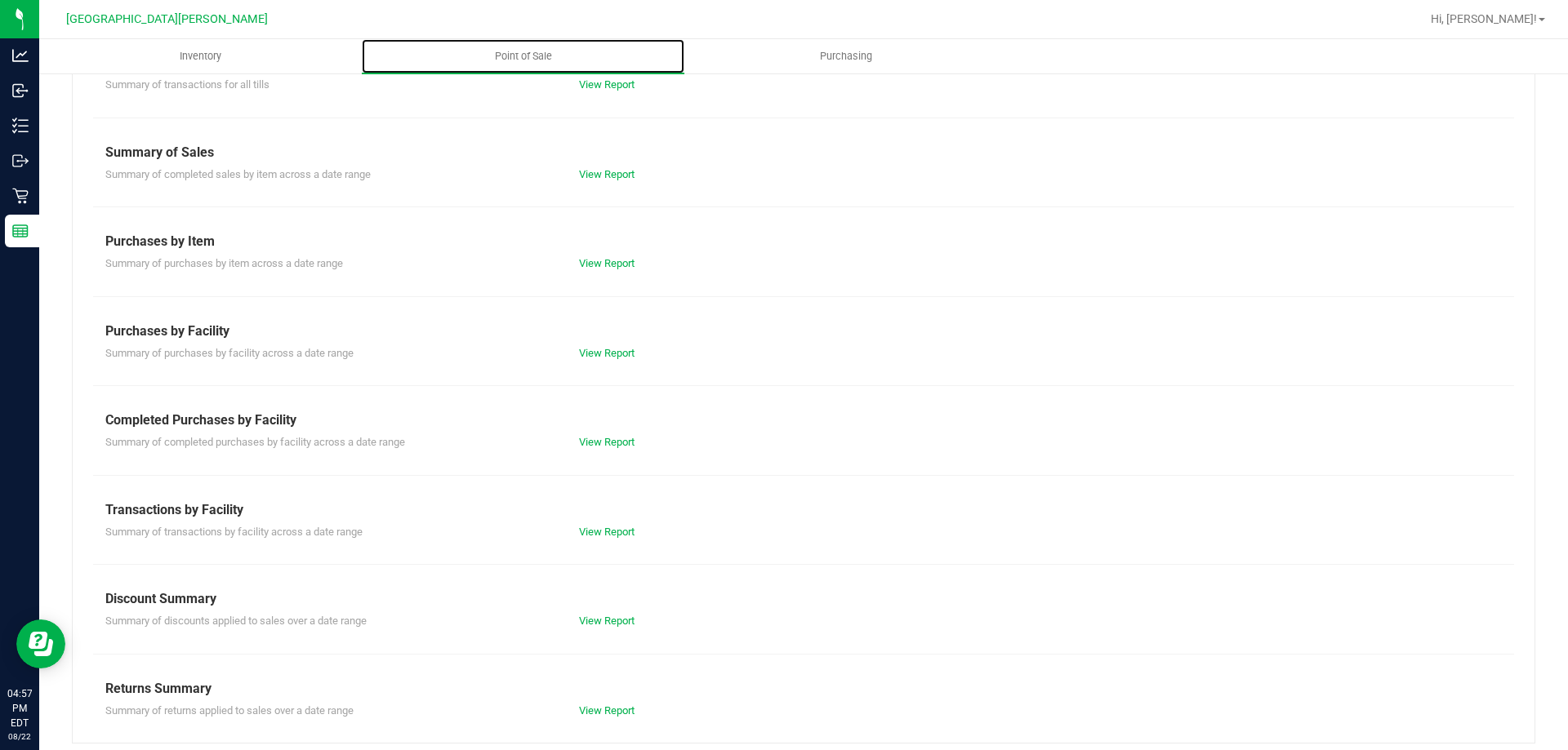
scroll to position [108, 0]
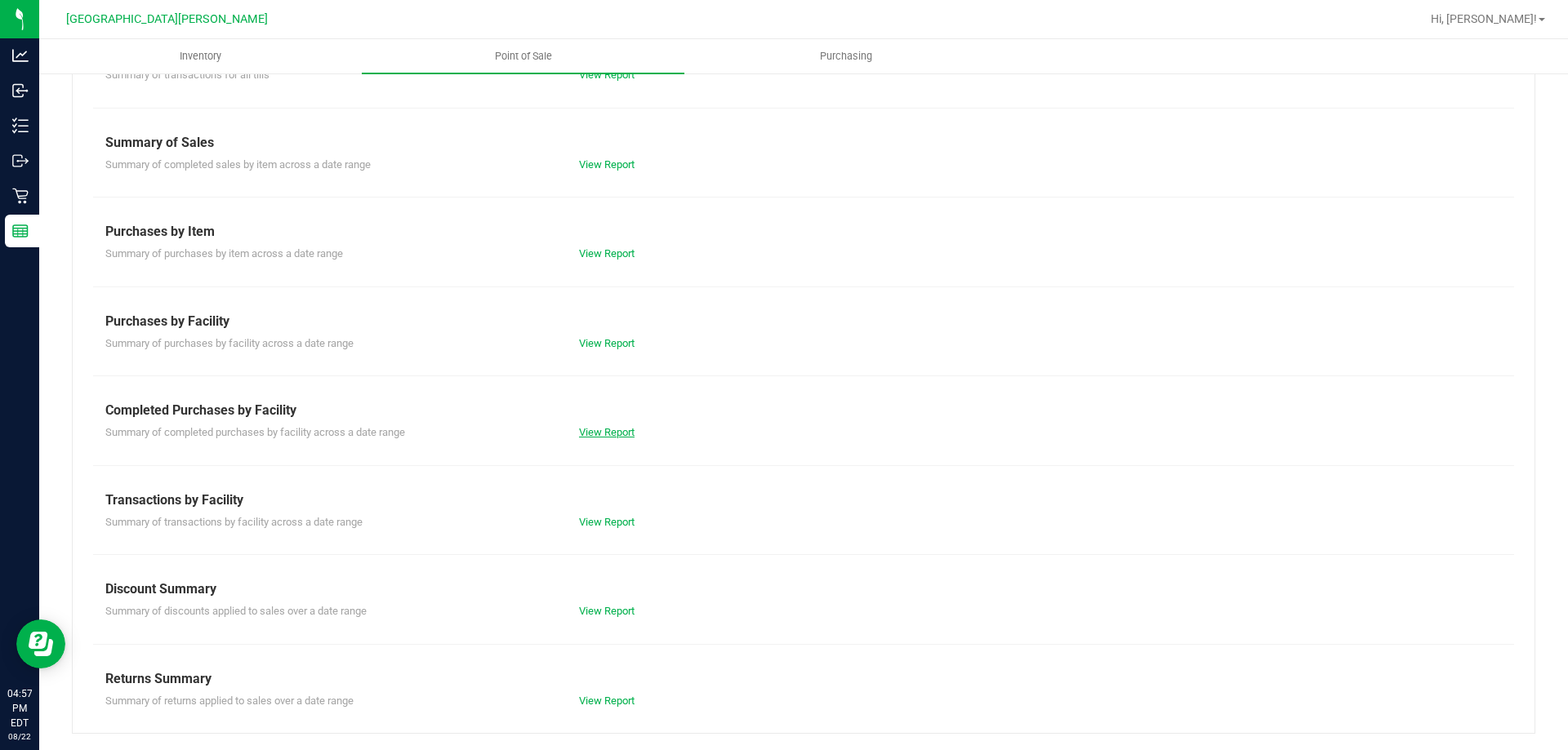
click at [604, 436] on link "View Report" at bounding box center [606, 432] width 56 height 13
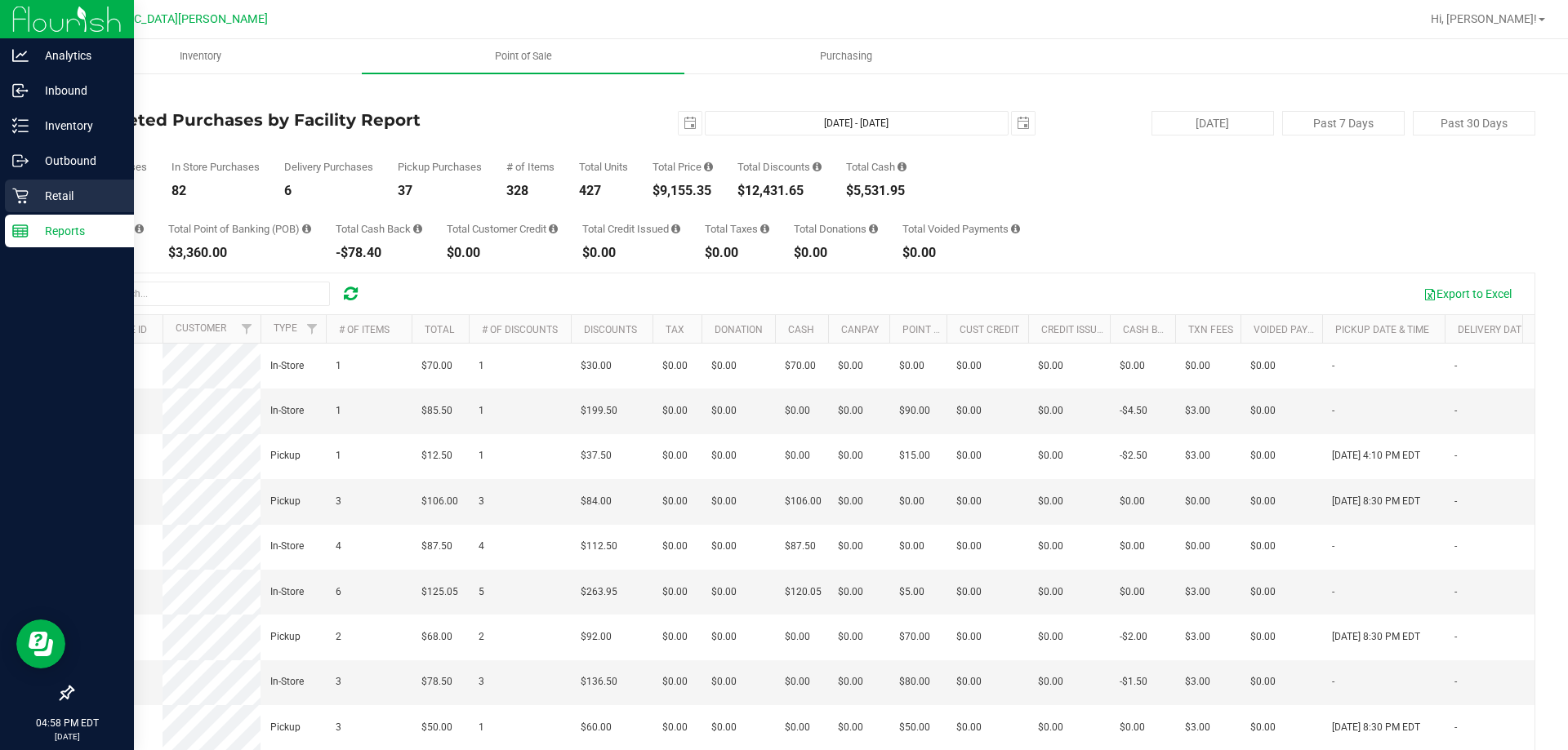
click at [23, 182] on div "Retail" at bounding box center [69, 196] width 129 height 33
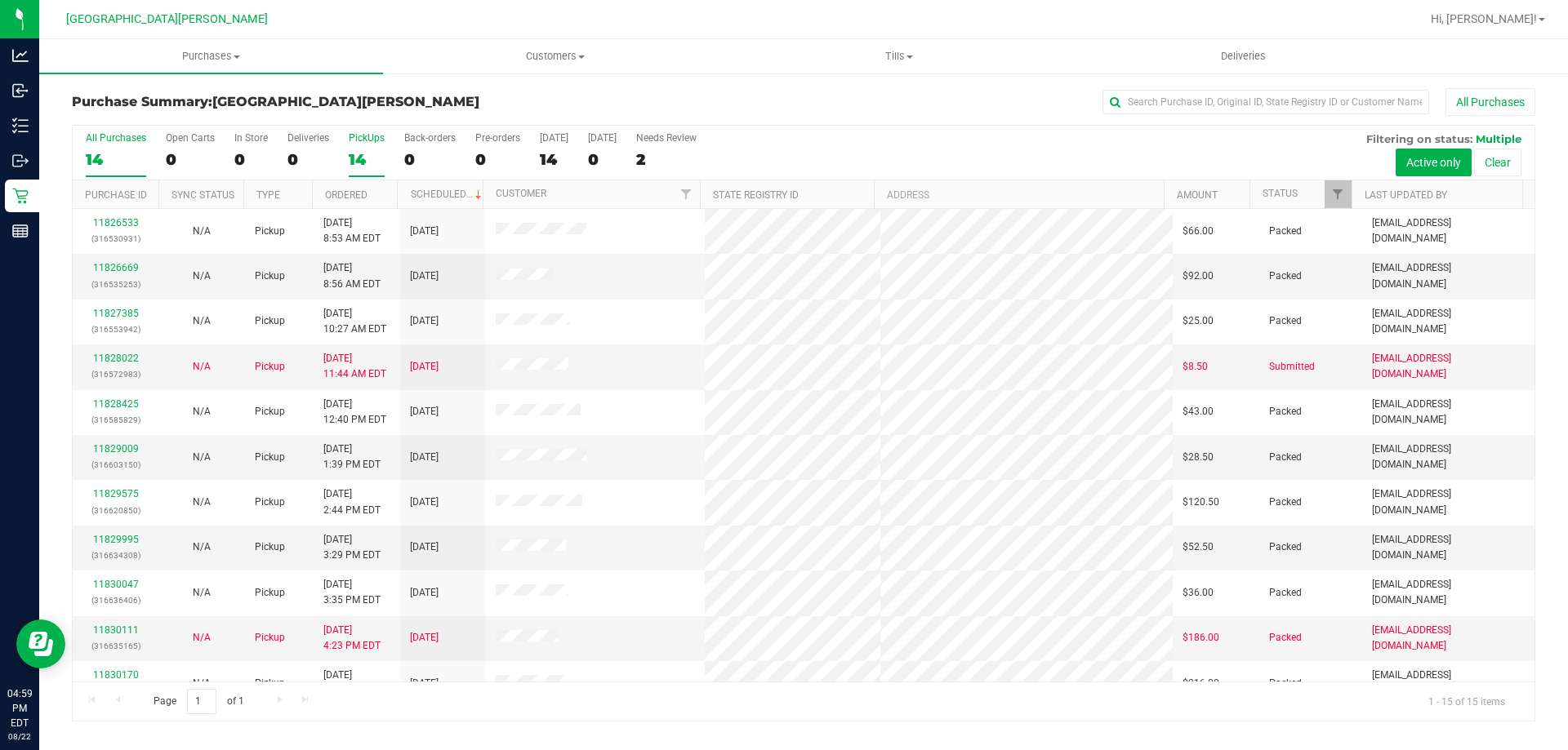
click at [357, 161] on div "14" at bounding box center [366, 159] width 36 height 19
click at [0, 0] on input "PickUps 14" at bounding box center [0, 0] width 0 height 0
click at [367, 144] on label "PickUps 15" at bounding box center [366, 155] width 36 height 45
click at [0, 0] on input "PickUps 15" at bounding box center [0, 0] width 0 height 0
click at [205, 61] on span "Purchases" at bounding box center [210, 56] width 344 height 15
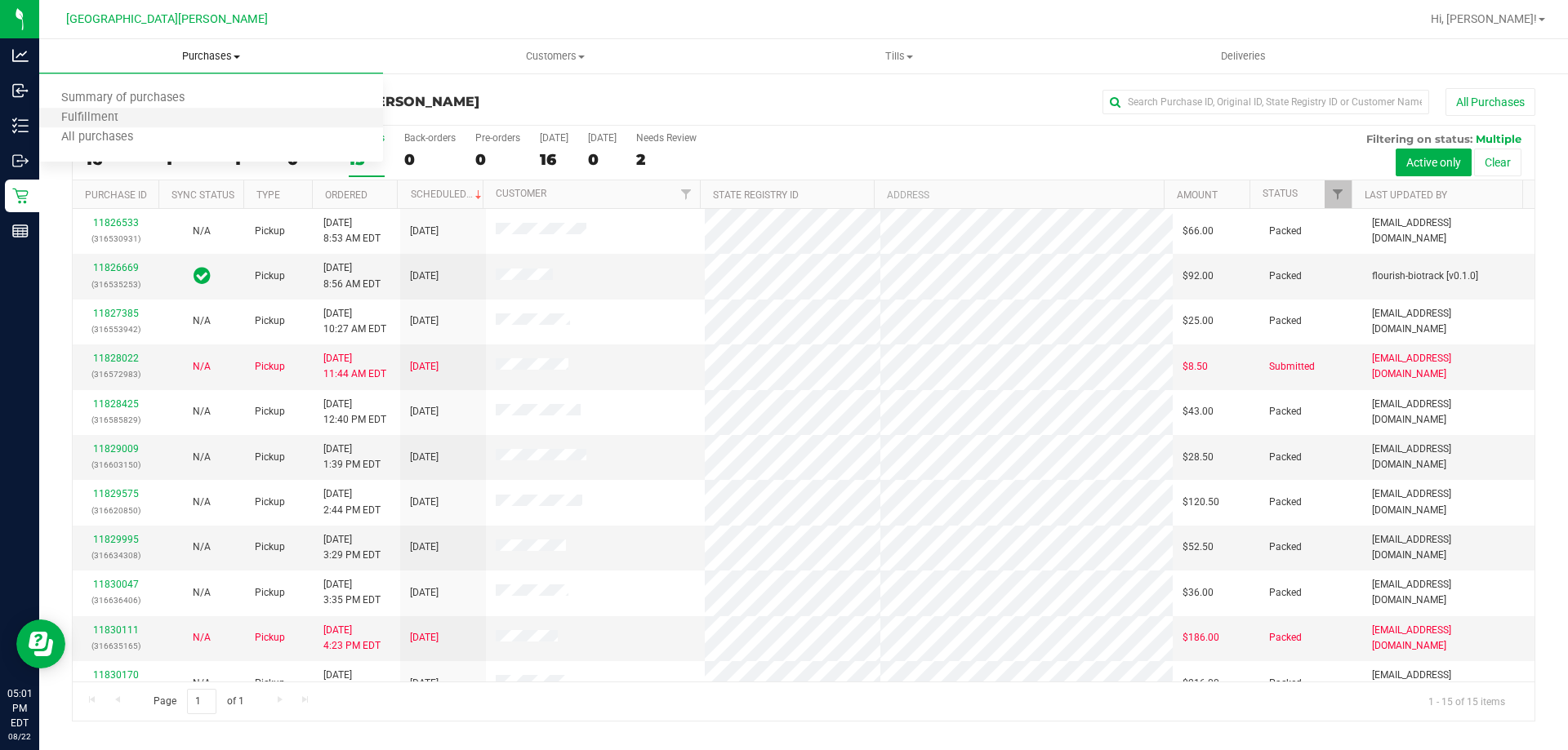
click at [154, 119] on li "Fulfillment" at bounding box center [210, 118] width 344 height 19
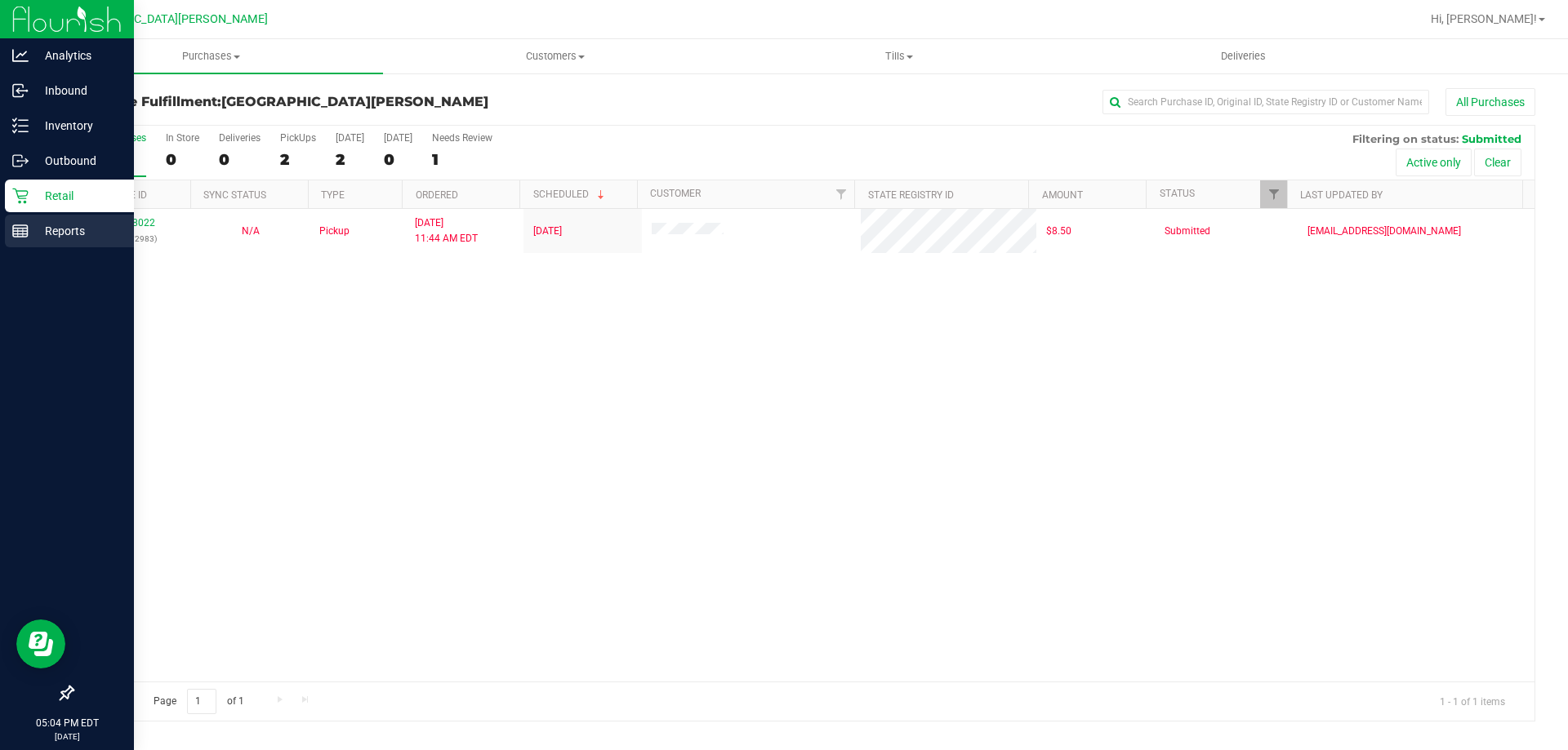
click at [53, 220] on div "Reports" at bounding box center [69, 231] width 129 height 33
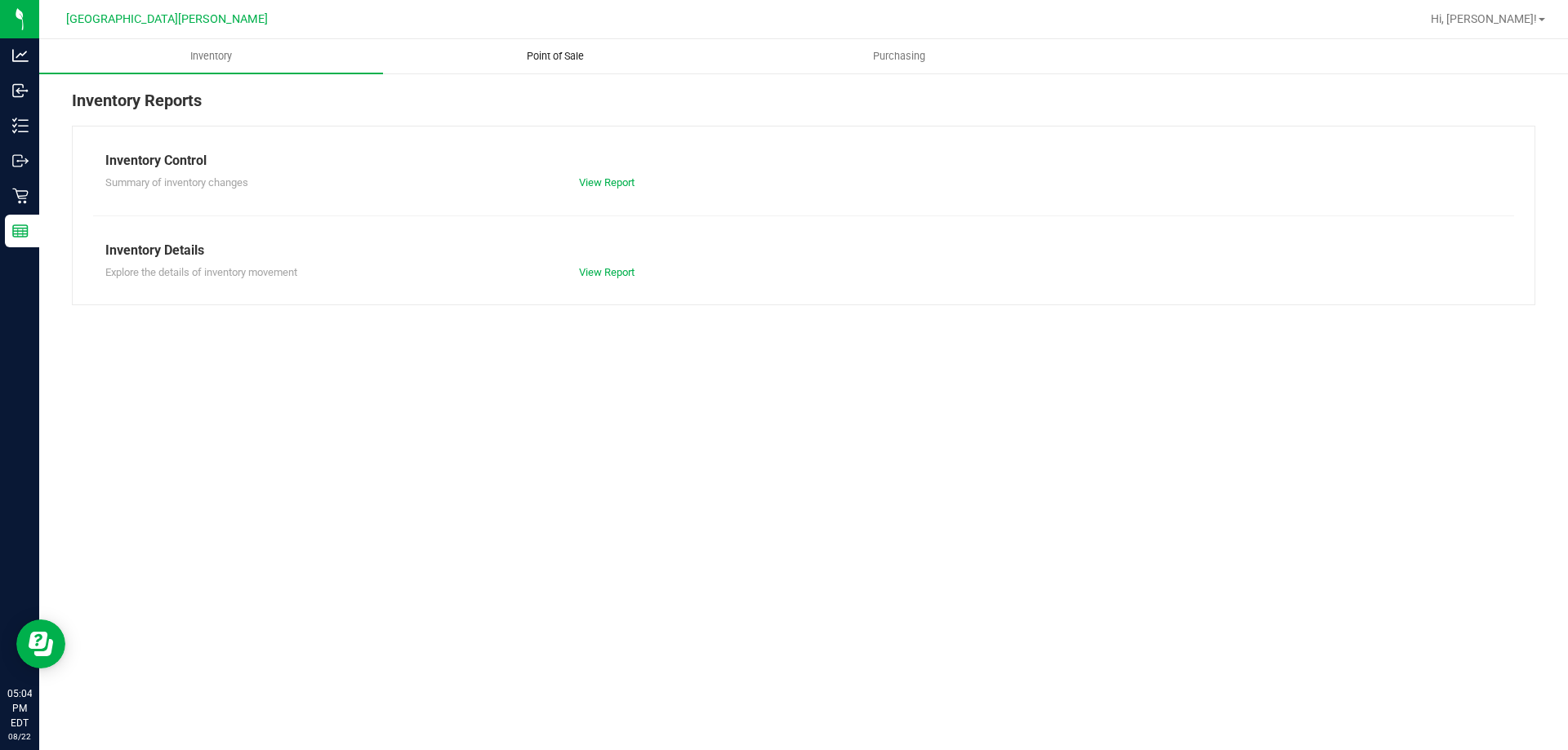
click at [564, 53] on span "Point of Sale" at bounding box center [555, 56] width 101 height 15
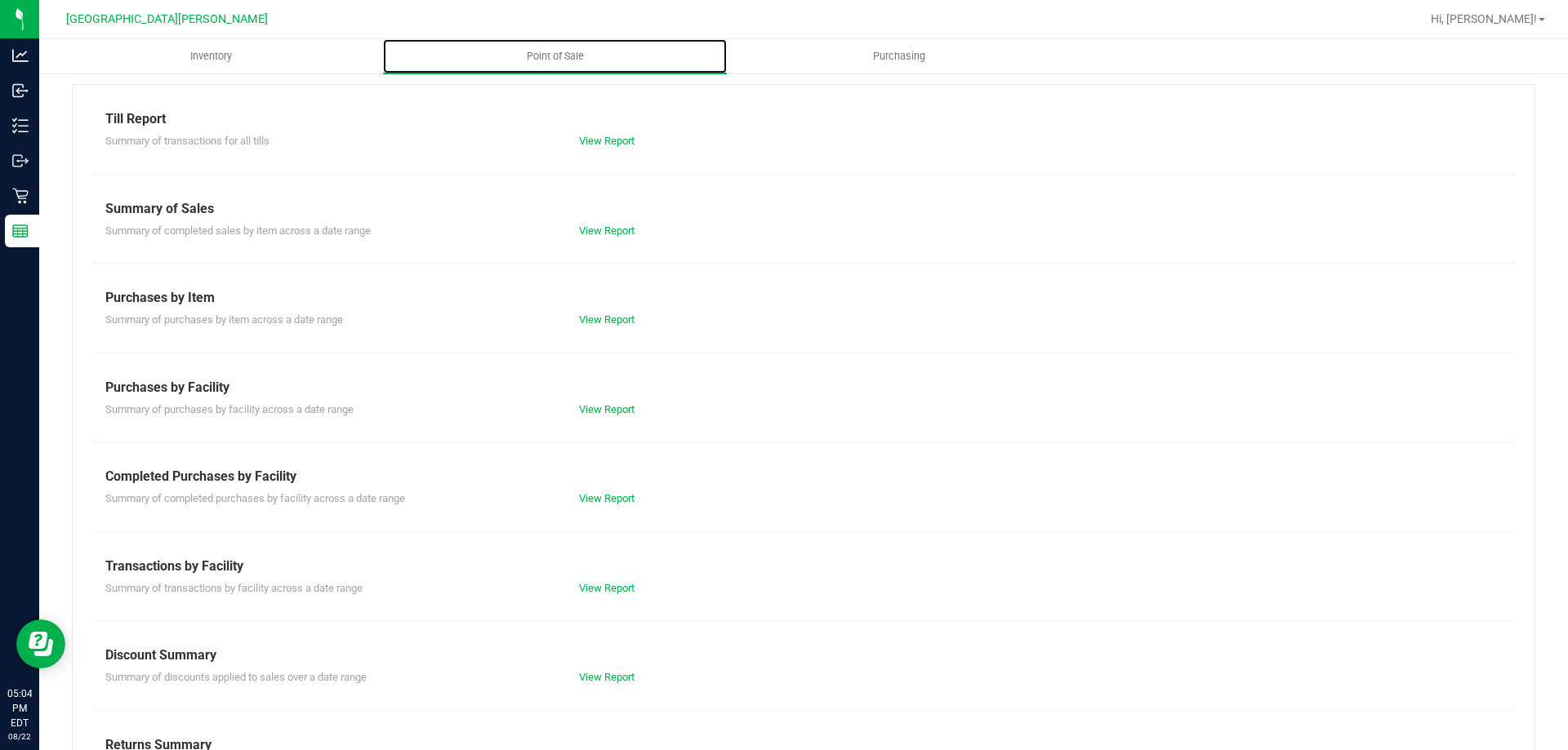
scroll to position [108, 0]
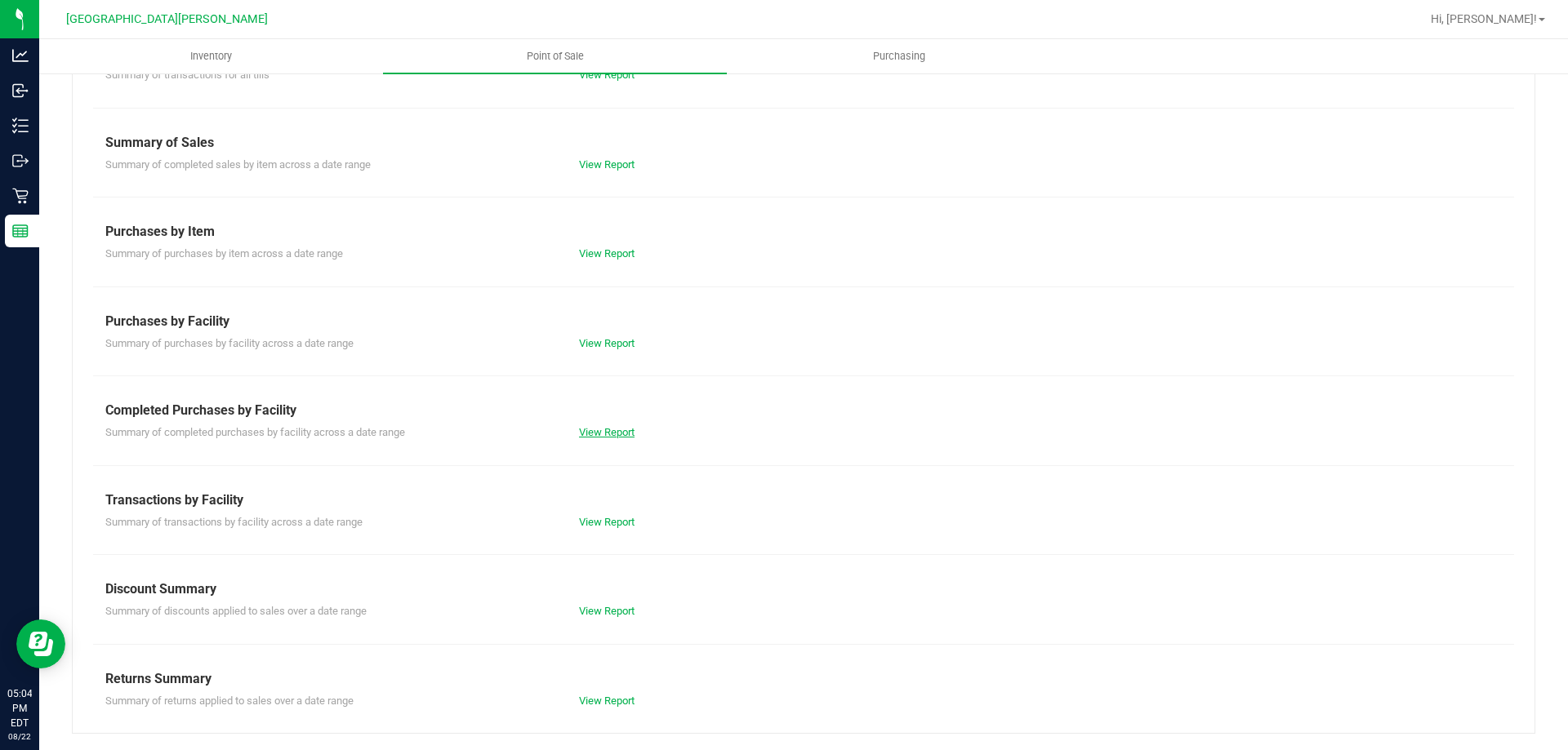
click at [604, 437] on link "View Report" at bounding box center [606, 432] width 56 height 13
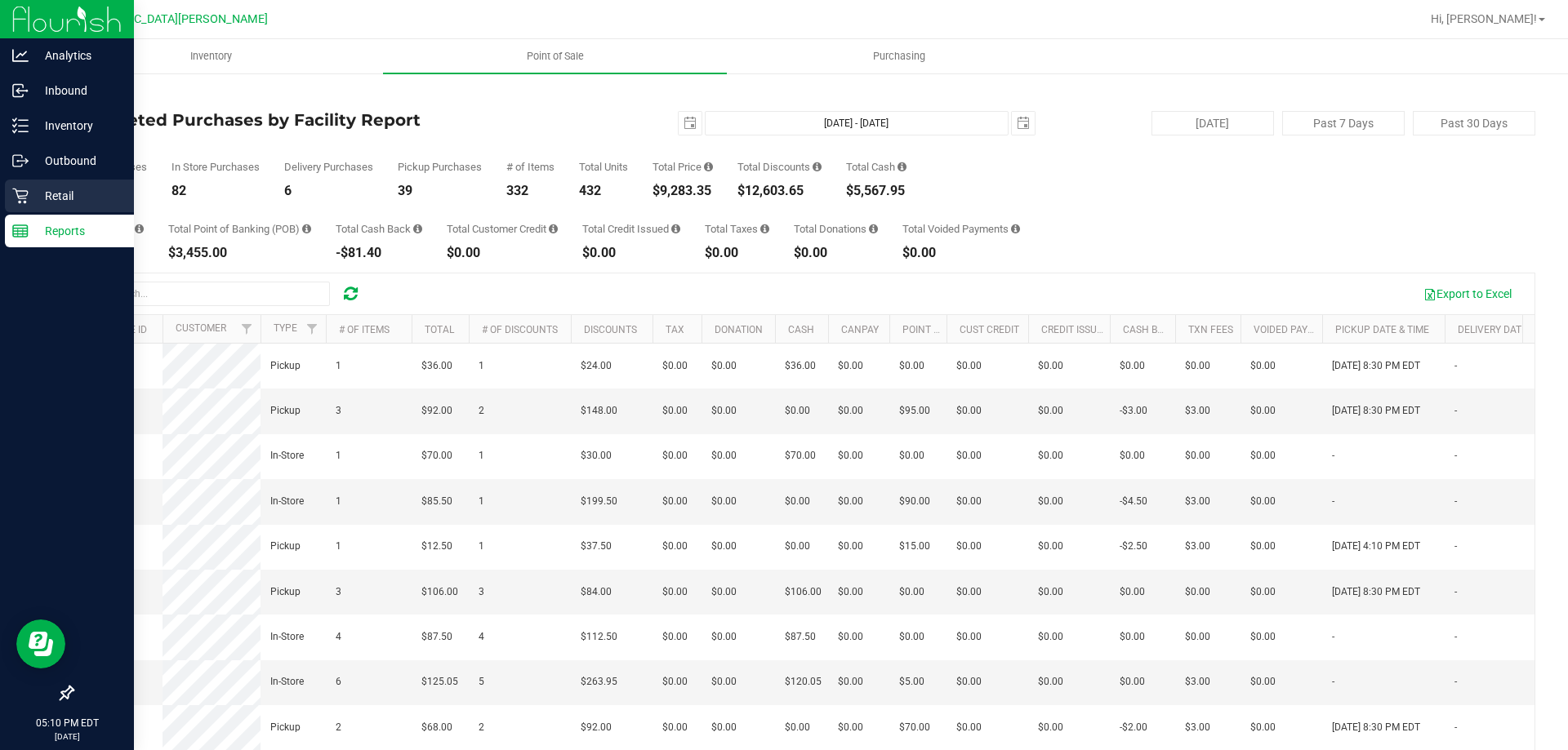
click at [33, 200] on p "Retail" at bounding box center [77, 196] width 98 height 19
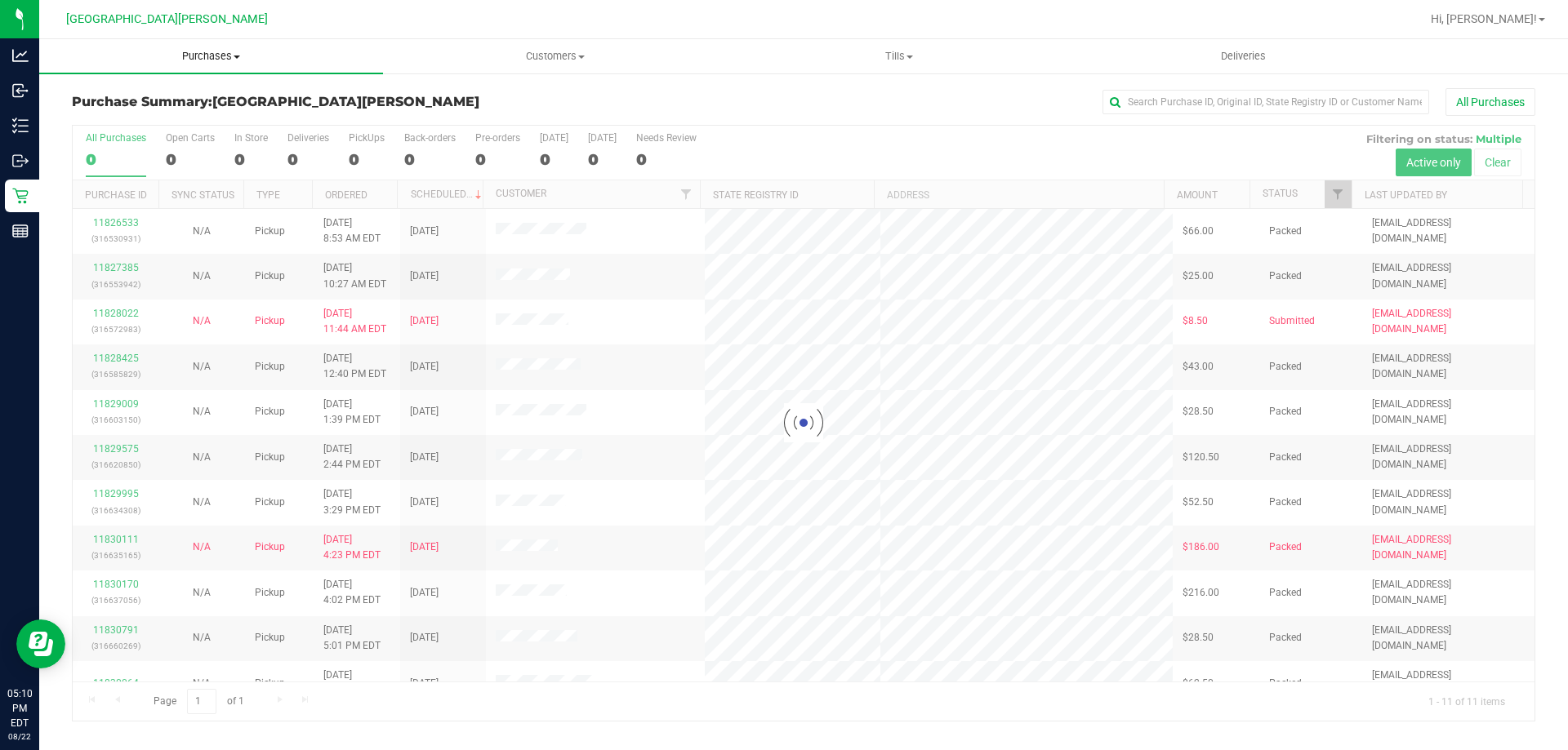
click at [208, 58] on span "Purchases" at bounding box center [210, 56] width 344 height 15
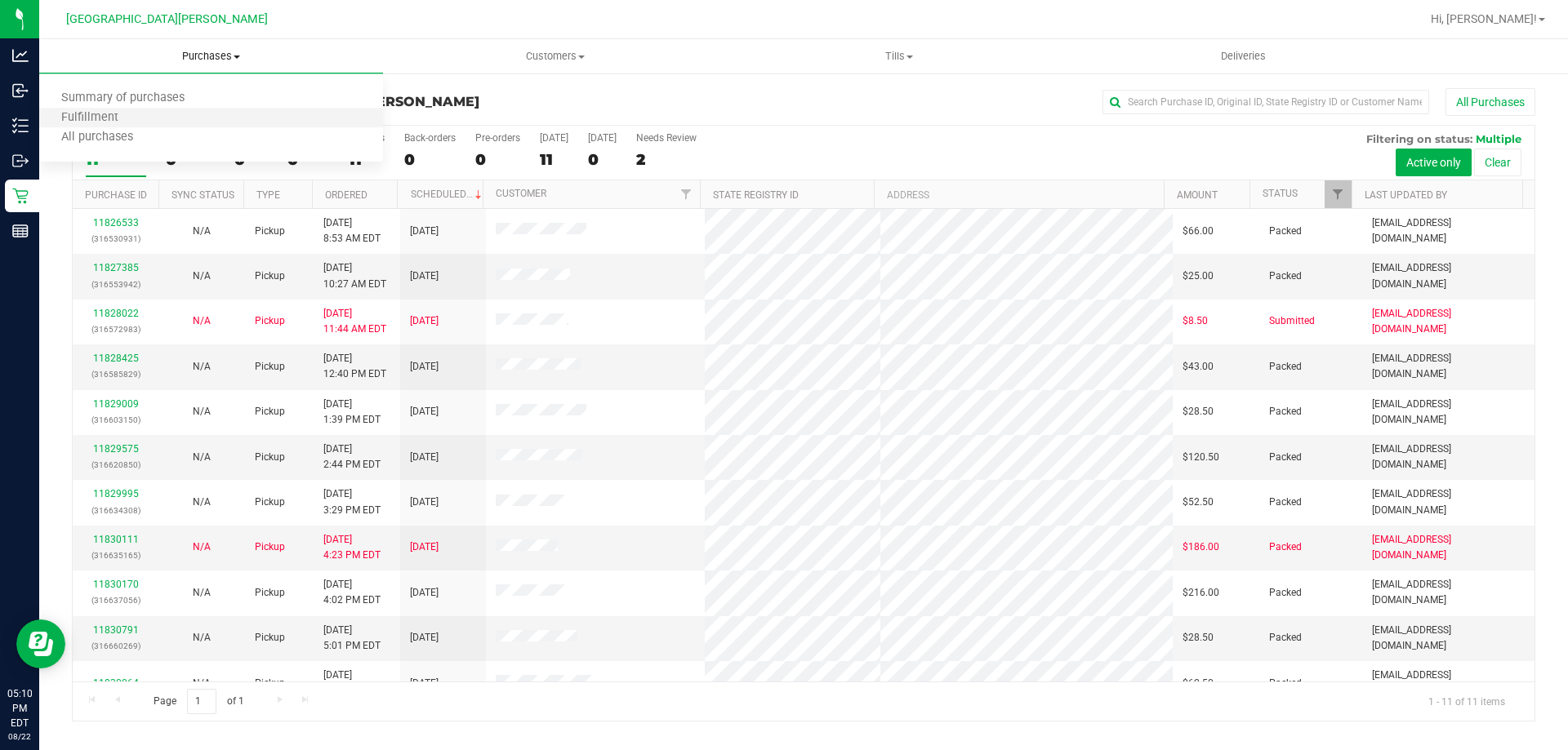
click at [179, 114] on li "Fulfillment" at bounding box center [210, 118] width 344 height 19
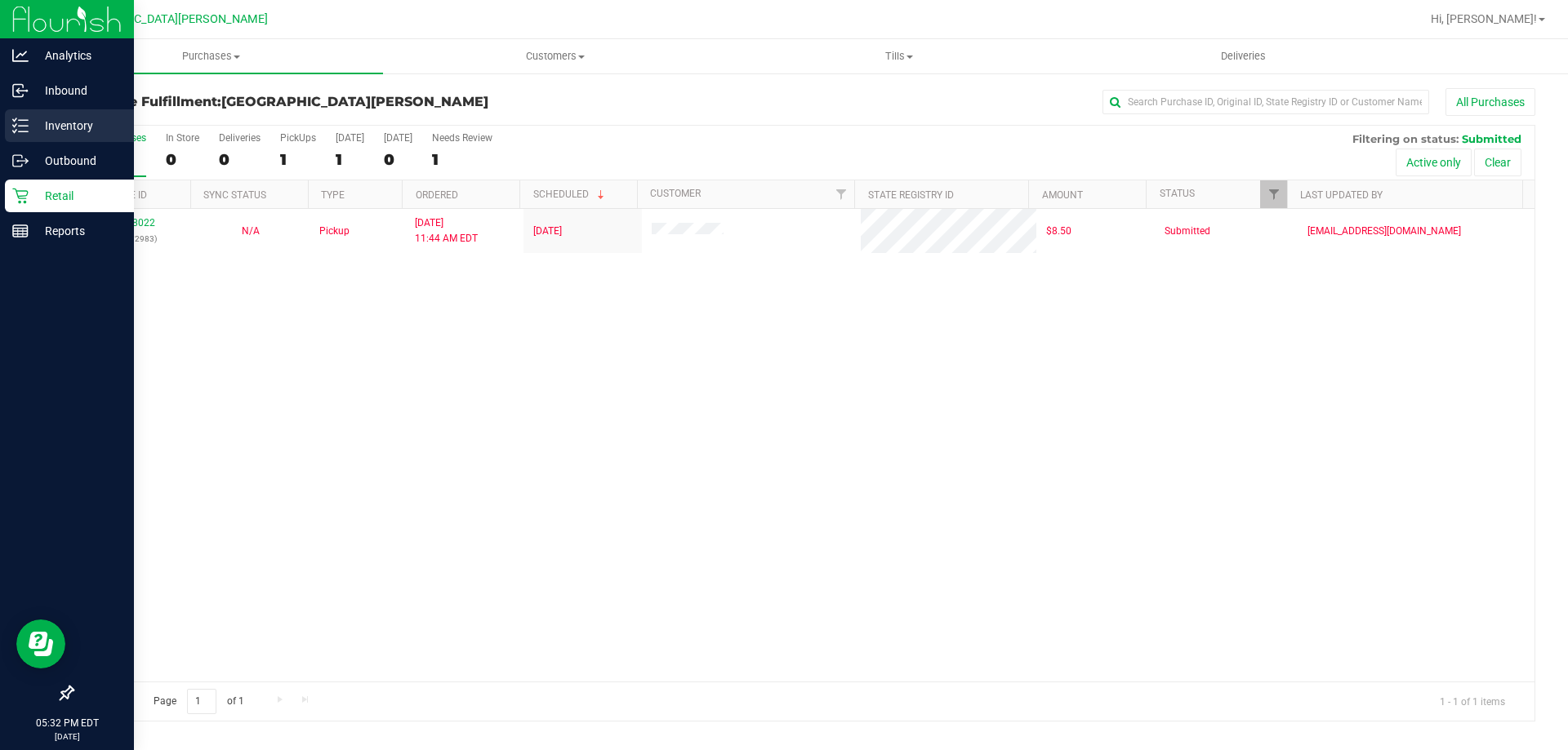
click at [26, 128] on icon at bounding box center [20, 126] width 17 height 17
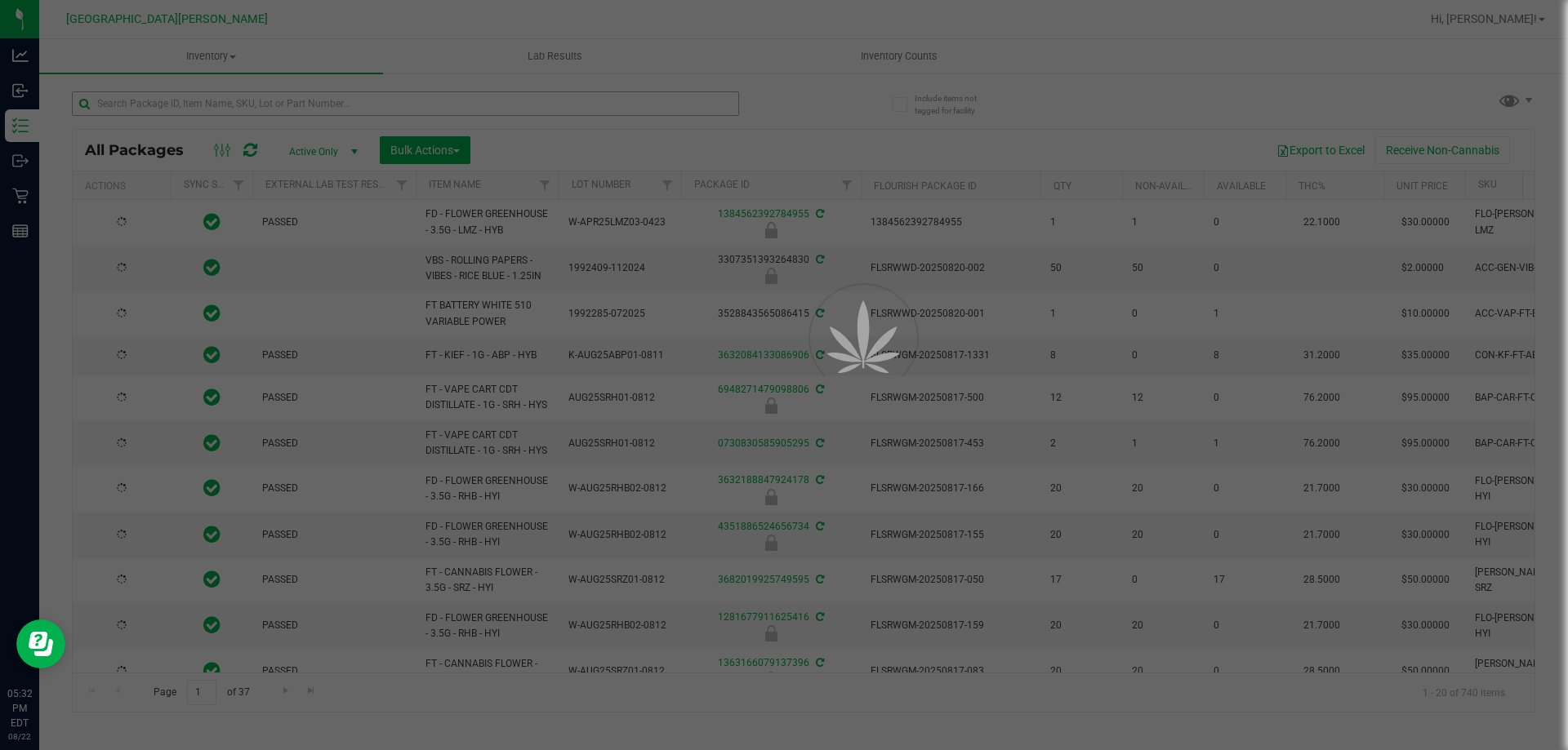
click at [152, 102] on div at bounding box center [784, 375] width 1568 height 750
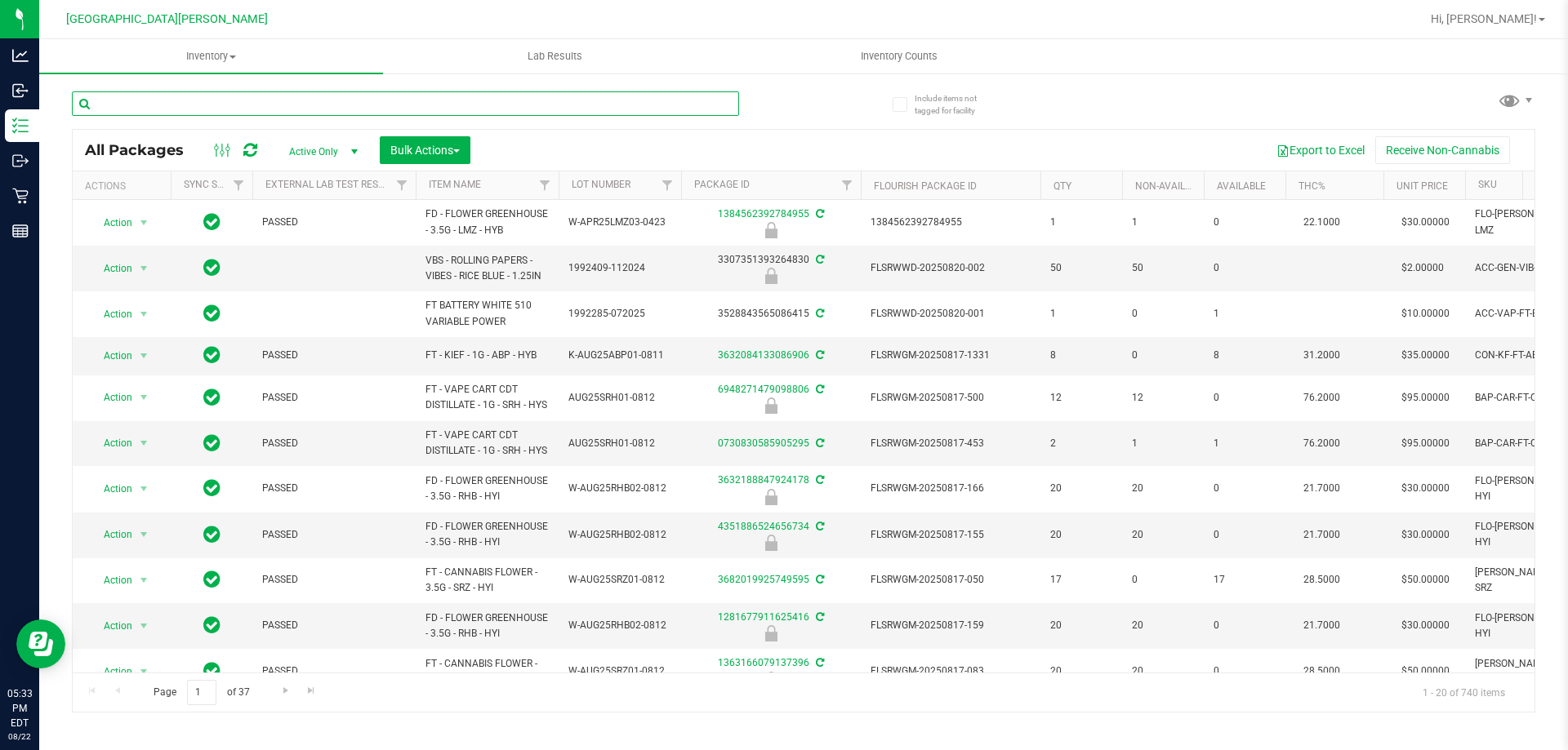
click at [152, 102] on input "text" at bounding box center [405, 103] width 667 height 24
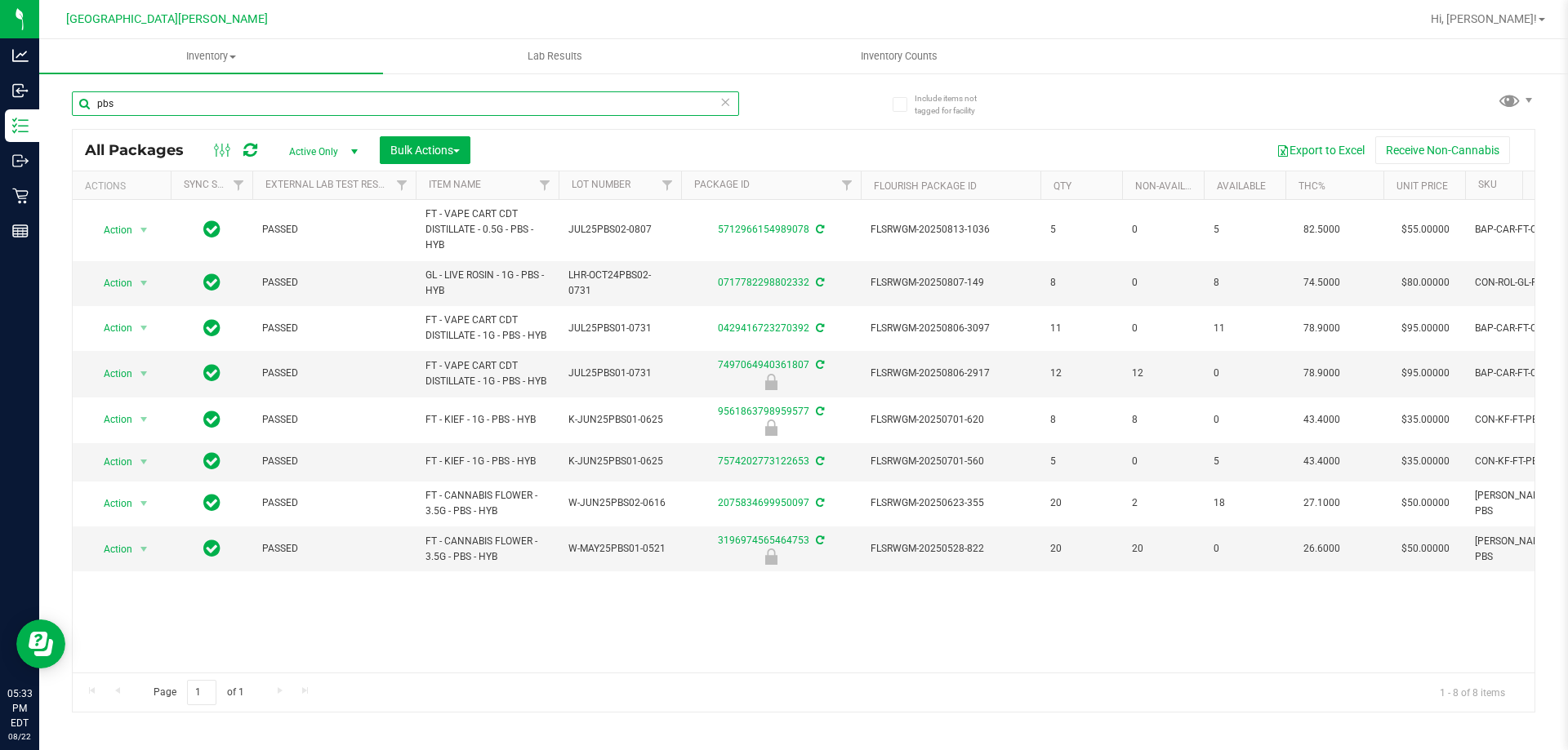
click at [225, 109] on input "pbs" at bounding box center [405, 103] width 667 height 24
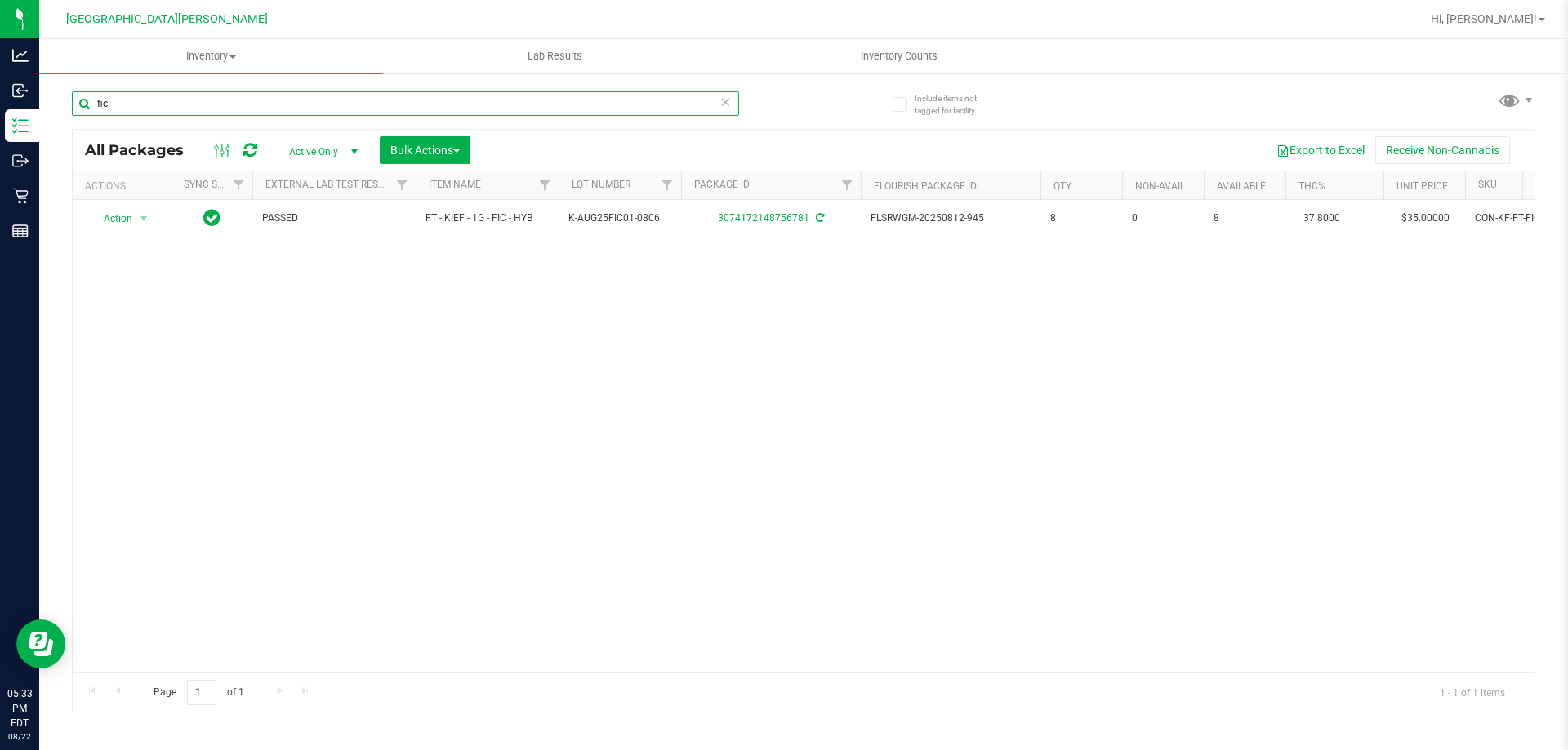
type input "fic"
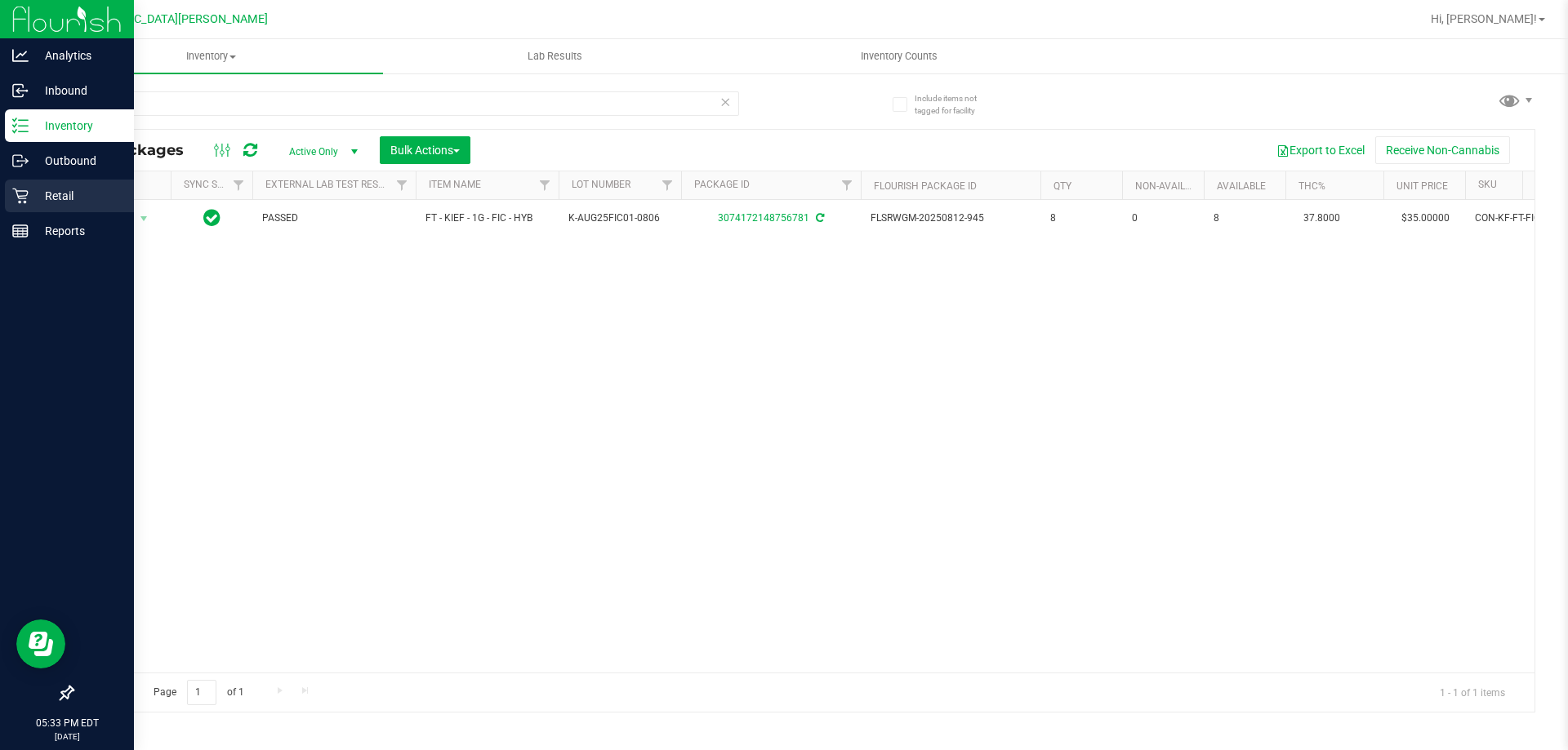
click at [33, 201] on p "Retail" at bounding box center [77, 196] width 98 height 19
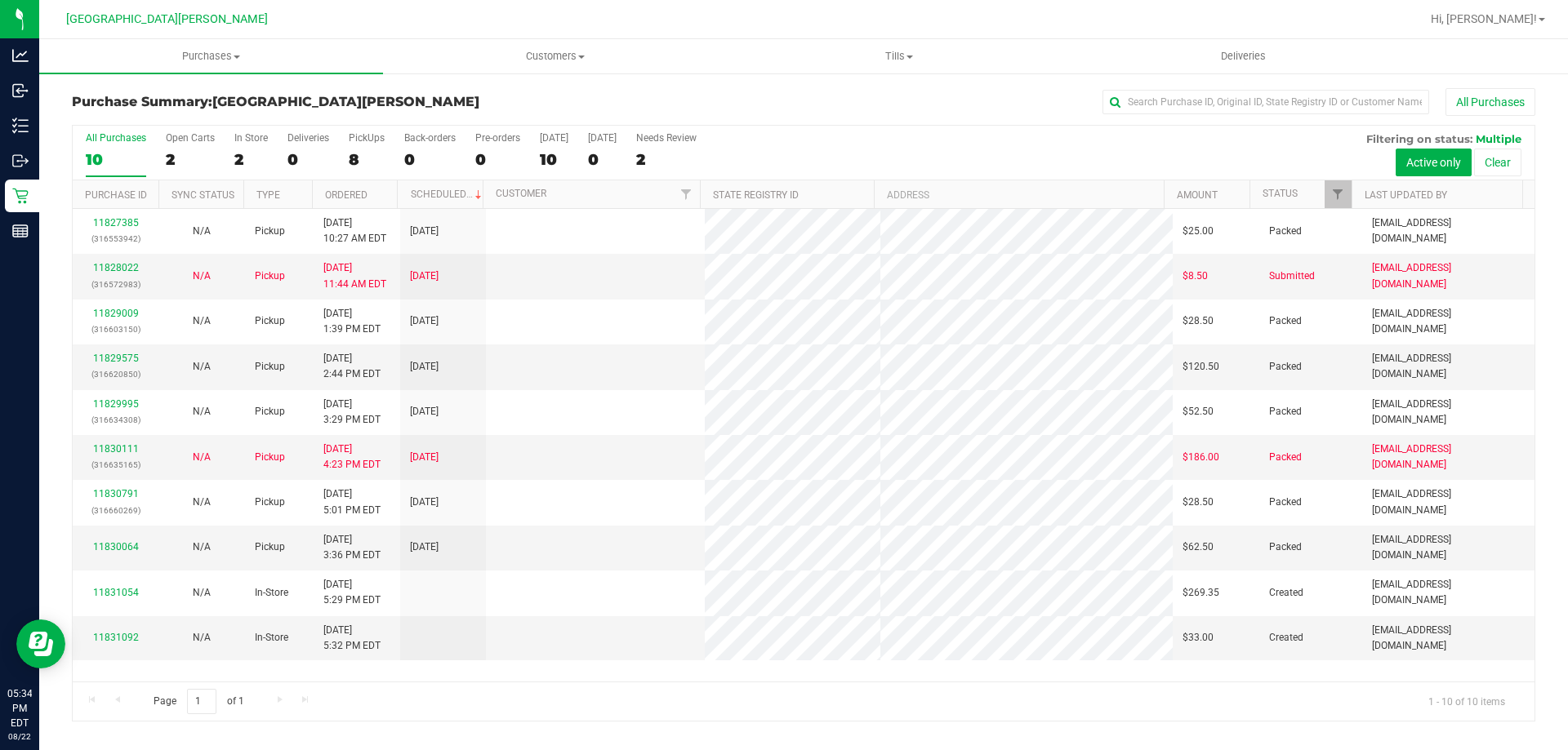
click at [370, 143] on div "PickUps" at bounding box center [366, 138] width 36 height 12
click at [0, 0] on input "PickUps 8" at bounding box center [0, 0] width 0 height 0
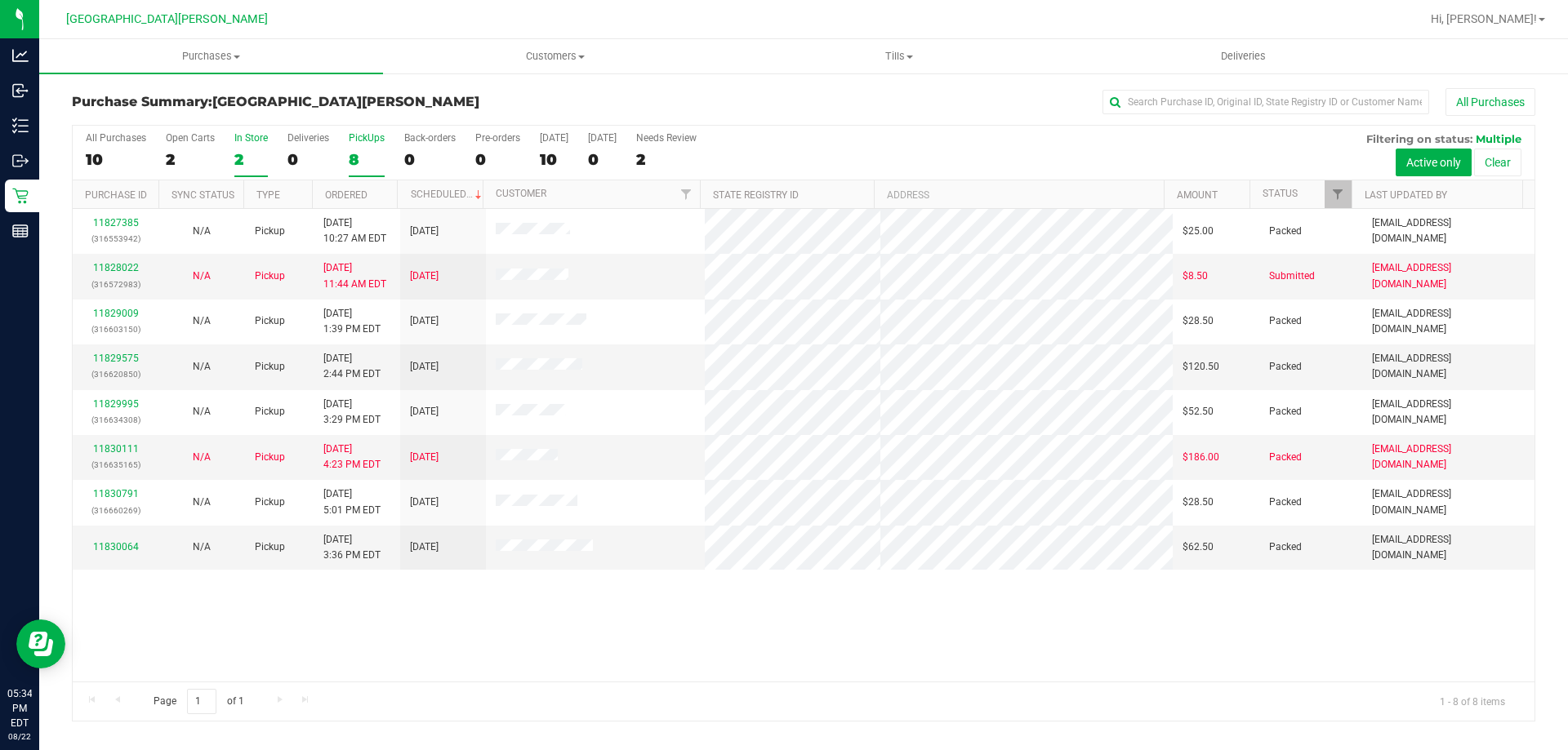
click at [241, 165] on div "2" at bounding box center [251, 159] width 33 height 19
click at [0, 0] on input "In Store 2" at bounding box center [0, 0] width 0 height 0
